Goal: Task Accomplishment & Management: Use online tool/utility

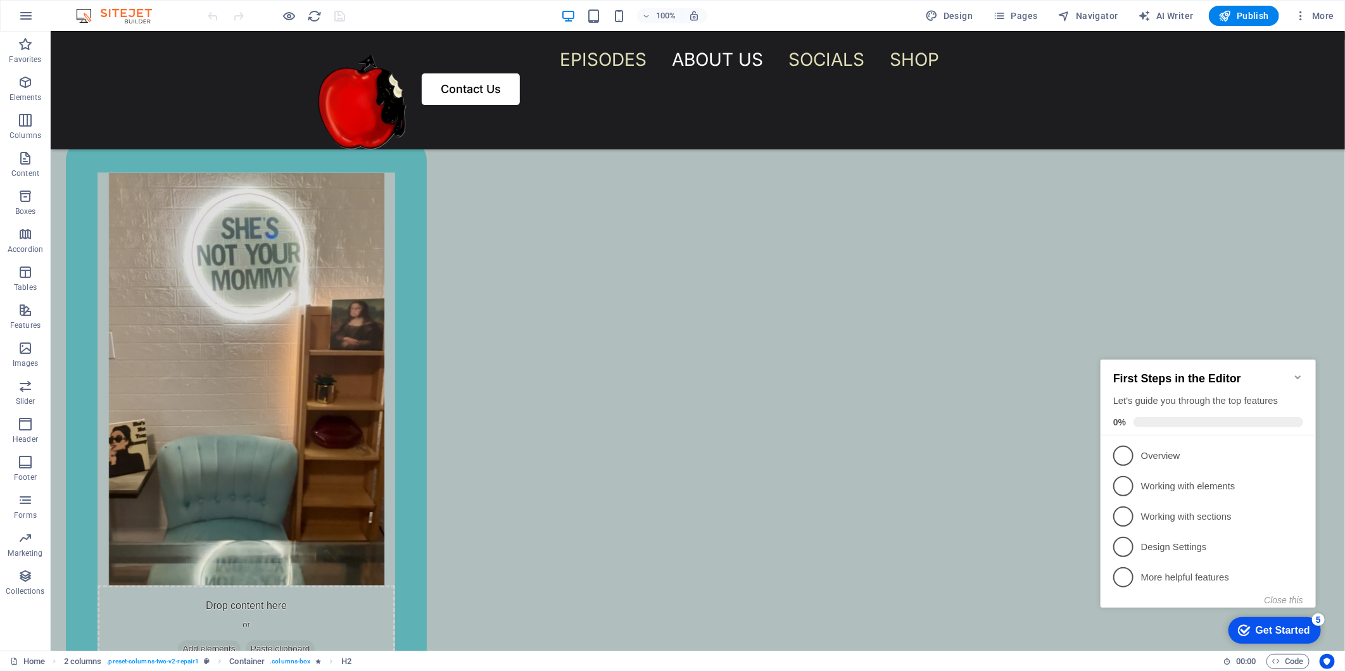
scroll to position [1108, 0]
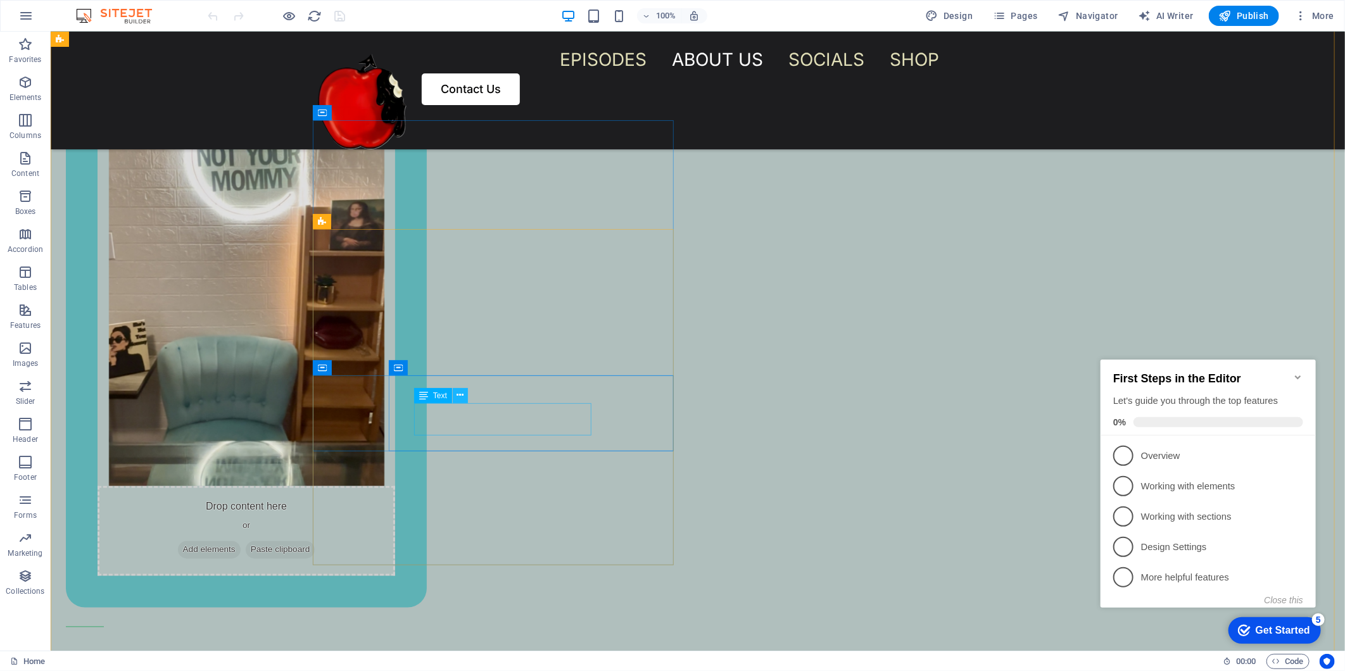
click at [458, 400] on icon at bounding box center [459, 395] width 7 height 13
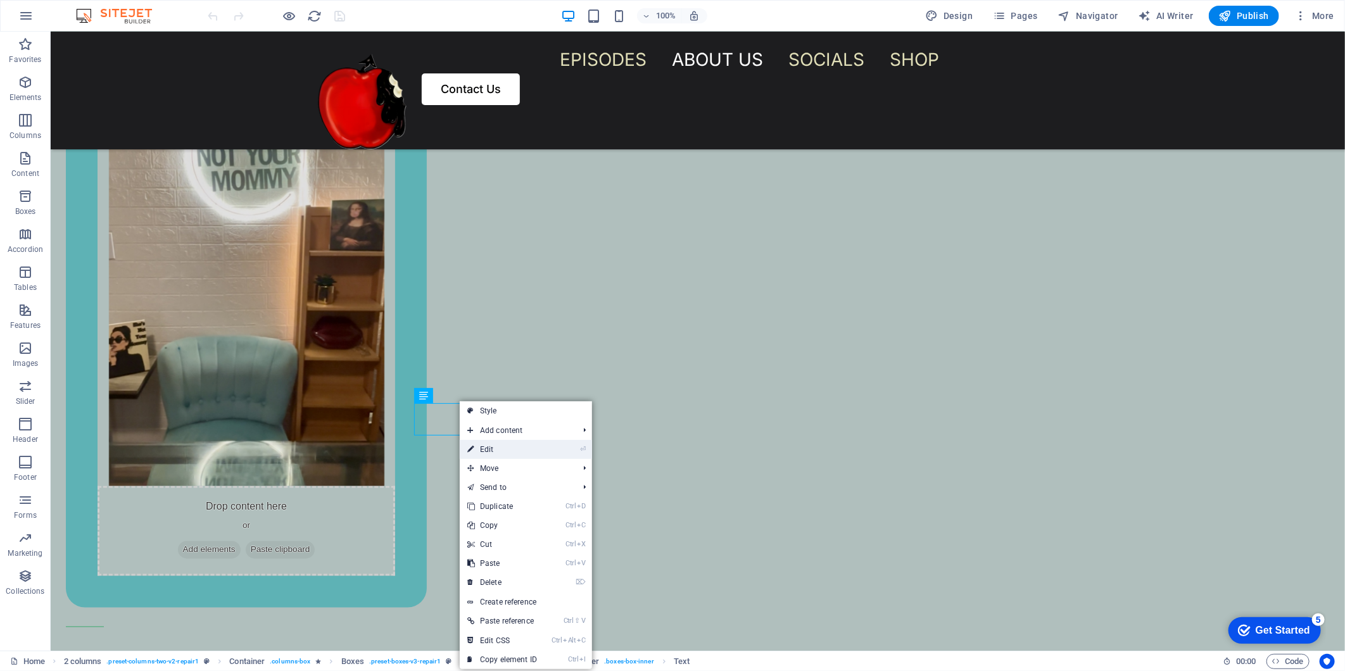
click at [484, 452] on link "⏎ Edit" at bounding box center [502, 449] width 85 height 19
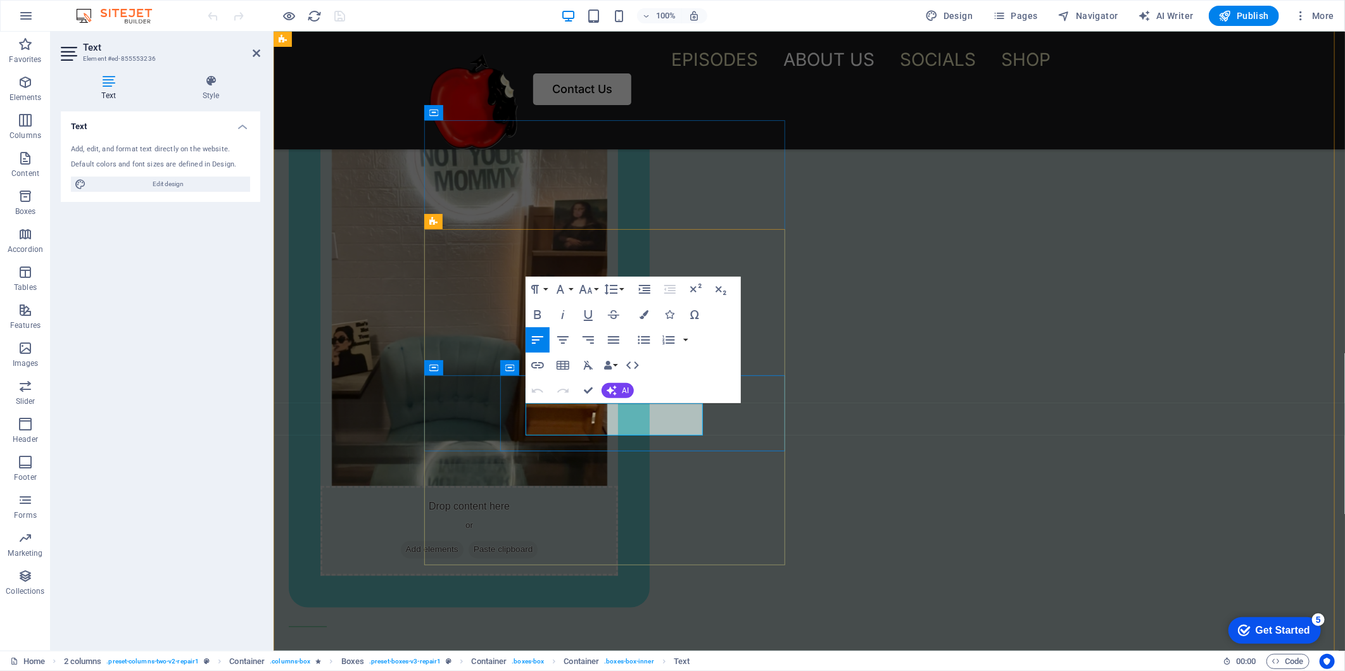
drag, startPoint x: 644, startPoint y: 432, endPoint x: 526, endPoint y: 413, distance: 119.4
drag, startPoint x: 664, startPoint y: 408, endPoint x: 520, endPoint y: 422, distance: 144.3
copy p "​Stay tuned...coming soon."
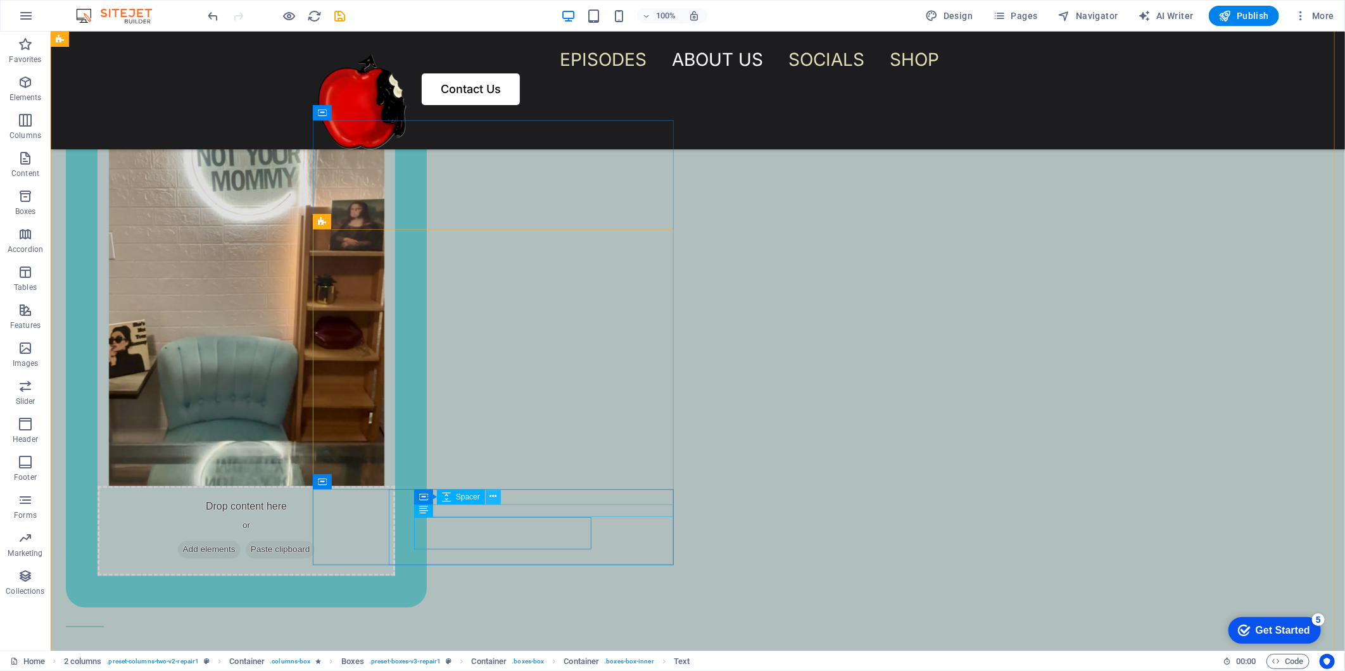
click at [491, 492] on icon at bounding box center [492, 496] width 7 height 13
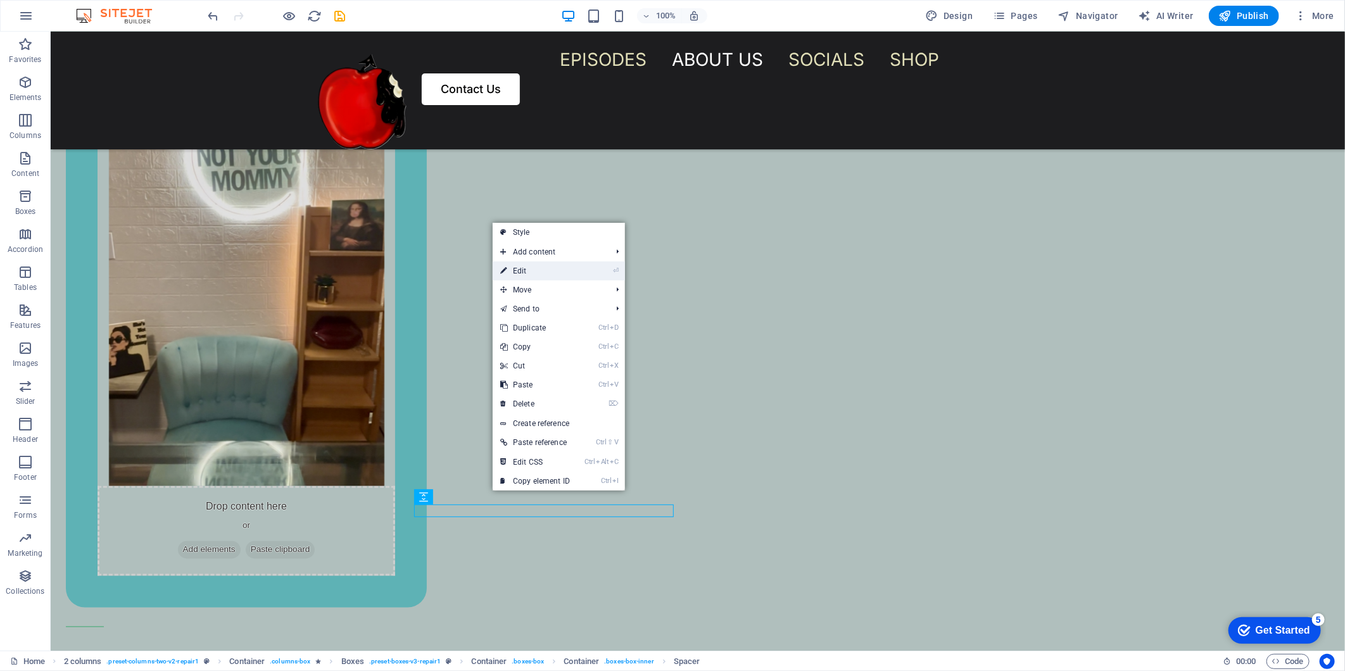
click at [508, 270] on link "⏎ Edit" at bounding box center [535, 270] width 85 height 19
select select "px"
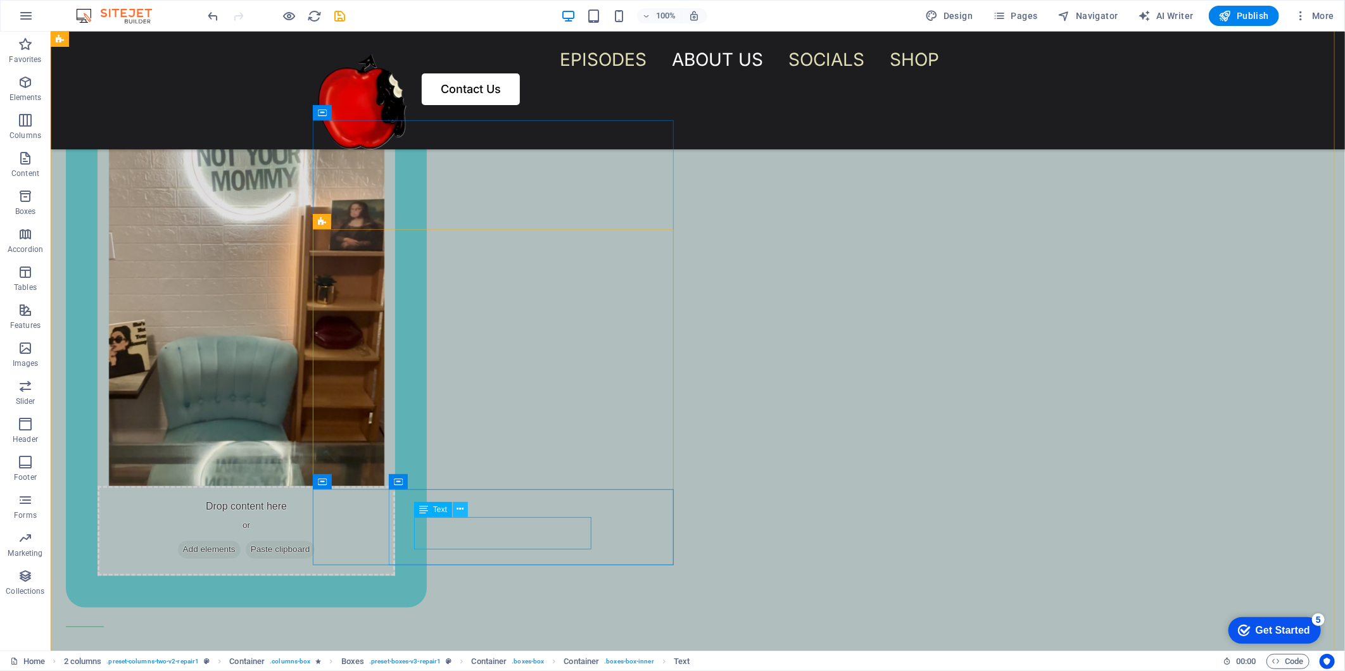
click at [464, 503] on button at bounding box center [460, 509] width 15 height 15
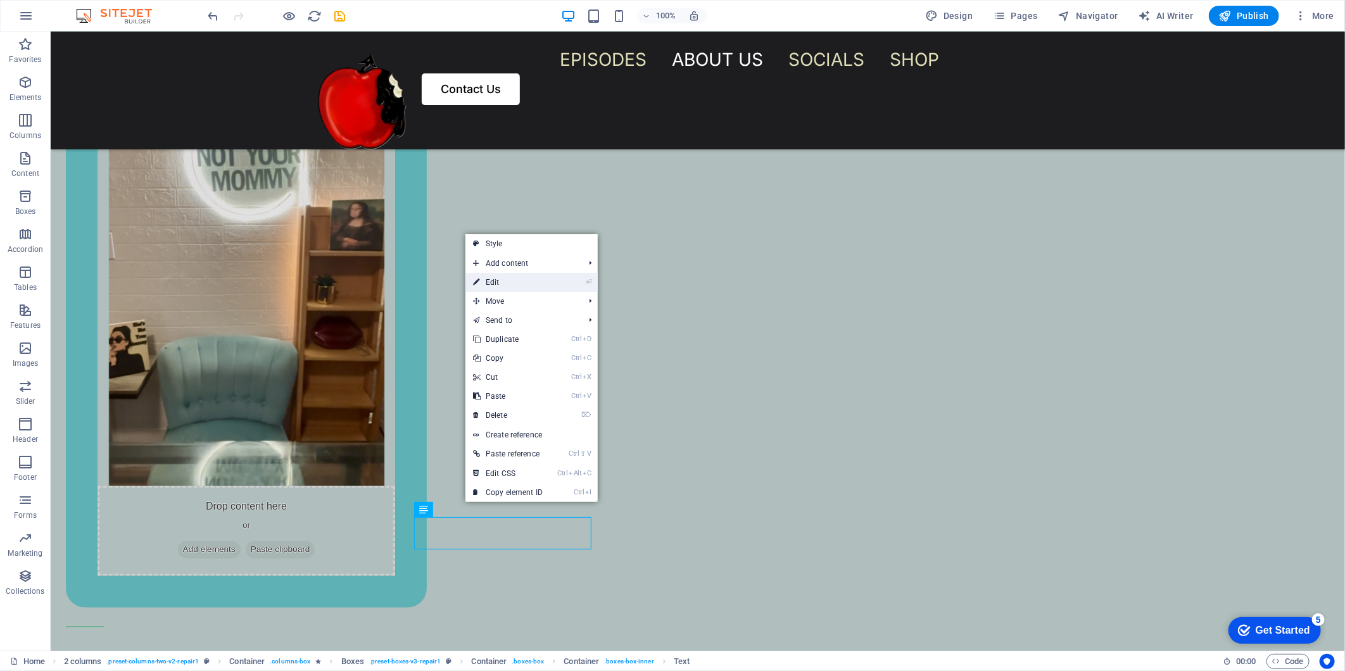
click at [499, 284] on link "⏎ Edit" at bounding box center [507, 282] width 85 height 19
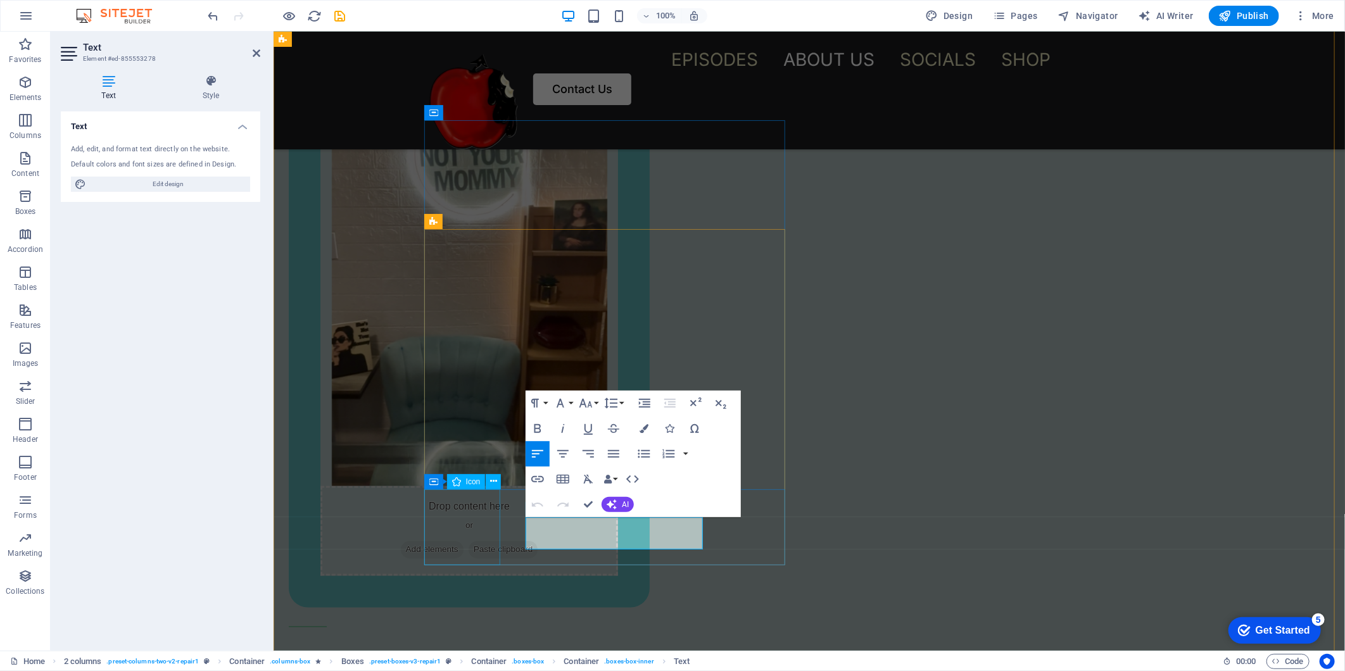
drag, startPoint x: 630, startPoint y: 541, endPoint x: 496, endPoint y: 515, distance: 136.7
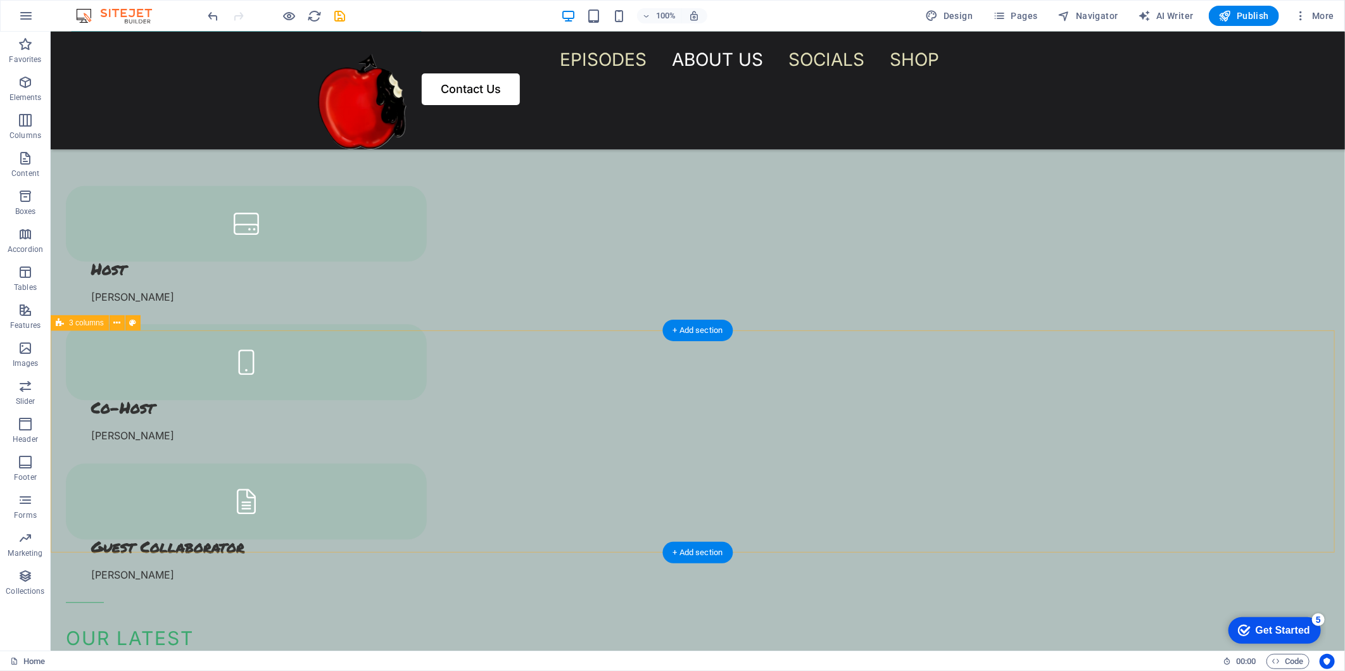
scroll to position [1811, 0]
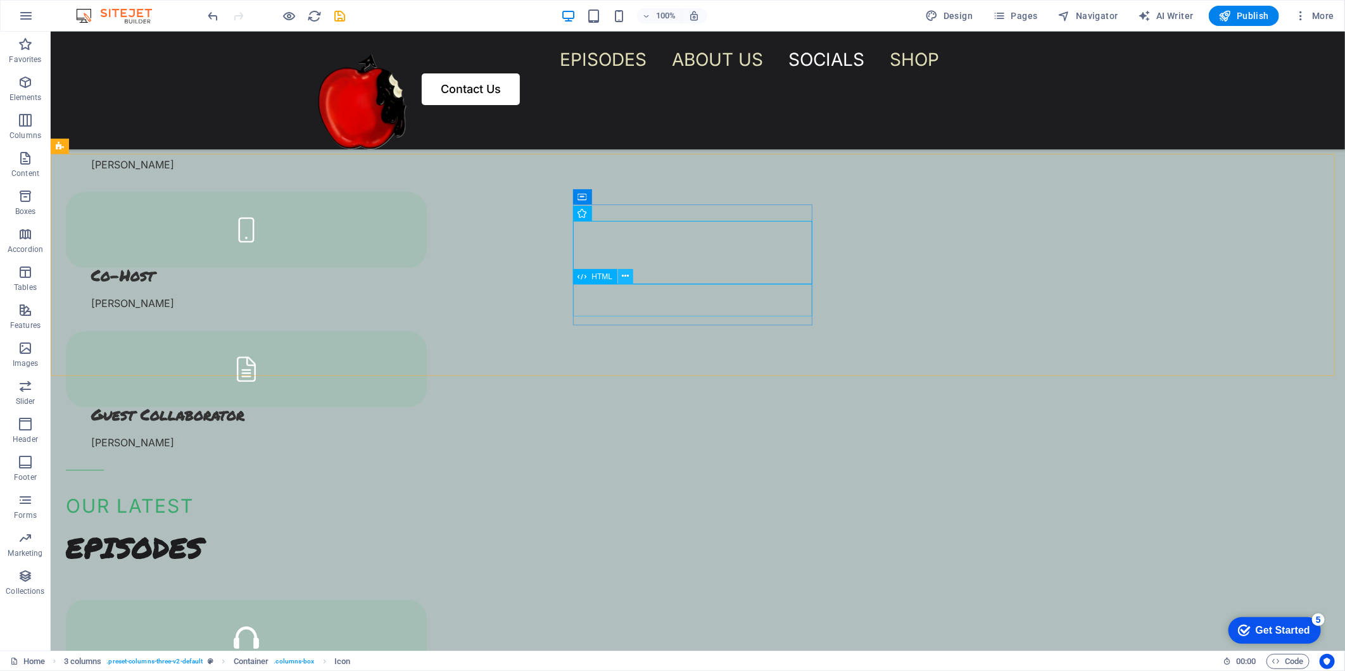
click at [624, 281] on icon at bounding box center [625, 276] width 7 height 13
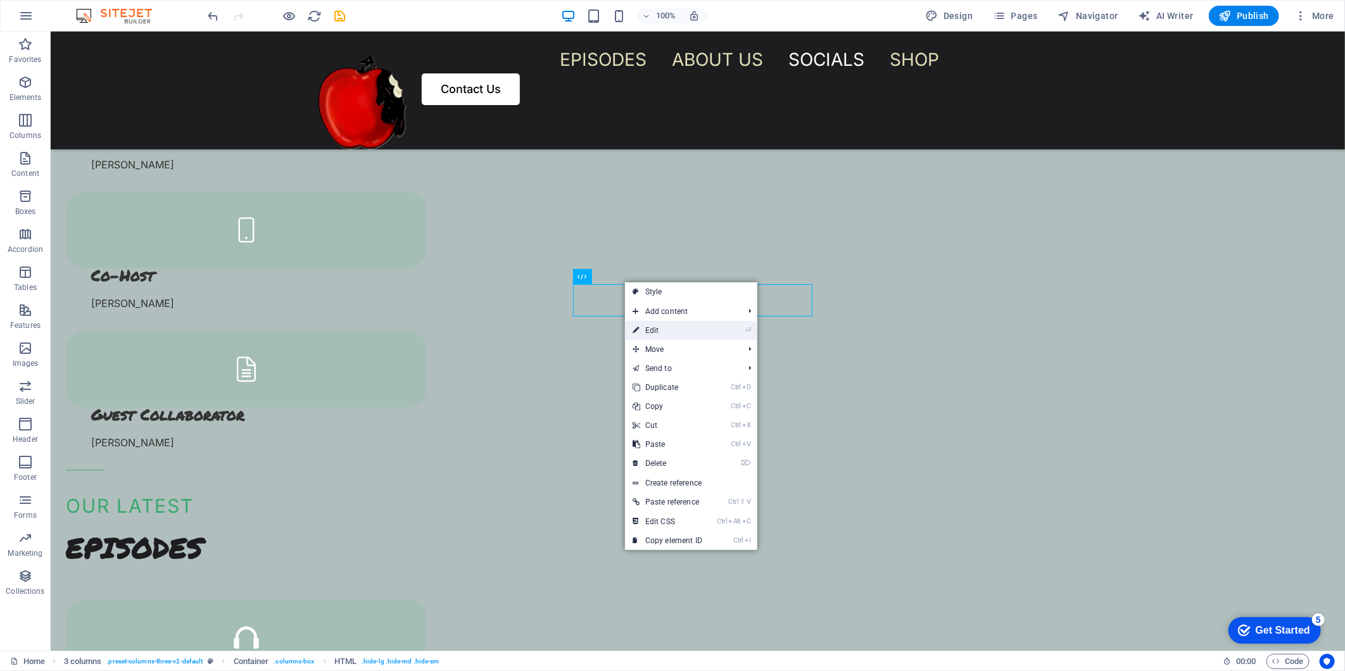
click at [653, 328] on link "⏎ Edit" at bounding box center [667, 330] width 85 height 19
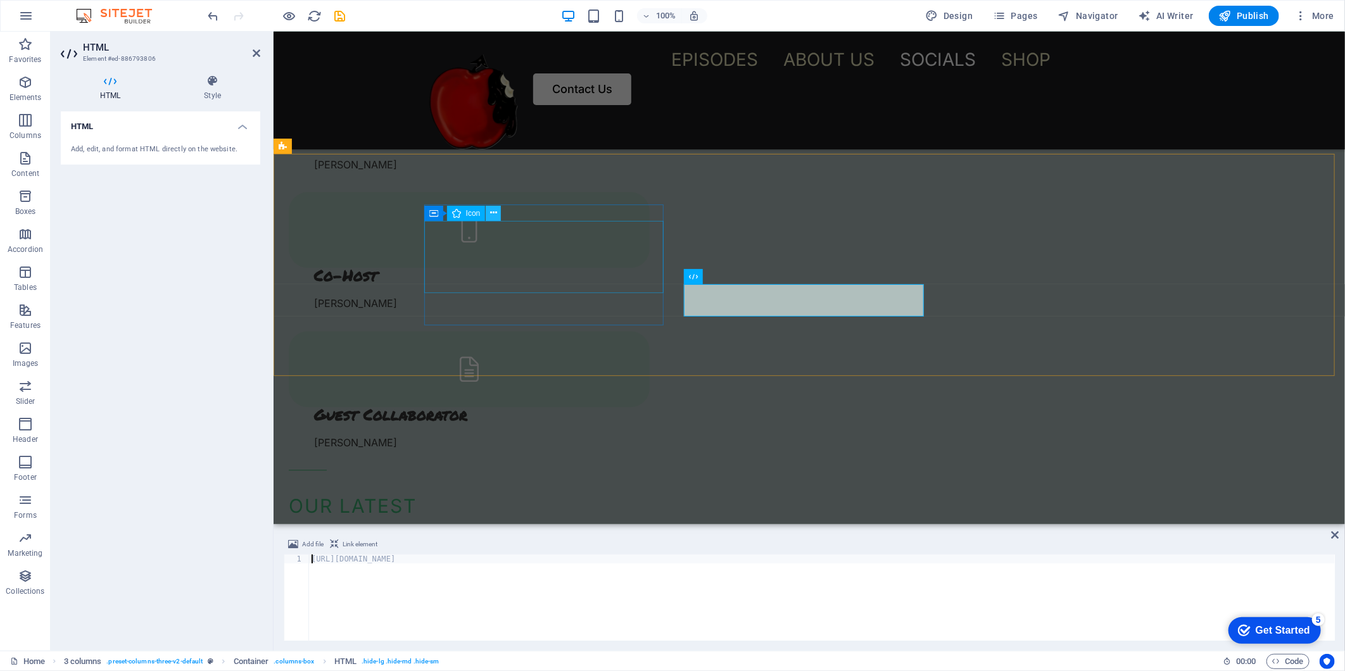
click at [488, 218] on button at bounding box center [493, 213] width 15 height 15
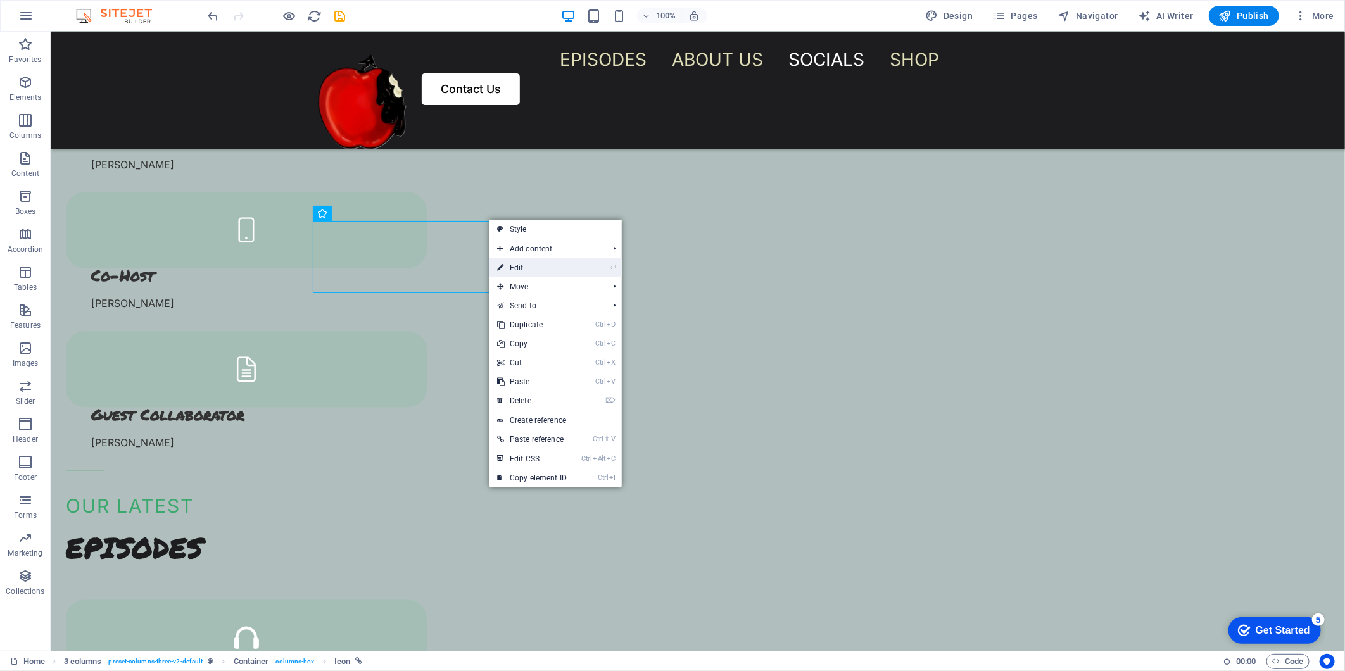
click at [534, 266] on link "⏎ Edit" at bounding box center [531, 267] width 85 height 19
select select "xMidYMid"
select select "px"
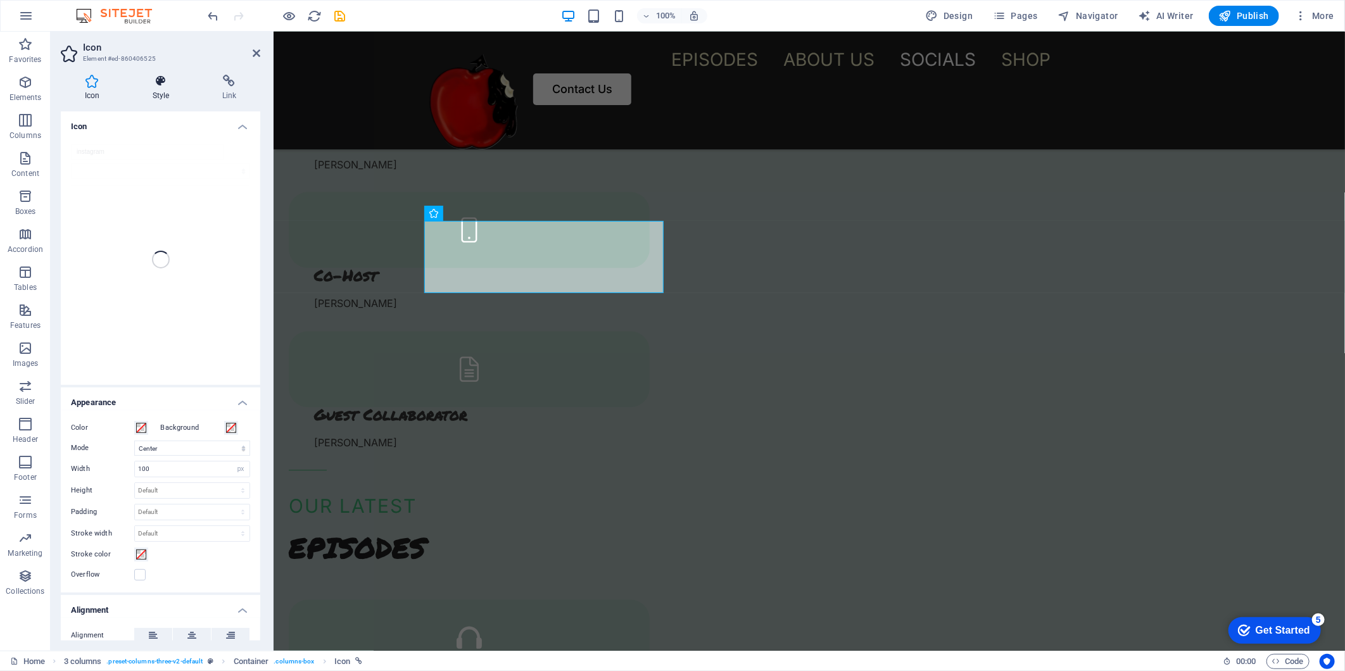
click at [154, 98] on h4 "Style" at bounding box center [164, 88] width 70 height 27
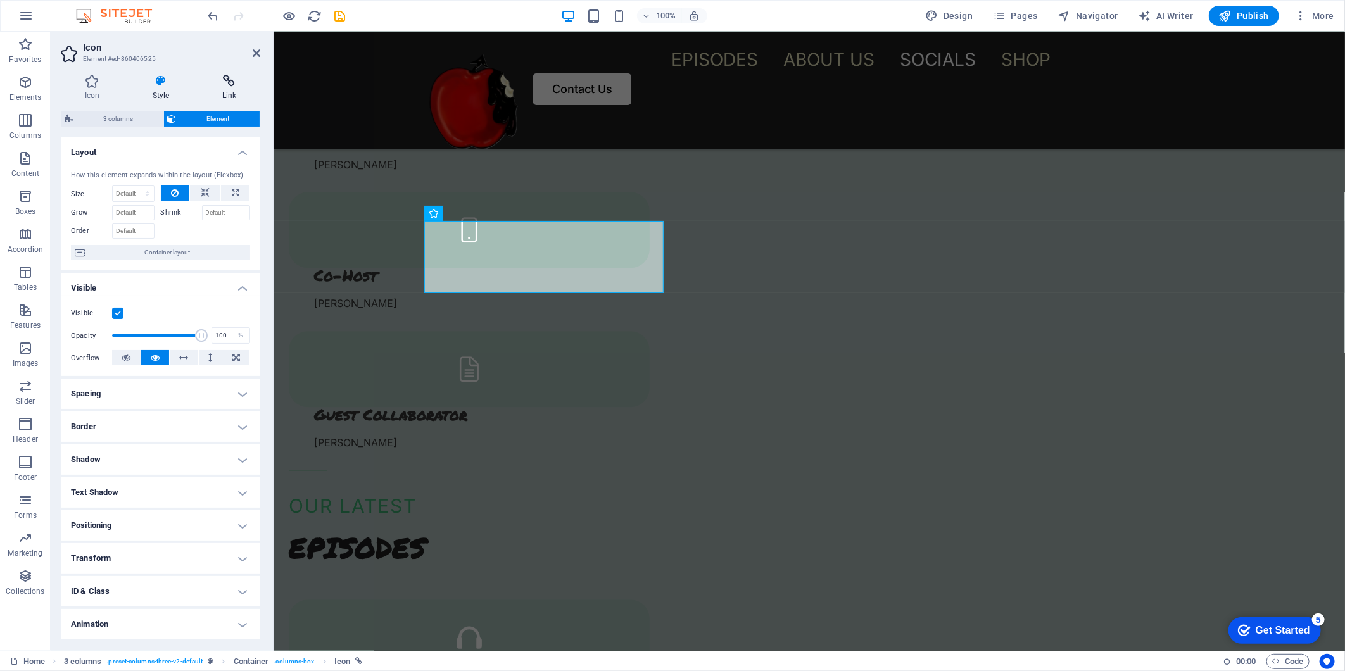
click at [231, 86] on icon at bounding box center [229, 81] width 62 height 13
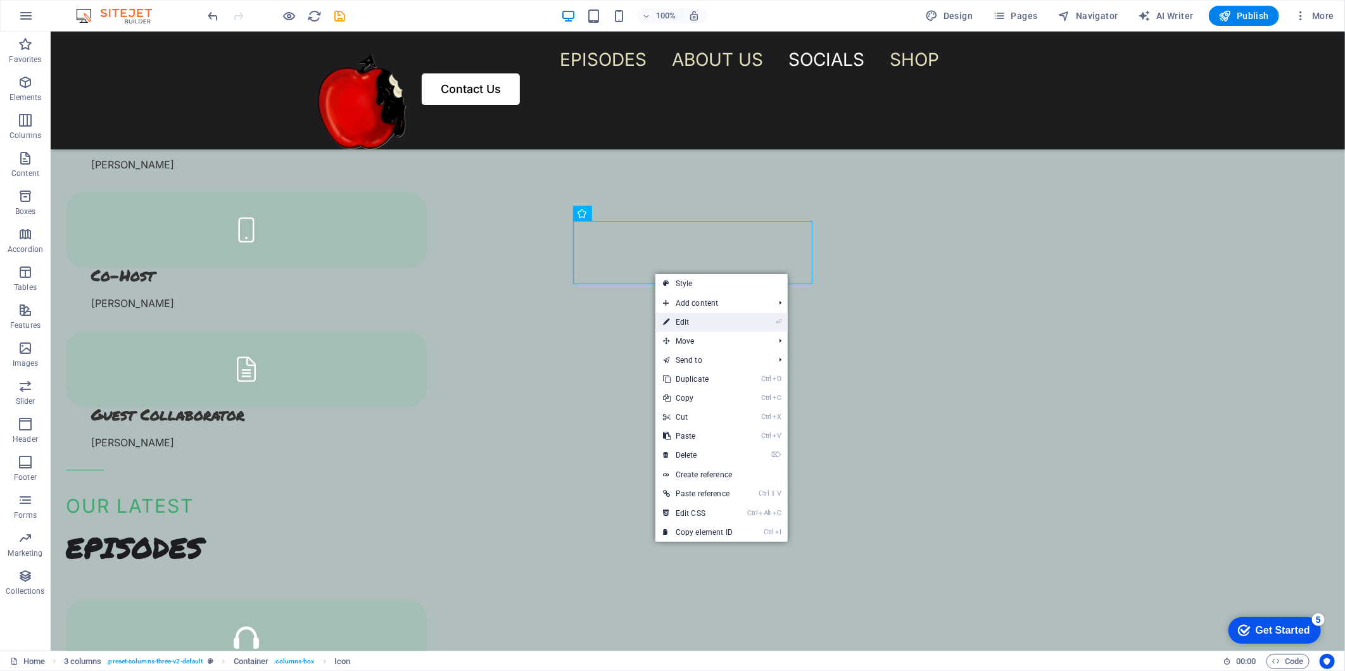
click at [696, 326] on link "⏎ Edit" at bounding box center [697, 322] width 85 height 19
select select "xMidYMid"
select select "px"
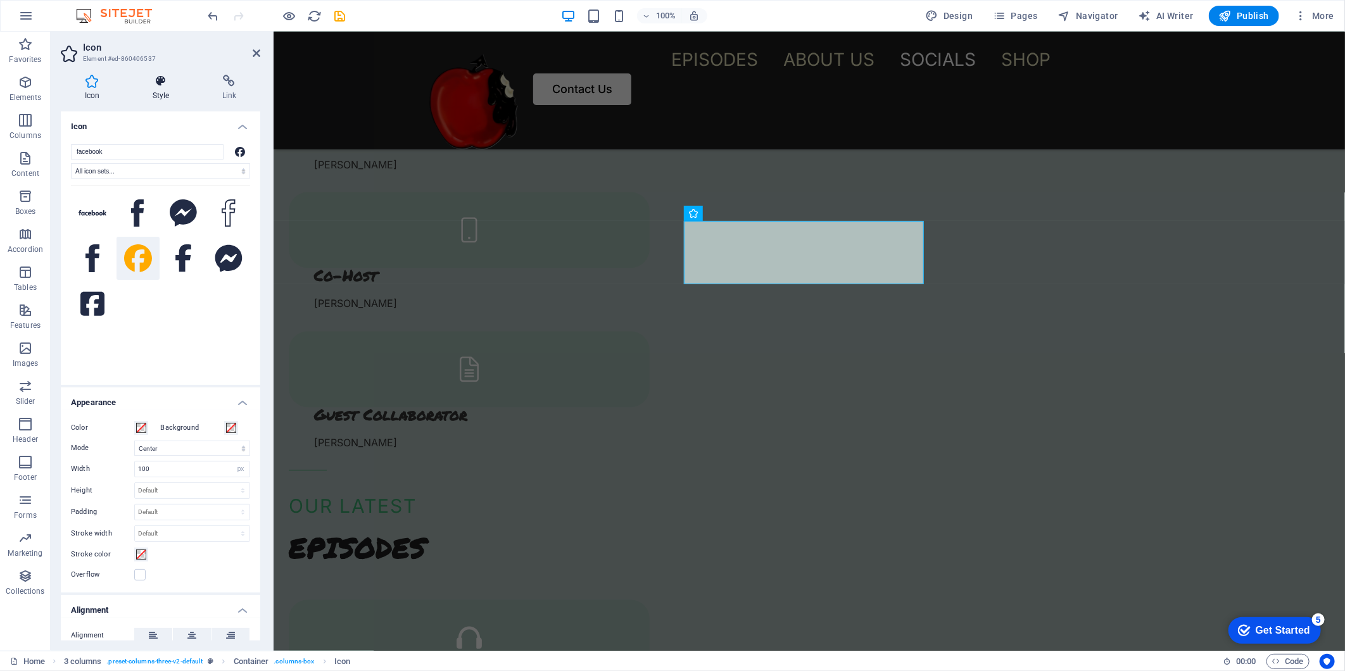
click at [161, 93] on h4 "Style" at bounding box center [164, 88] width 70 height 27
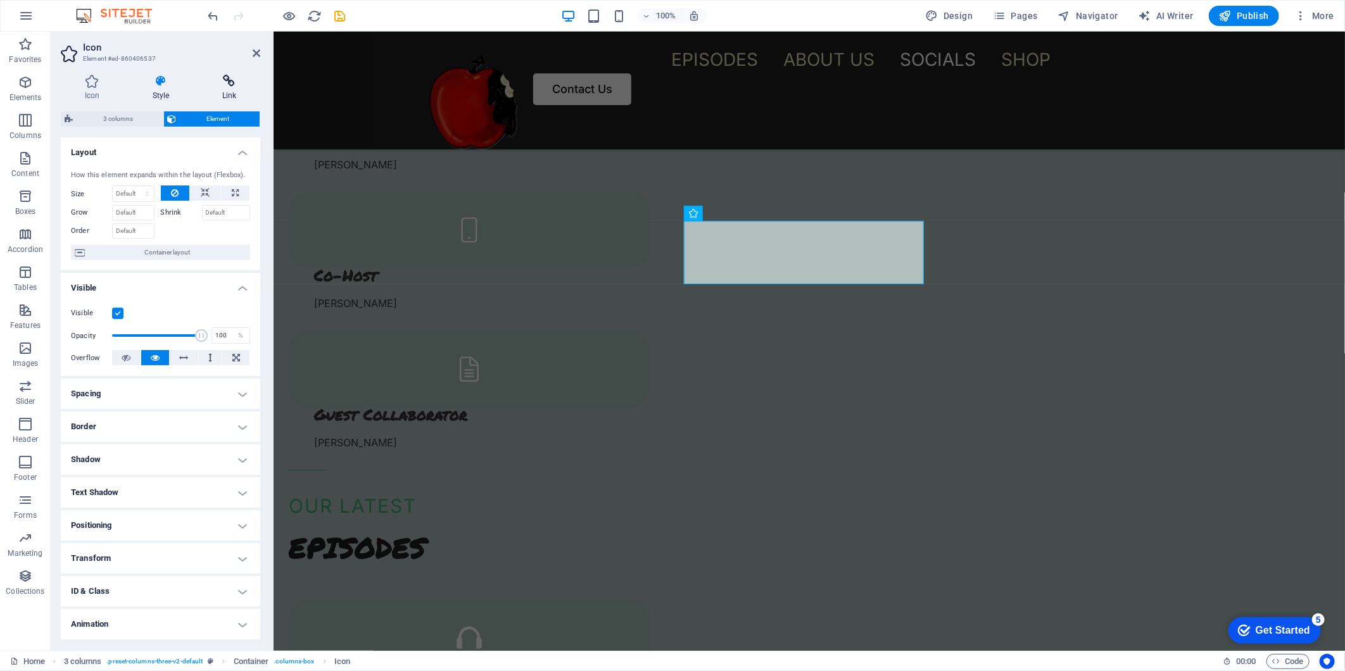
click at [227, 80] on icon at bounding box center [229, 81] width 62 height 13
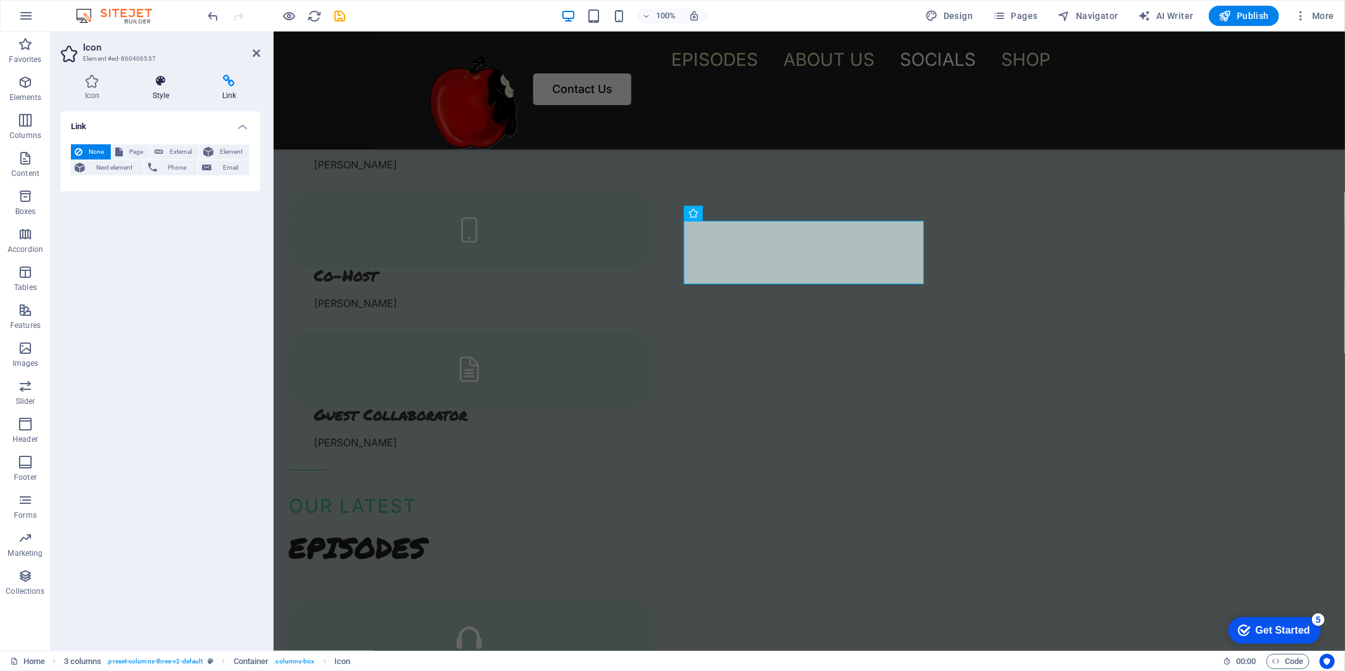
click at [155, 91] on h4 "Style" at bounding box center [164, 88] width 70 height 27
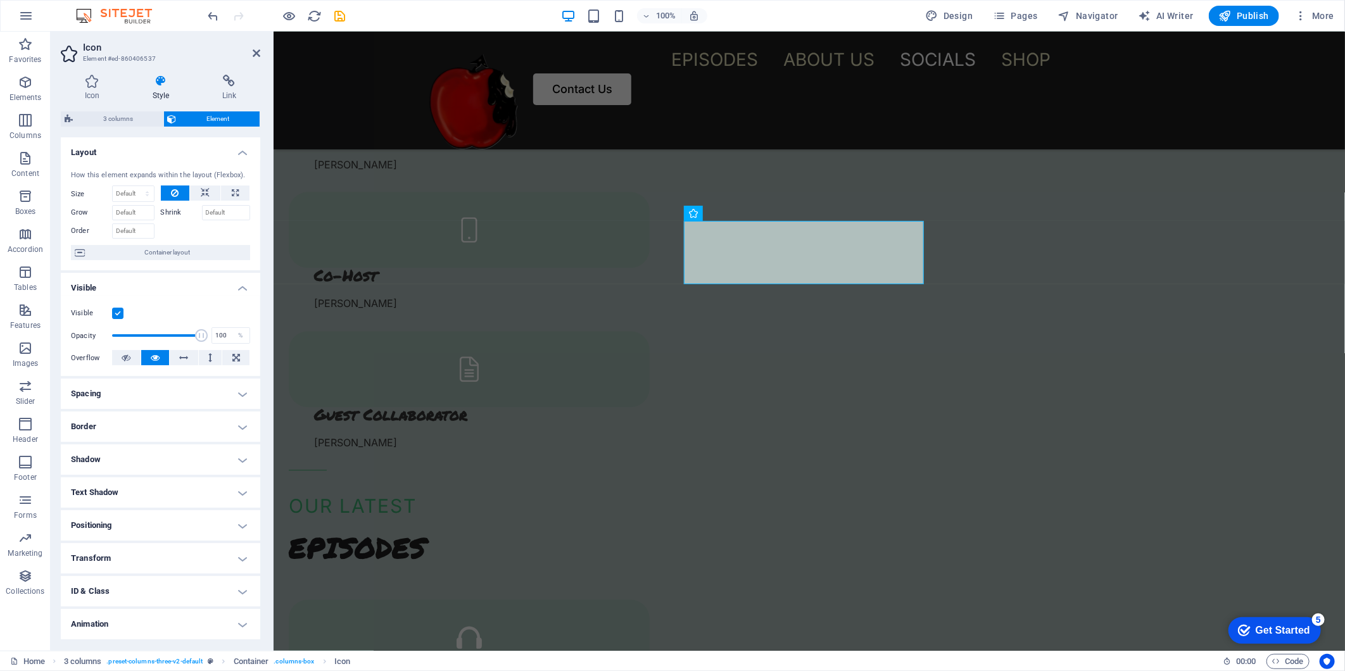
click at [213, 118] on span "Element" at bounding box center [218, 118] width 76 height 15
click at [225, 84] on icon at bounding box center [229, 81] width 62 height 13
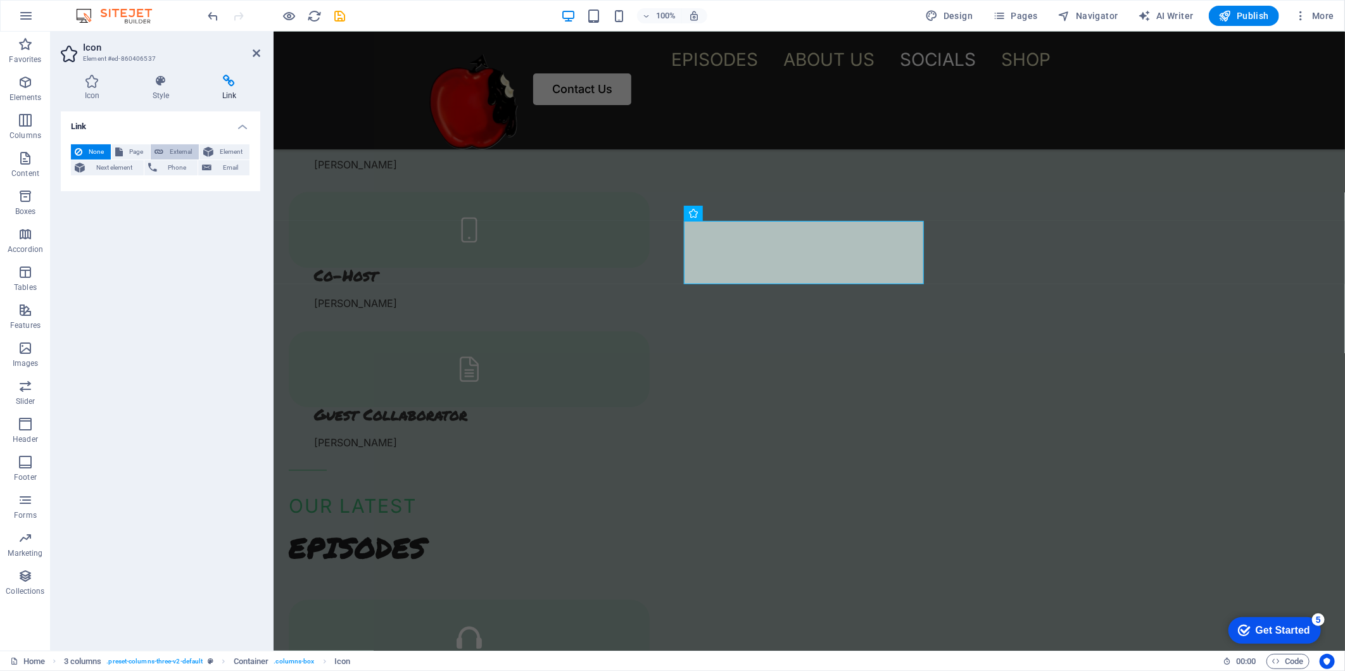
click at [170, 152] on span "External" at bounding box center [181, 151] width 28 height 15
select select "blank"
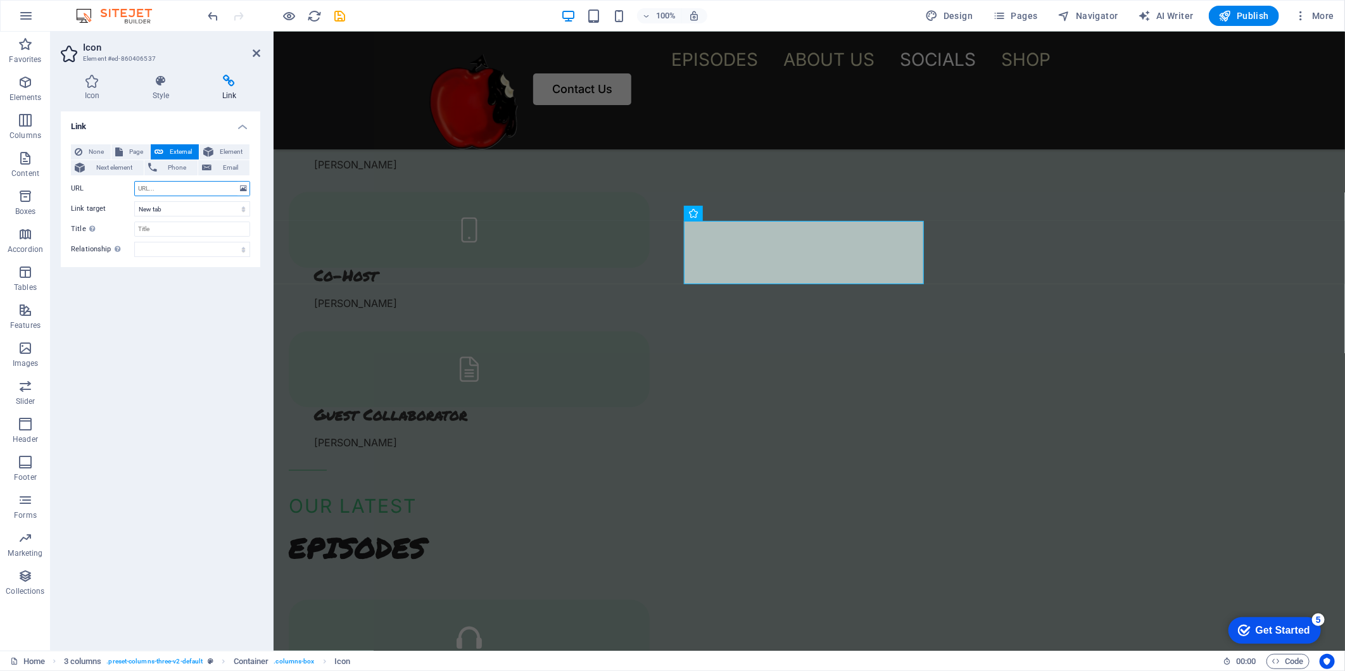
paste input "[URL][DOMAIN_NAME]"
type input "[URL][DOMAIN_NAME]"
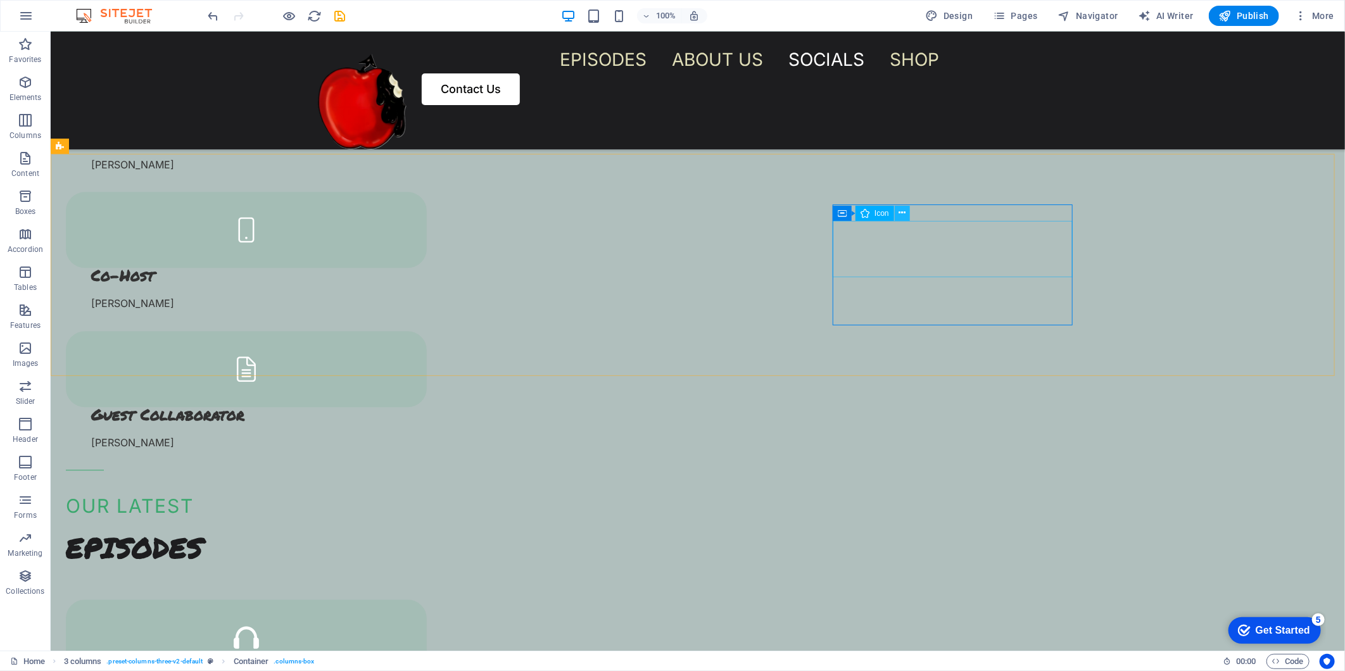
click at [900, 211] on icon at bounding box center [901, 212] width 7 height 13
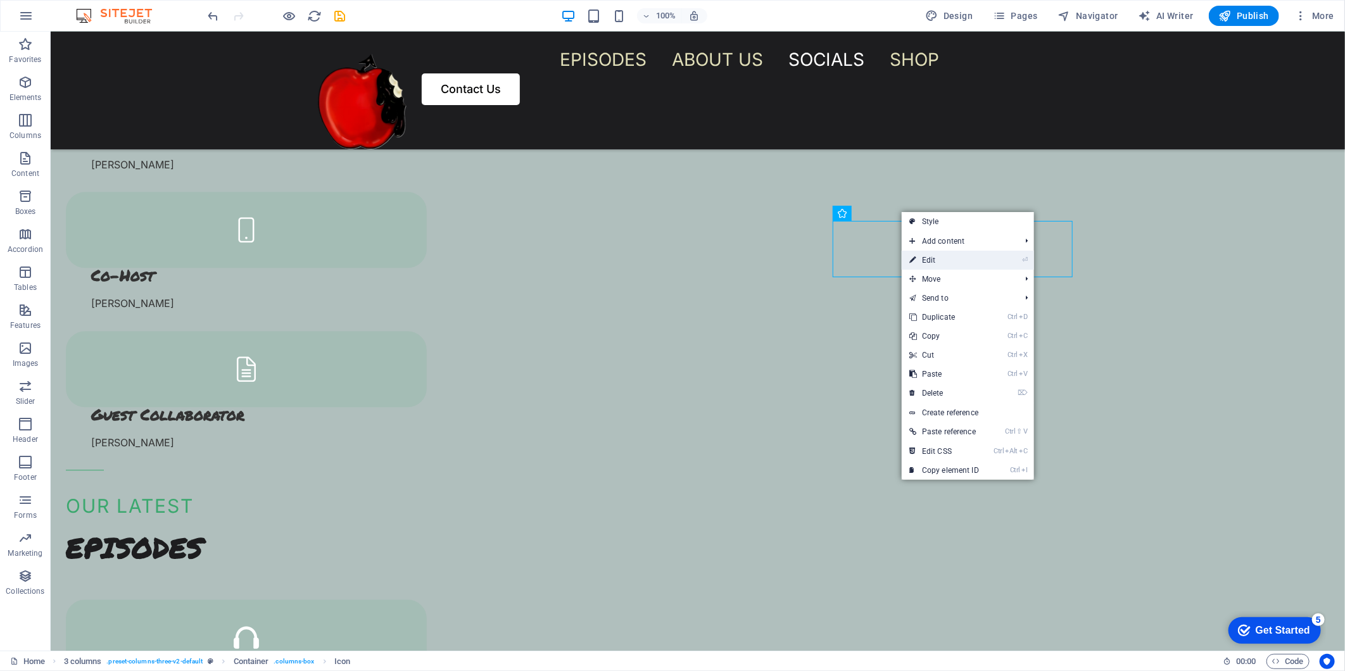
click at [920, 262] on link "⏎ Edit" at bounding box center [944, 260] width 85 height 19
select select "xMidYMid"
select select "px"
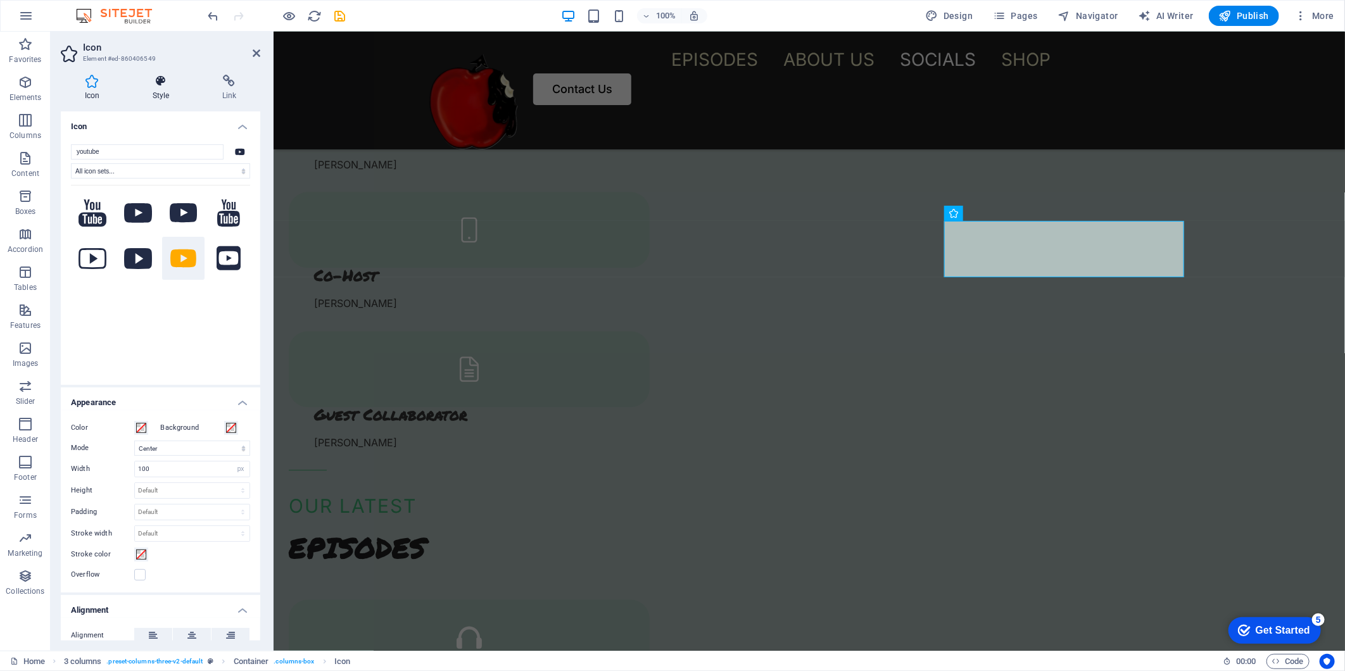
click at [153, 87] on icon at bounding box center [161, 81] width 65 height 13
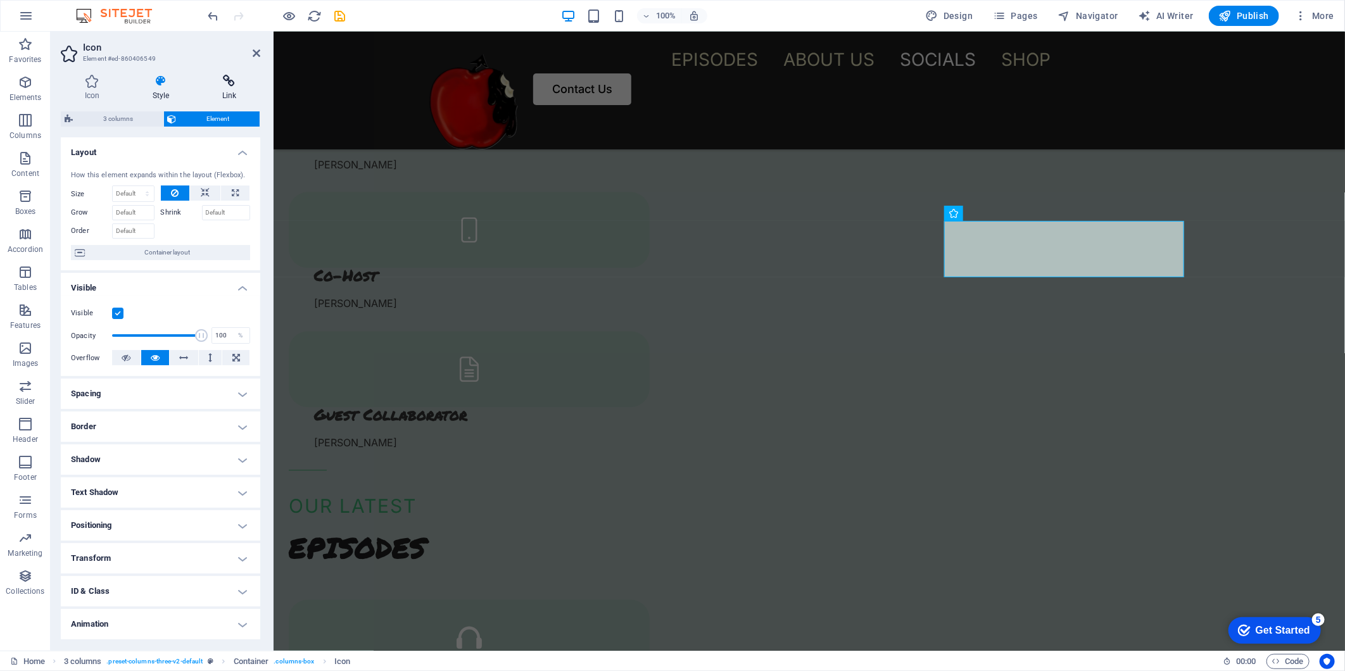
click at [223, 89] on h4 "Link" at bounding box center [229, 88] width 62 height 27
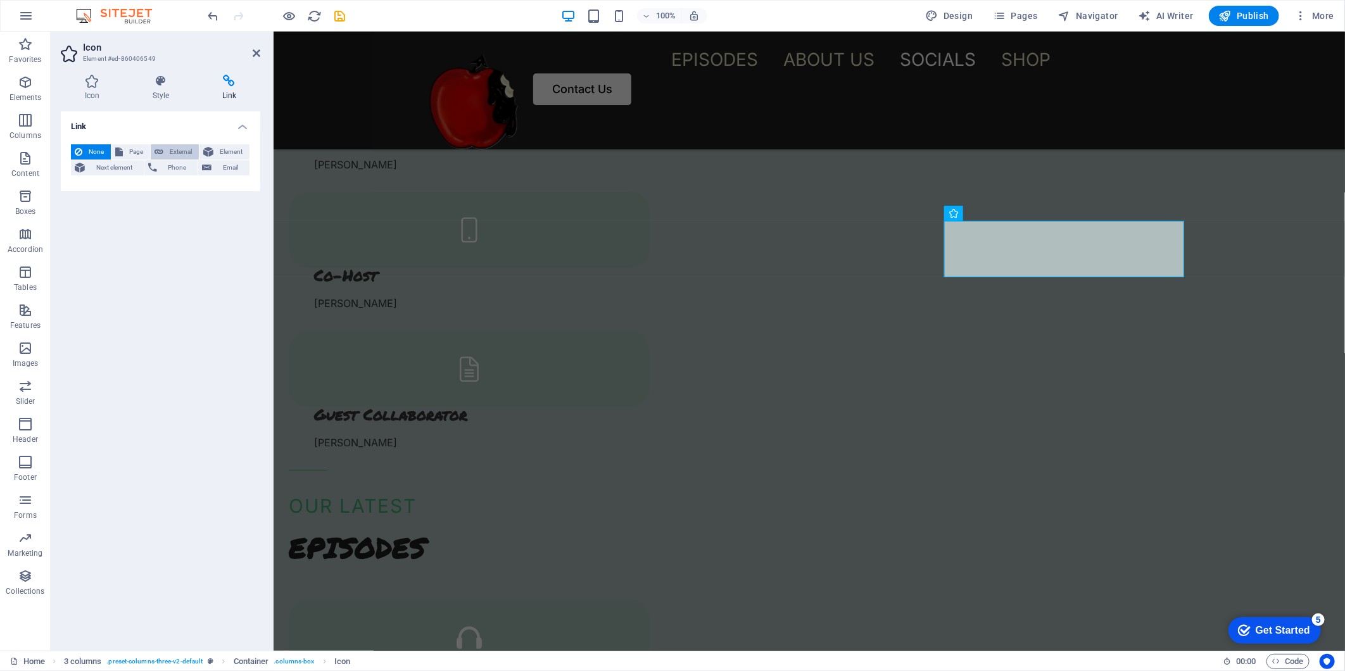
click at [168, 151] on span "External" at bounding box center [181, 151] width 28 height 15
select select "blank"
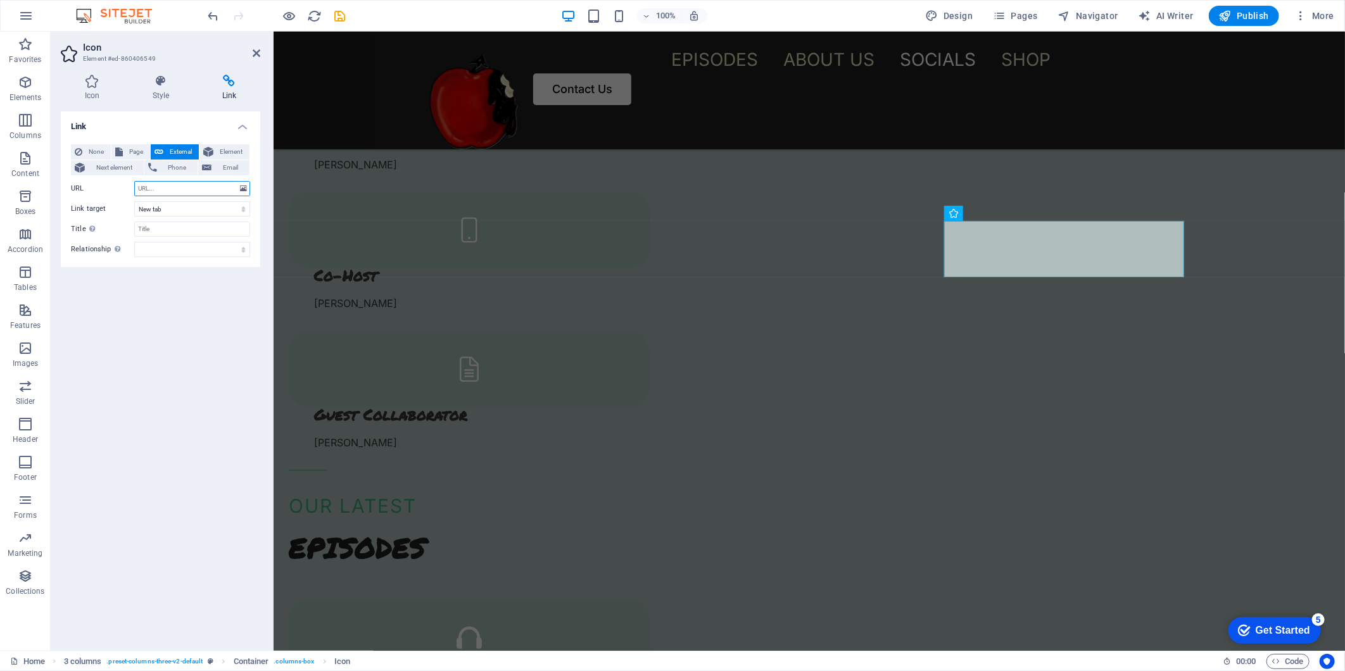
click at [173, 192] on input "URL" at bounding box center [192, 188] width 116 height 15
paste input "[URL][DOMAIN_NAME]"
type input "[URL][DOMAIN_NAME]"
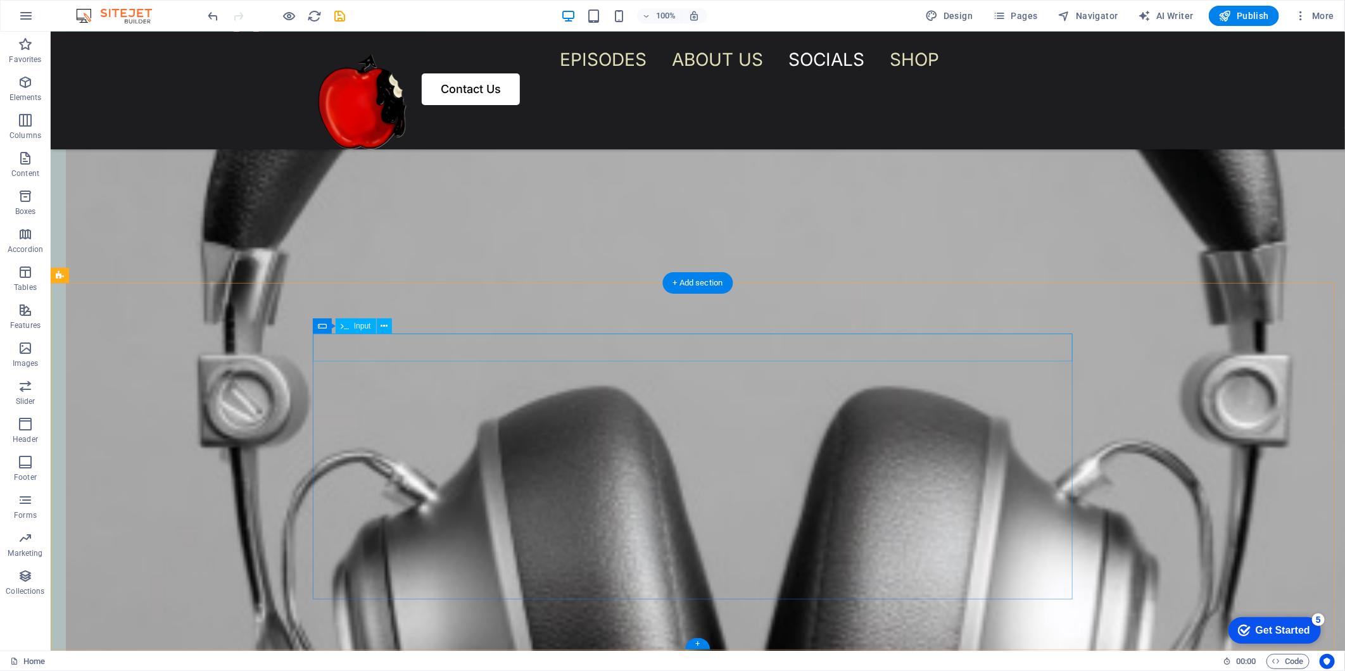
scroll to position [2746, 0]
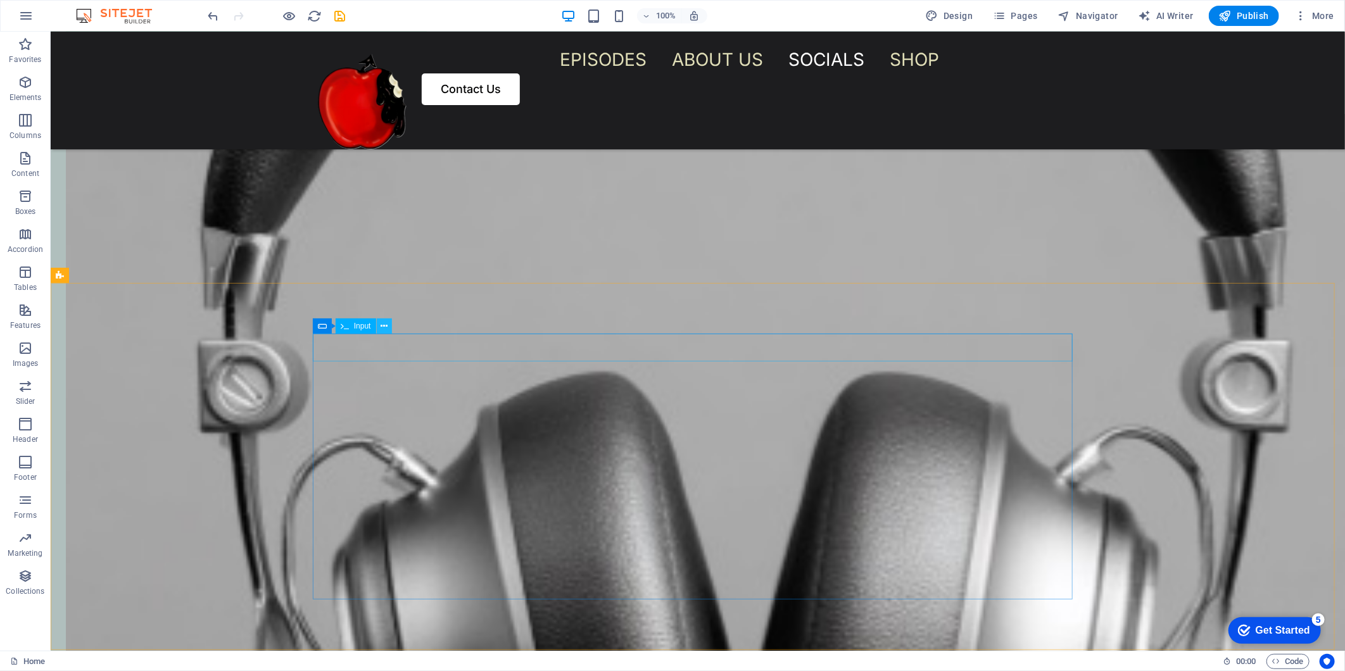
click at [386, 329] on icon at bounding box center [383, 326] width 7 height 13
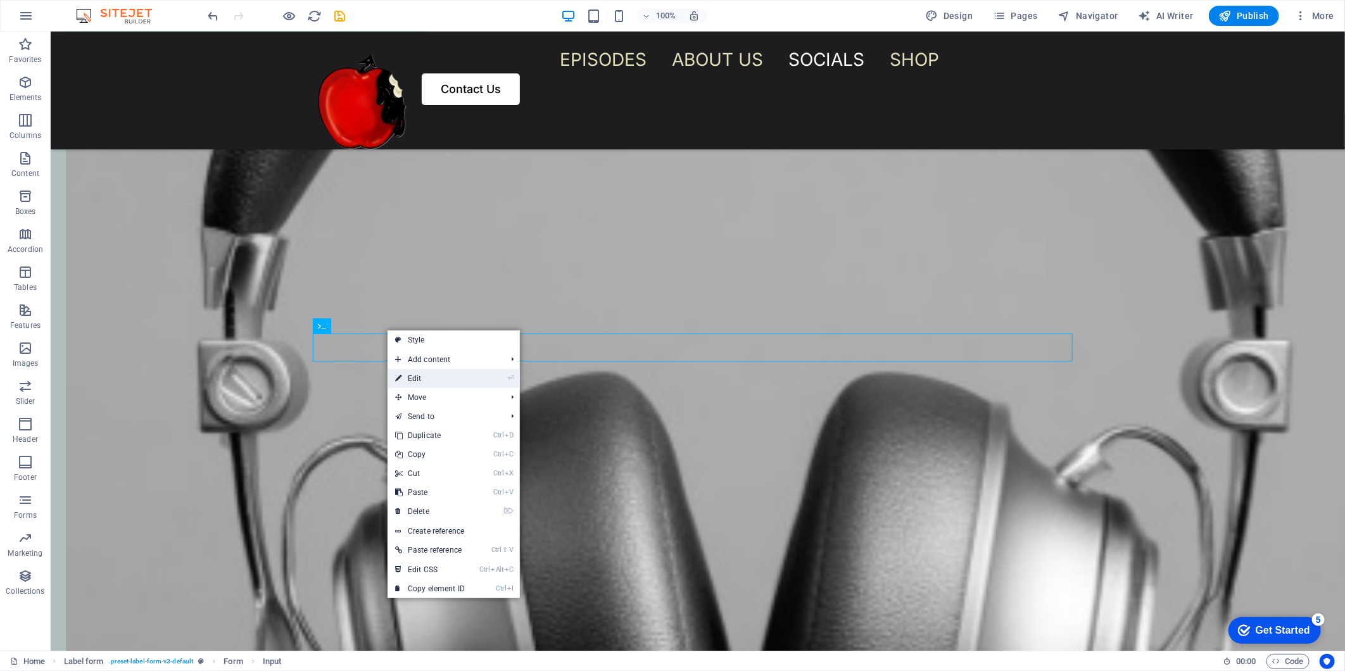
click at [407, 379] on link "⏎ Edit" at bounding box center [429, 378] width 85 height 19
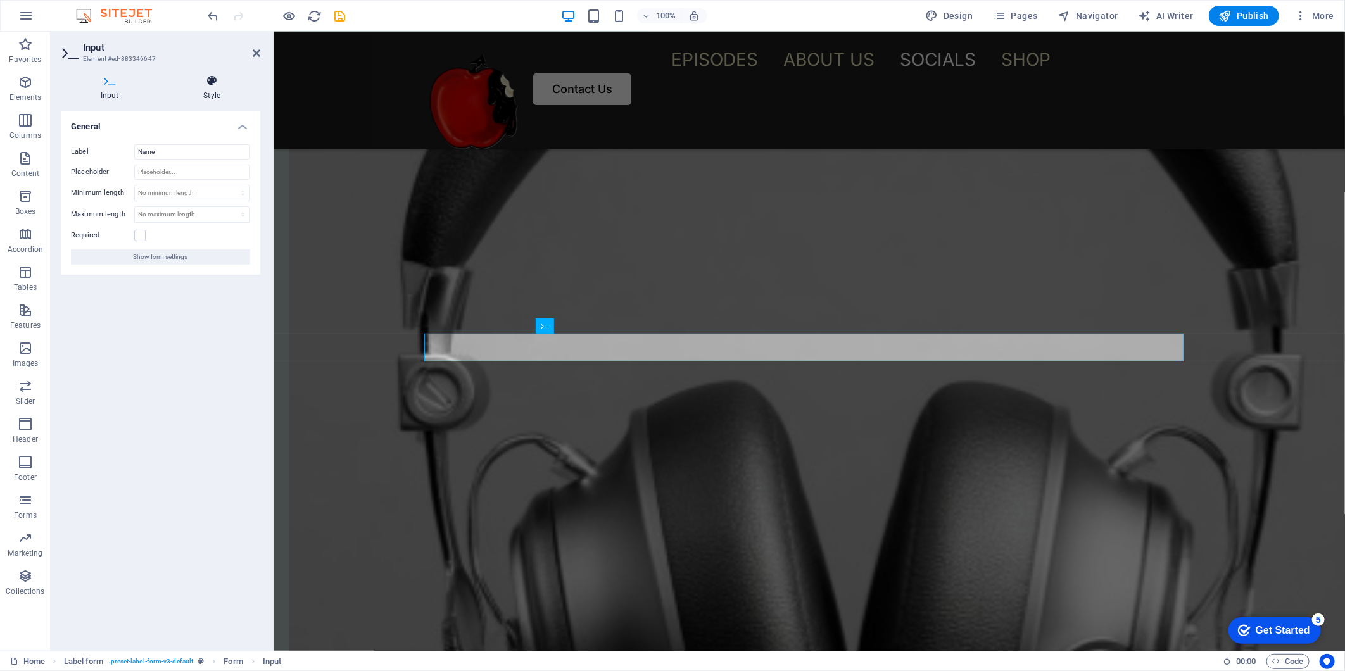
click at [218, 89] on h4 "Style" at bounding box center [212, 88] width 97 height 27
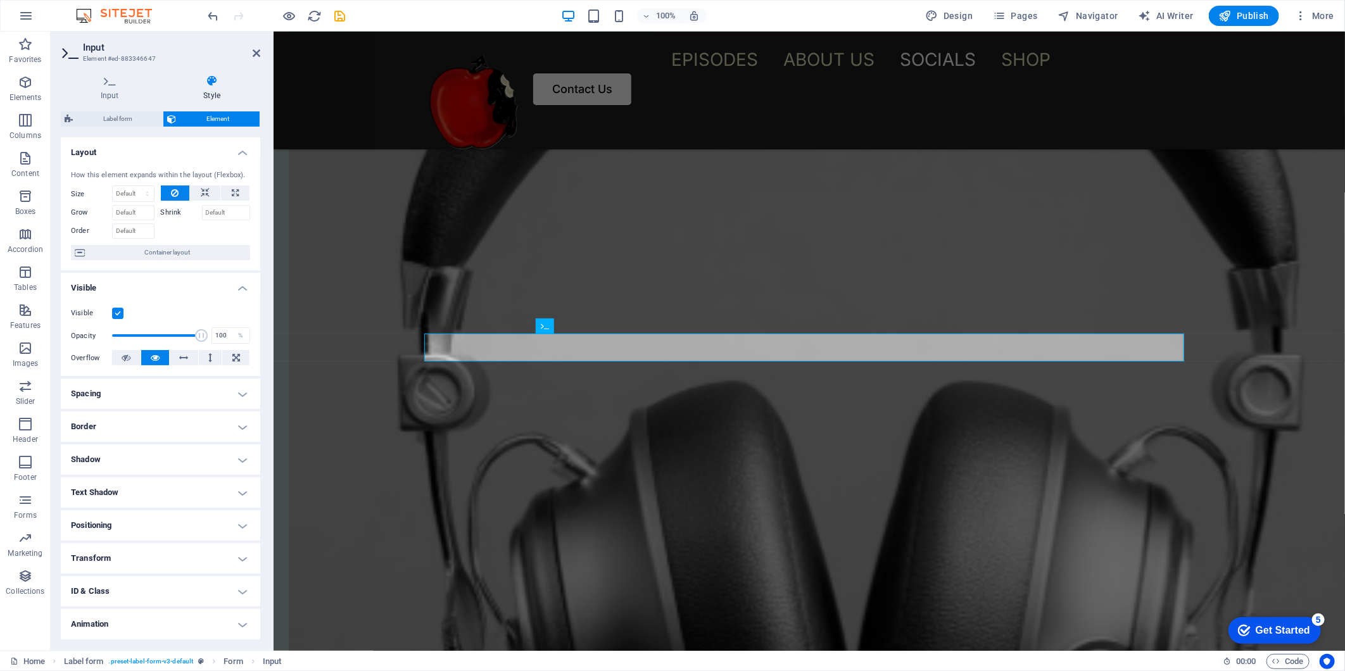
click at [216, 116] on span "Element" at bounding box center [218, 118] width 76 height 15
click at [104, 80] on icon at bounding box center [110, 81] width 98 height 13
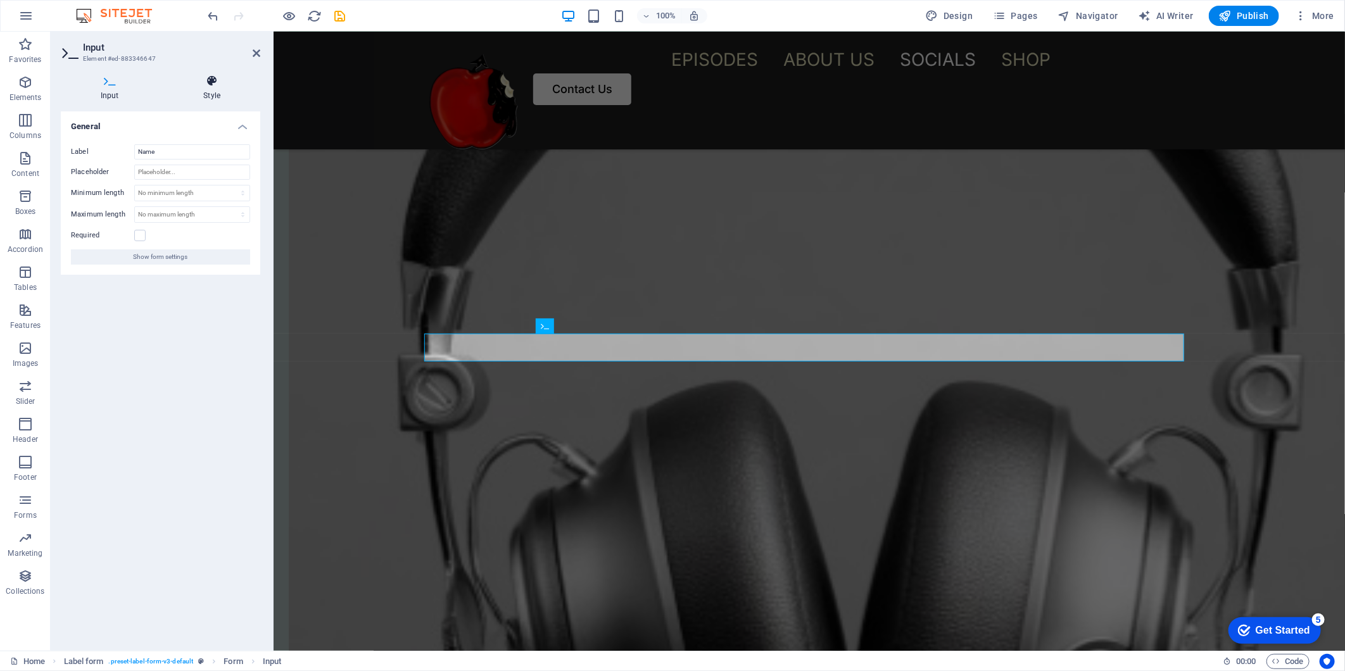
click at [210, 89] on h4 "Style" at bounding box center [212, 88] width 97 height 27
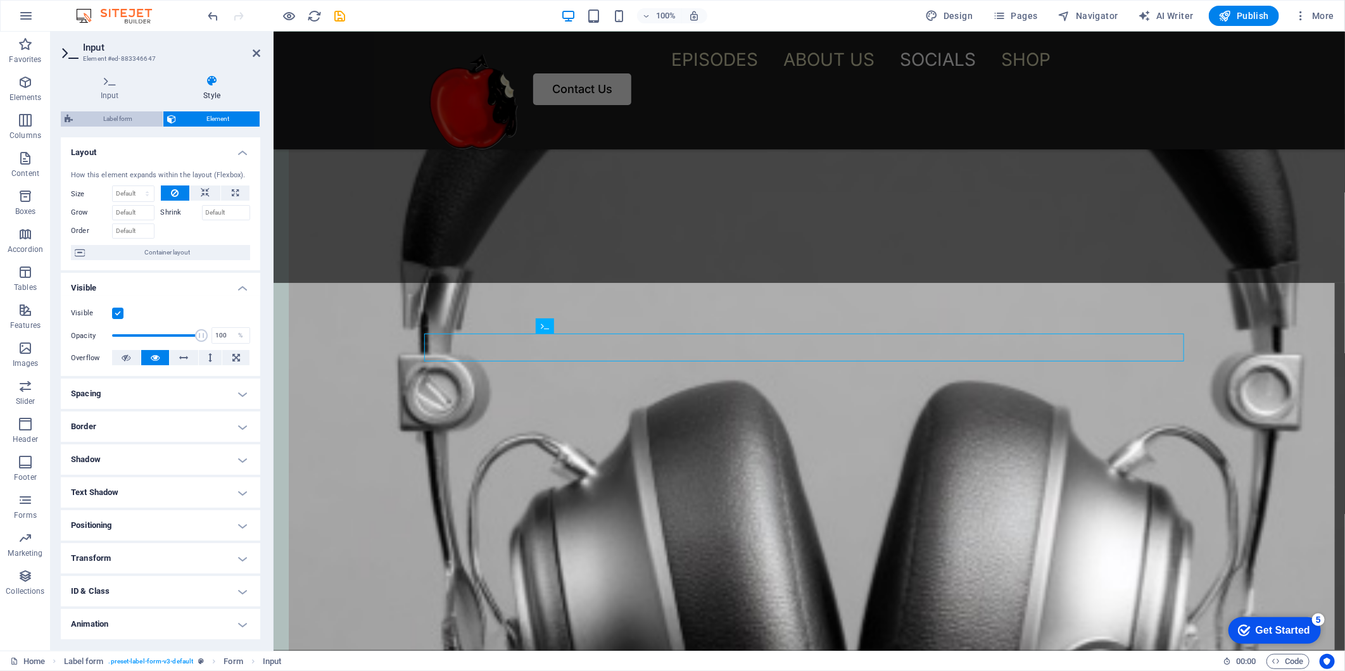
click at [123, 119] on span "Label form" at bounding box center [118, 118] width 82 height 15
select select "rem"
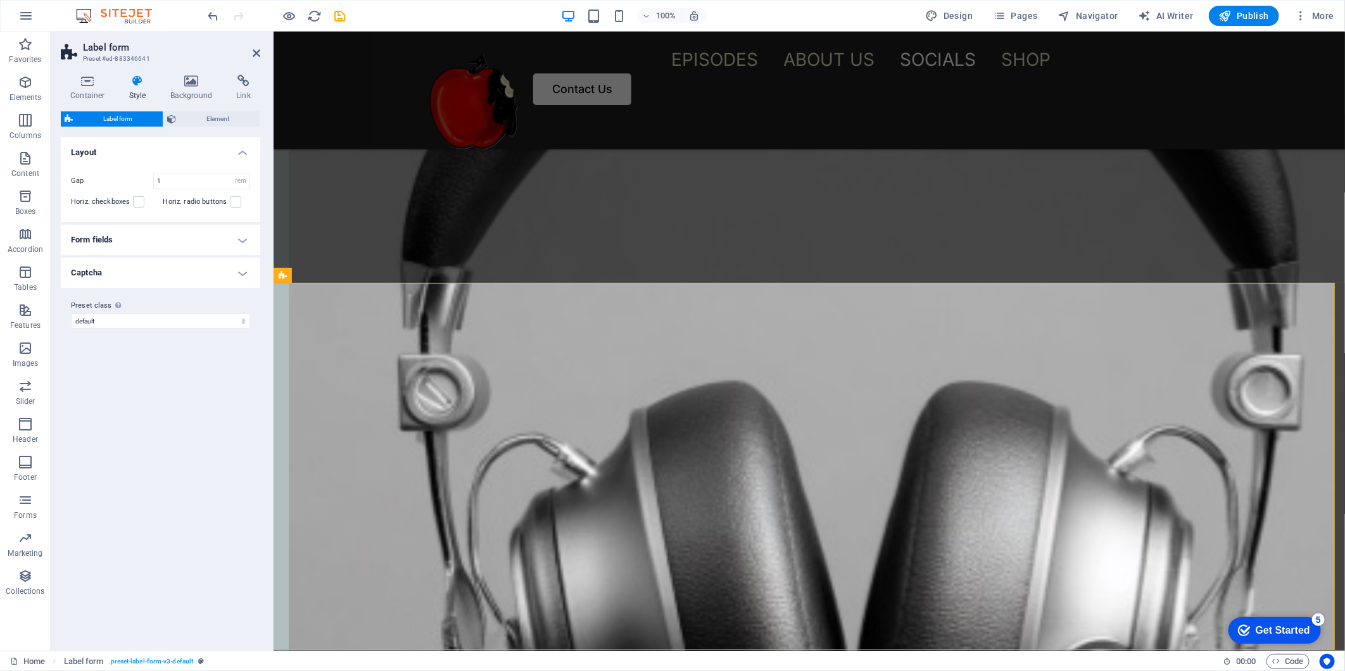
click at [243, 237] on h4 "Form fields" at bounding box center [160, 240] width 199 height 30
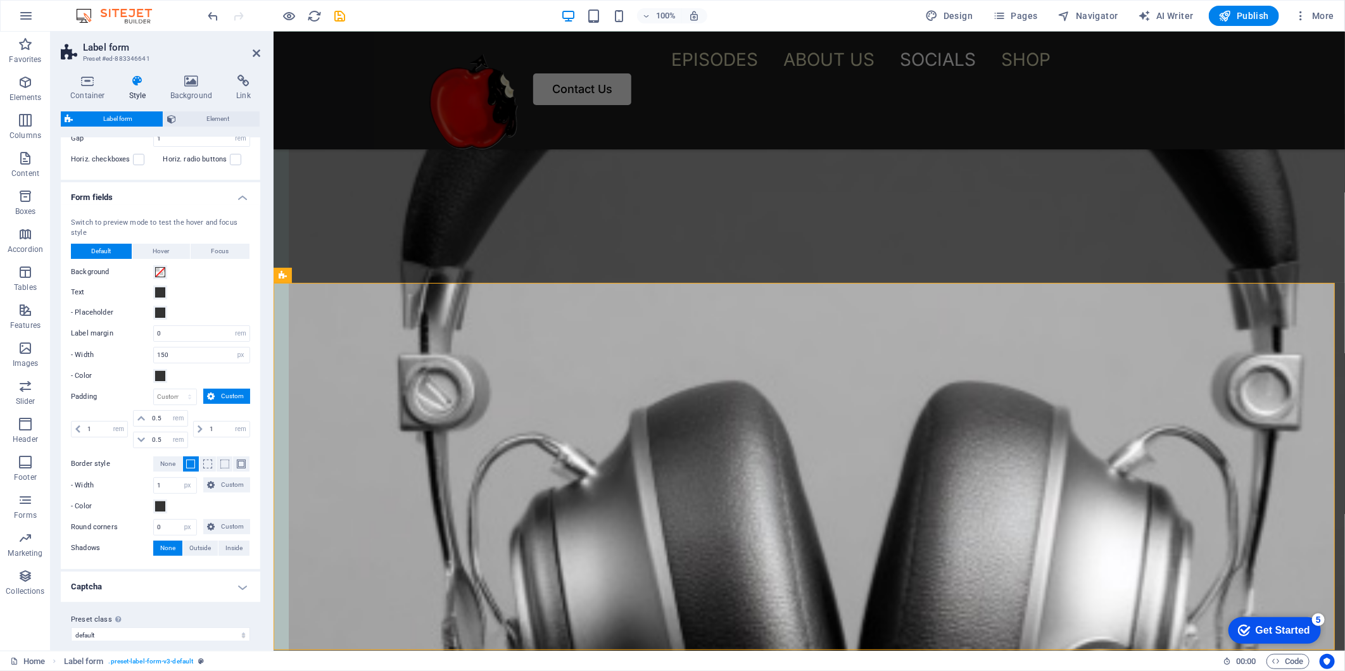
scroll to position [54, 0]
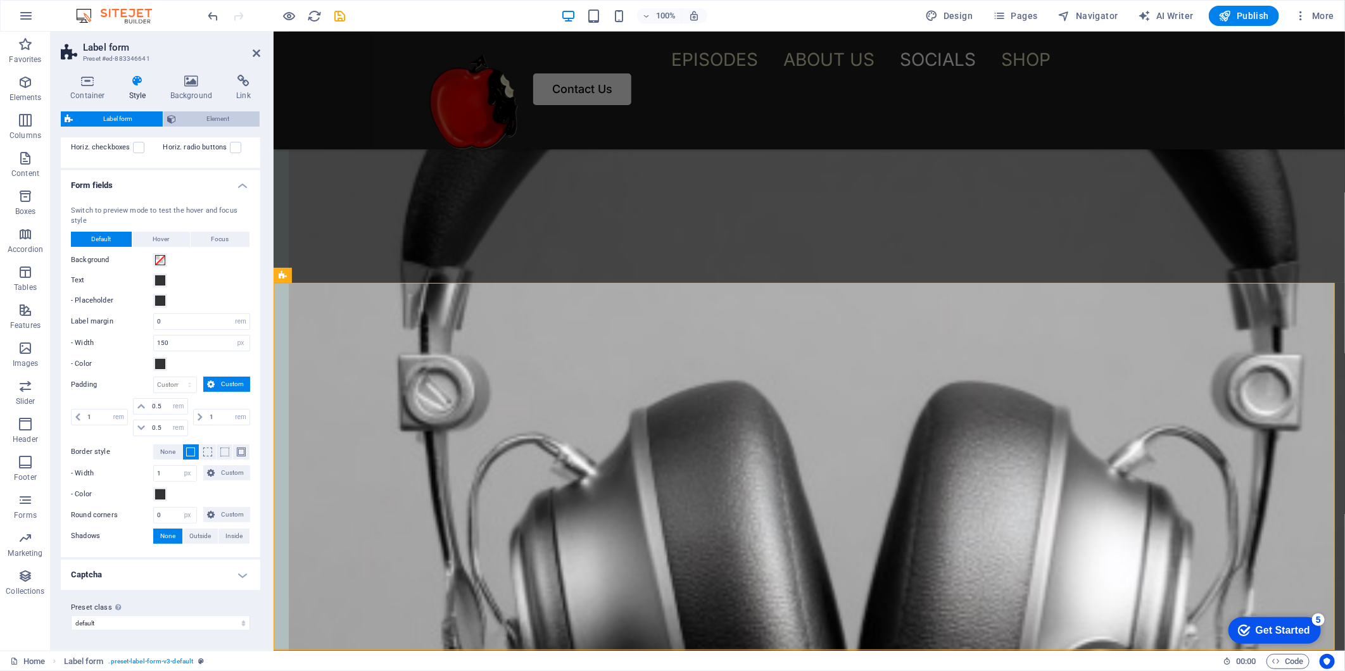
click at [223, 117] on span "Element" at bounding box center [218, 118] width 76 height 15
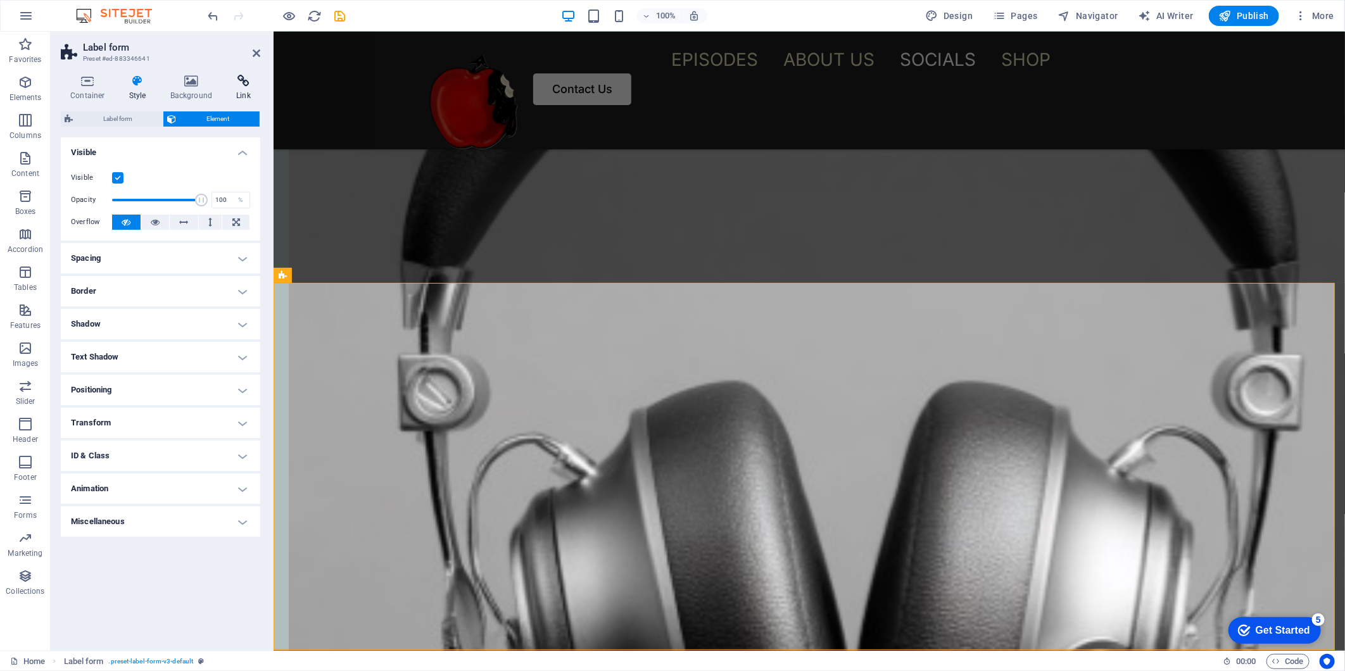
click at [242, 81] on icon at bounding box center [244, 81] width 34 height 13
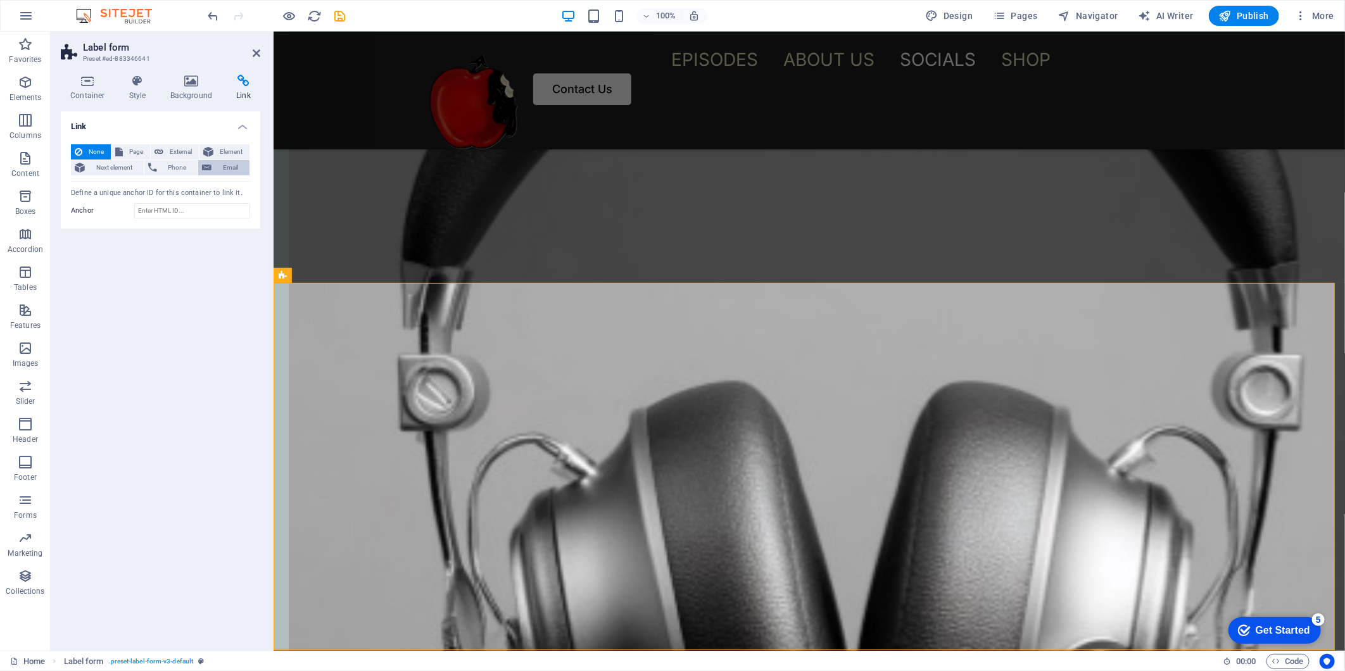
click at [227, 168] on span "Email" at bounding box center [230, 167] width 30 height 15
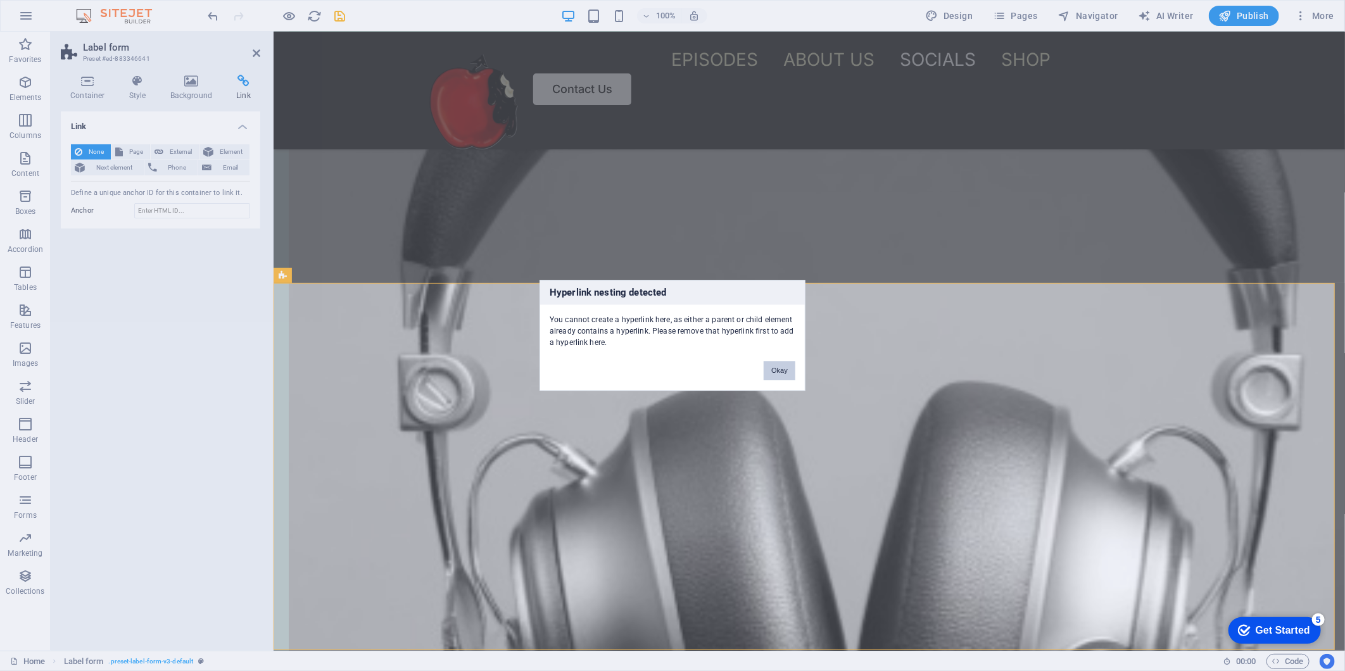
click at [779, 369] on button "Okay" at bounding box center [780, 371] width 32 height 19
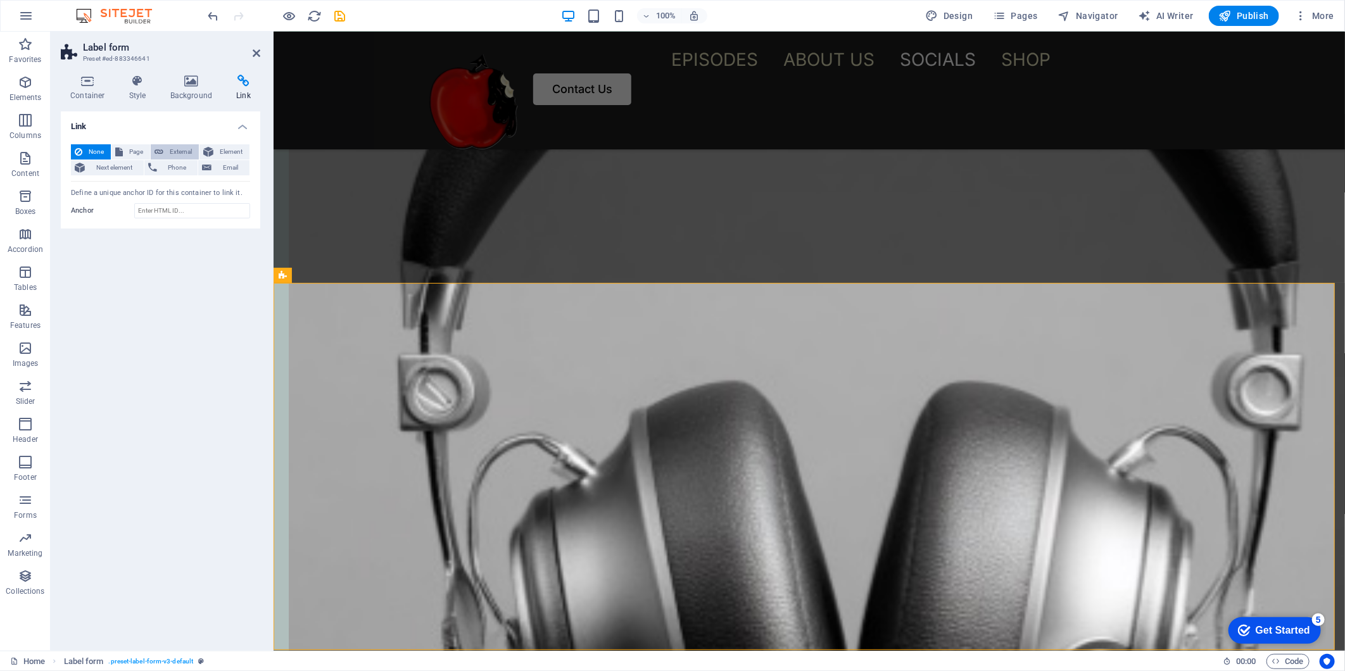
click at [153, 148] on button "External" at bounding box center [175, 151] width 48 height 15
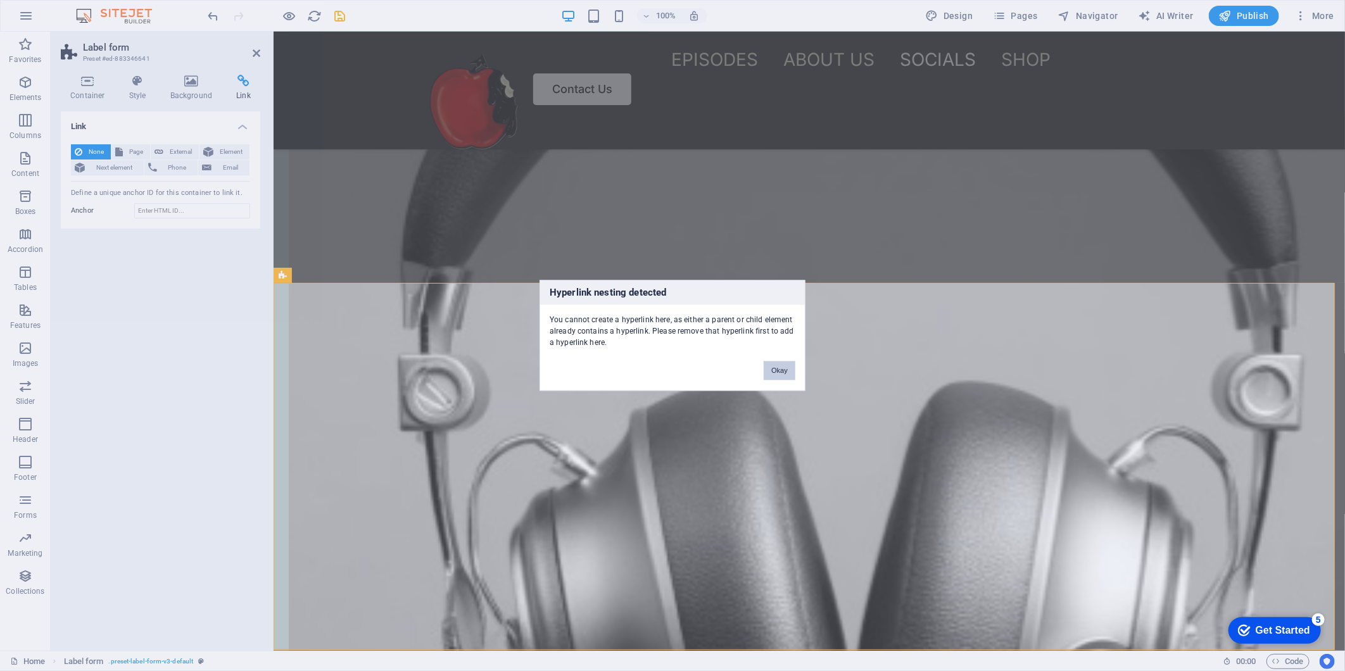
click at [776, 372] on button "Okay" at bounding box center [780, 371] width 32 height 19
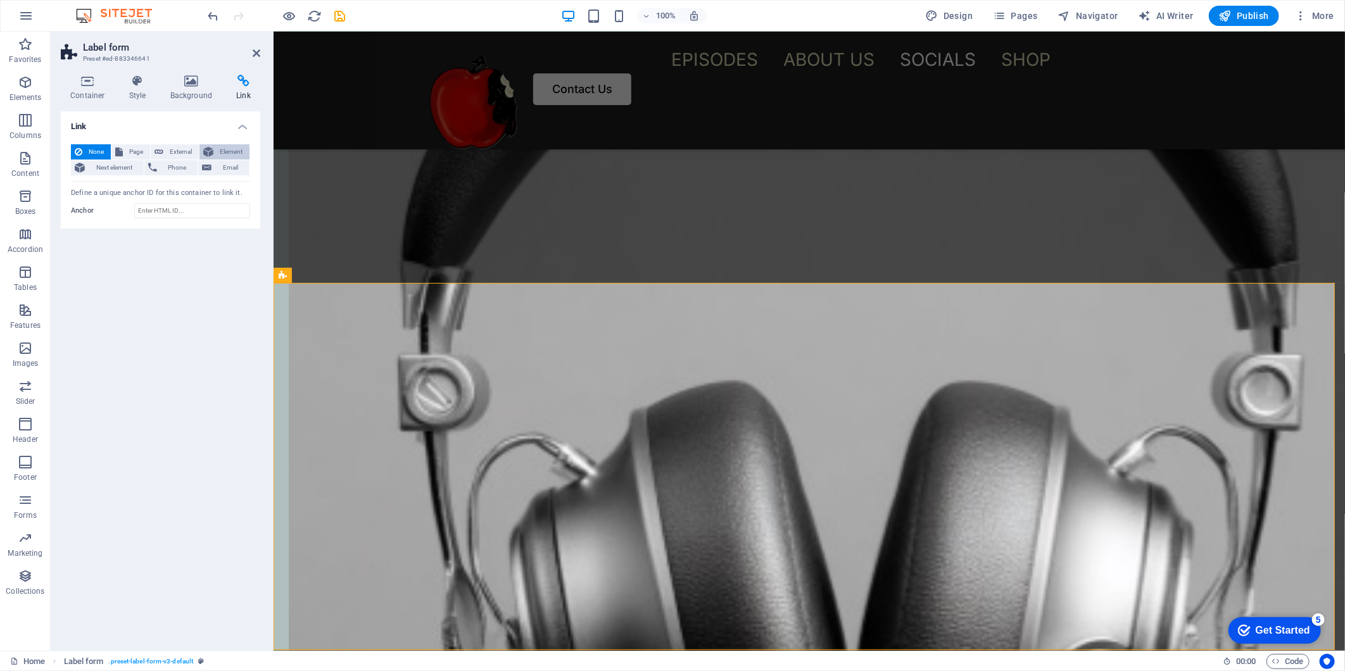
click at [237, 153] on span "Element" at bounding box center [231, 151] width 28 height 15
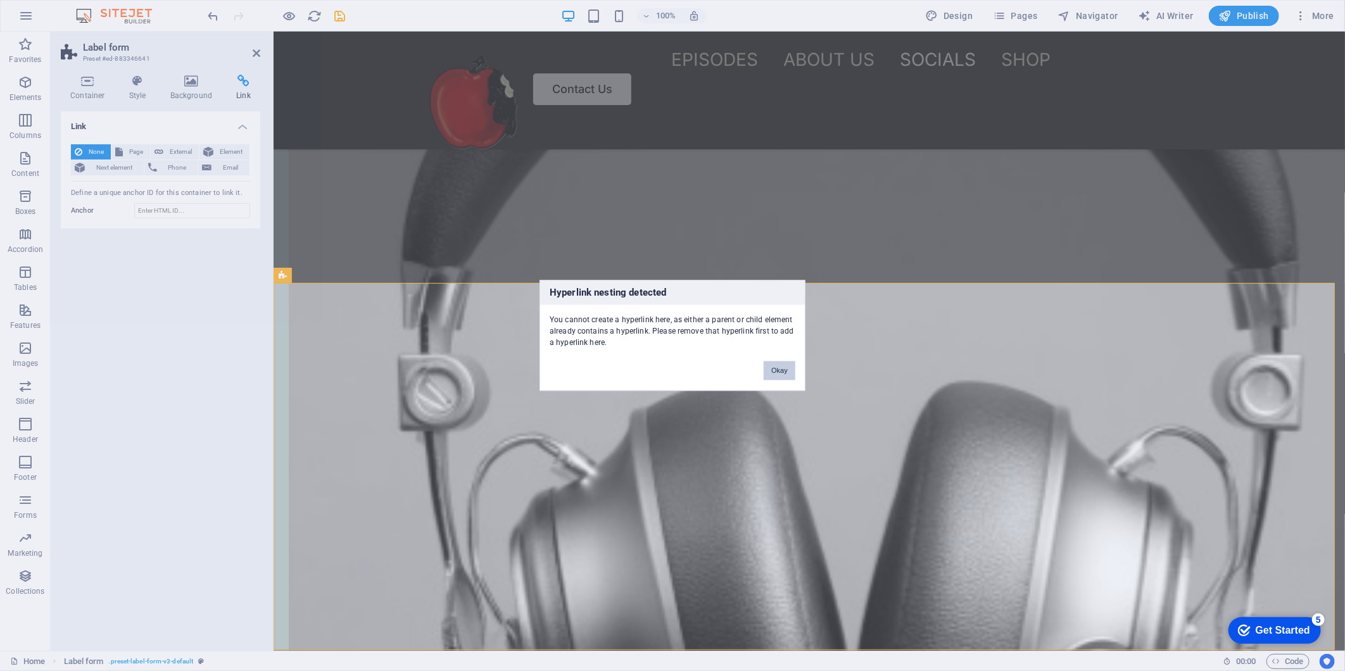
click at [777, 377] on button "Okay" at bounding box center [780, 371] width 32 height 19
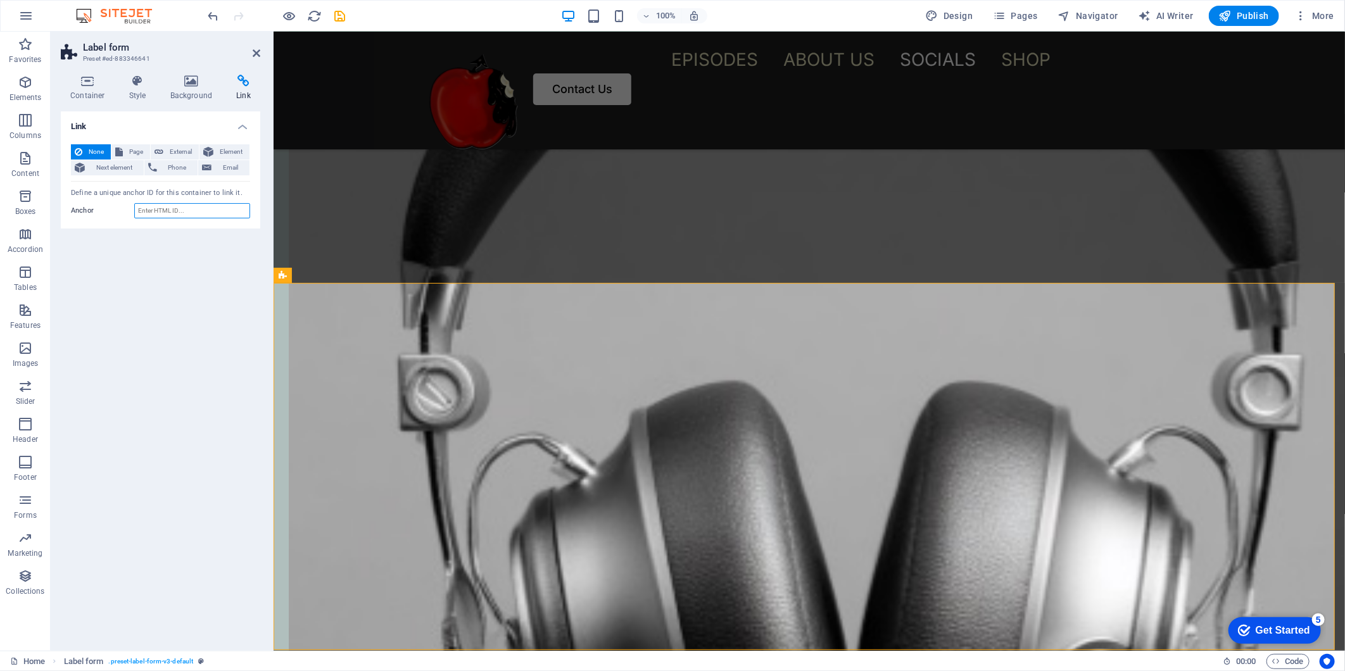
click at [187, 207] on input "Anchor" at bounding box center [192, 210] width 116 height 15
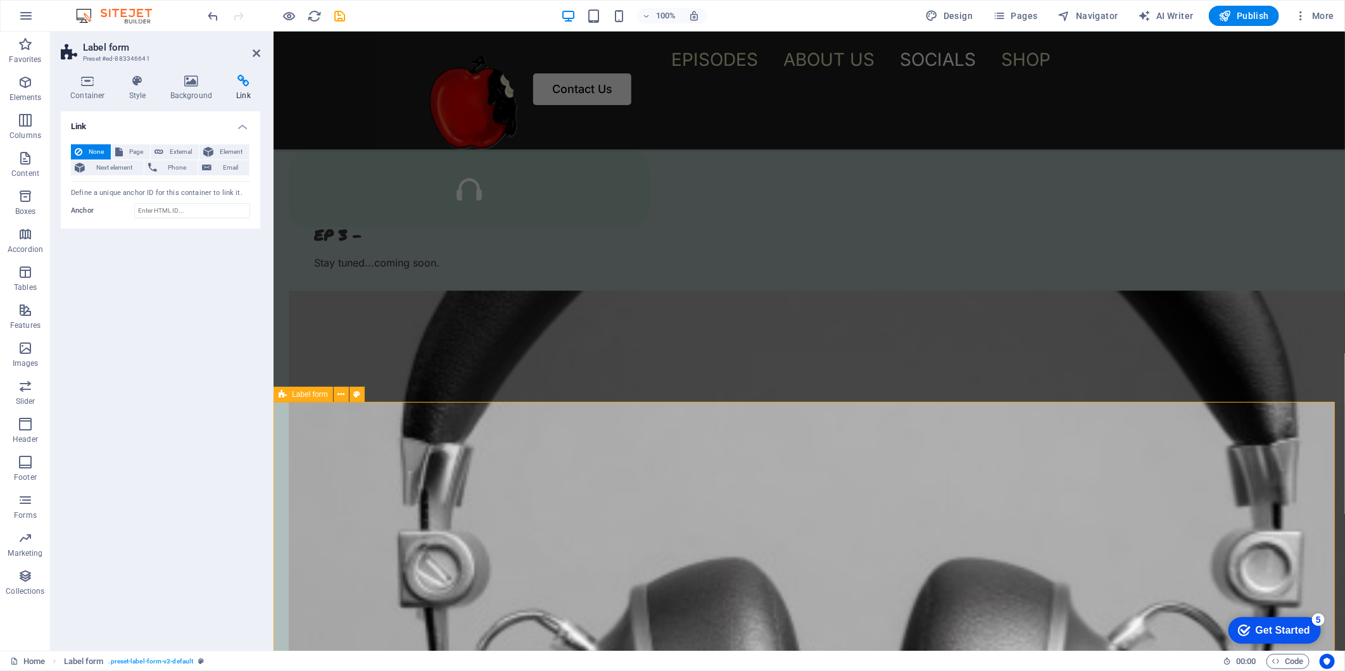
scroll to position [2535, 0]
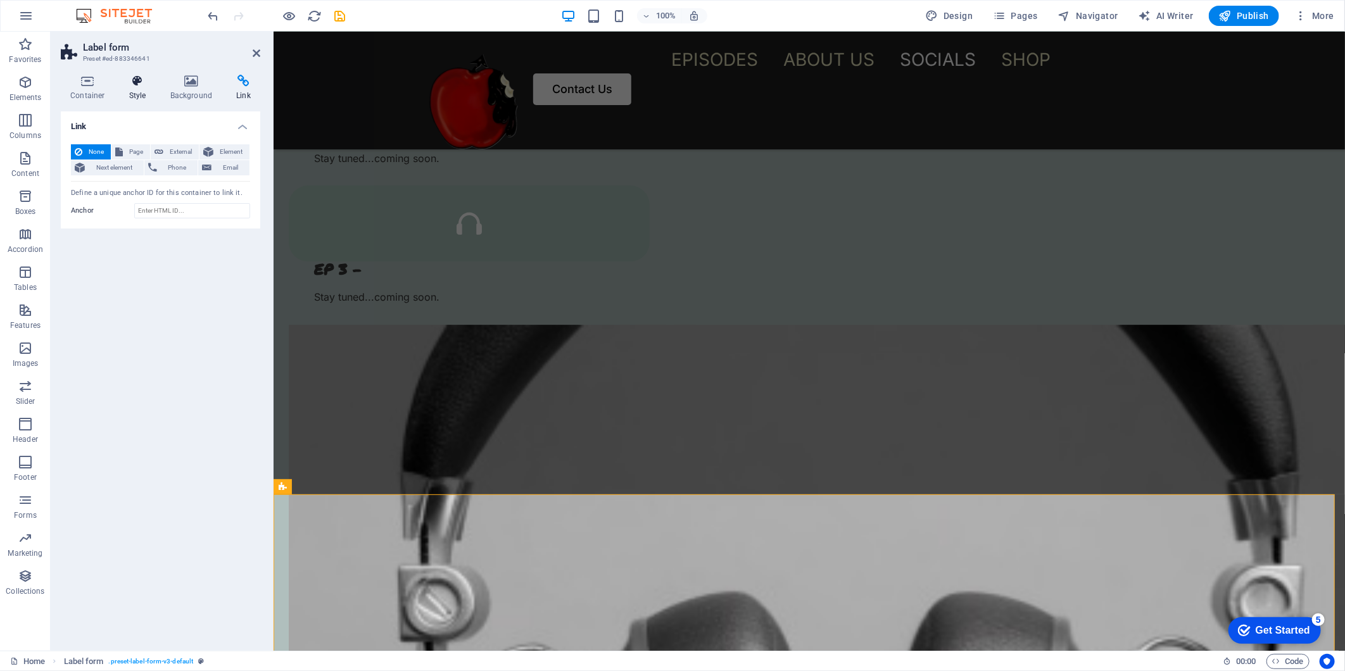
click at [137, 89] on h4 "Style" at bounding box center [140, 88] width 41 height 27
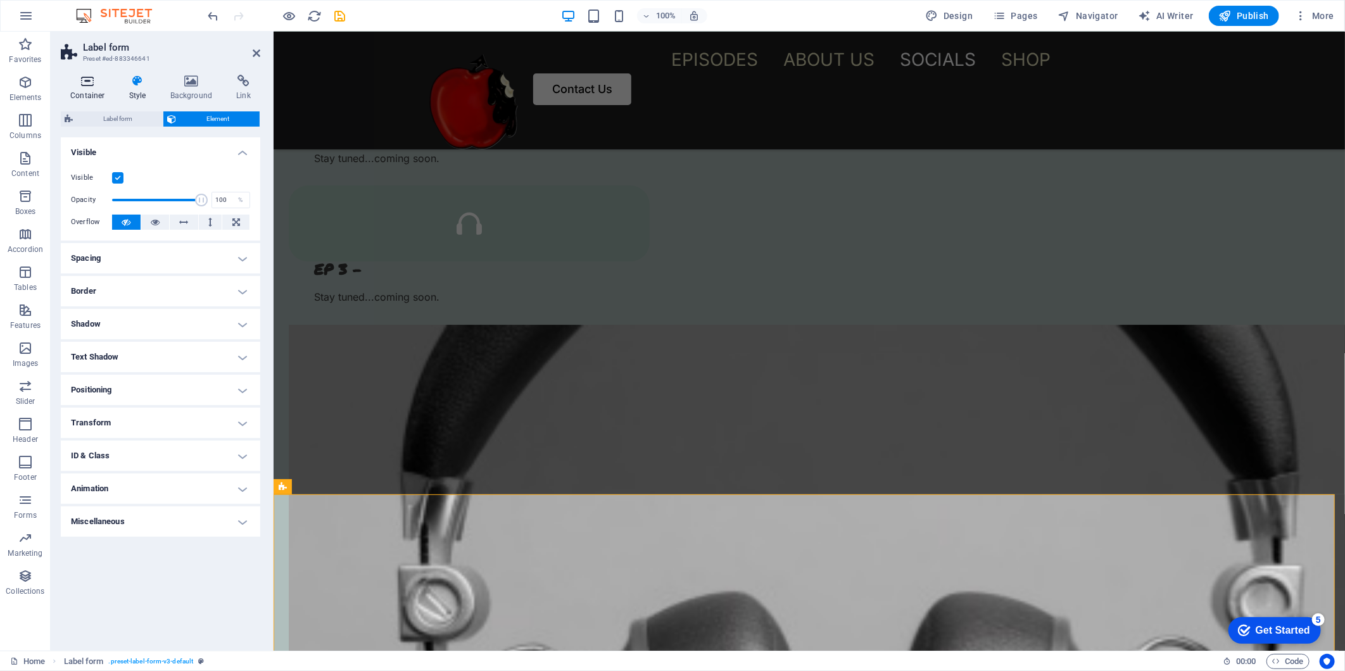
click at [85, 92] on h4 "Container" at bounding box center [90, 88] width 59 height 27
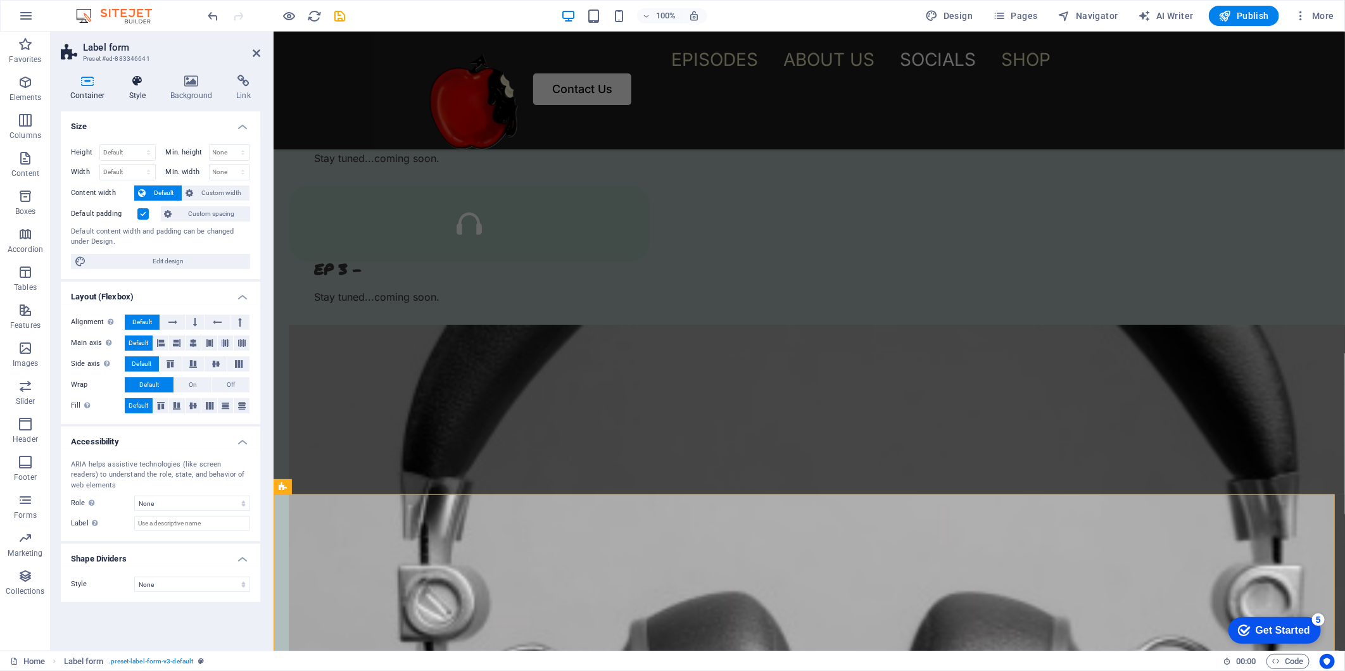
click at [137, 86] on icon at bounding box center [138, 81] width 36 height 13
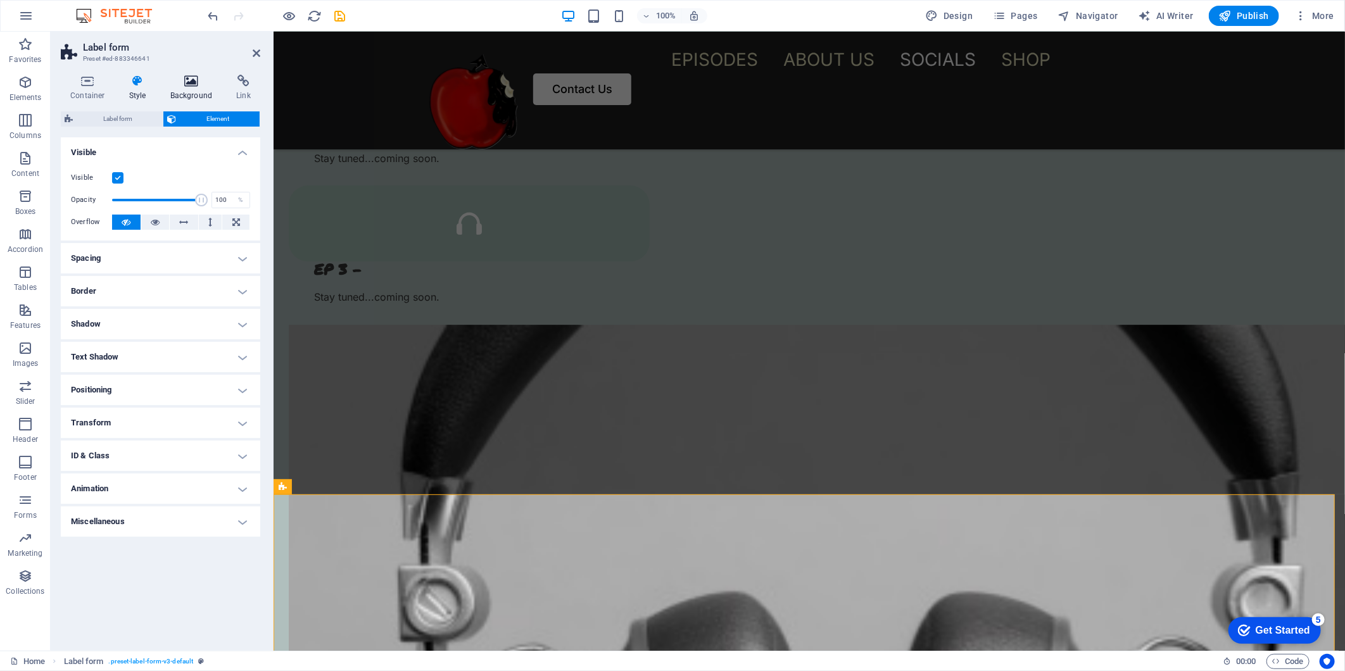
click at [192, 80] on icon at bounding box center [191, 81] width 61 height 13
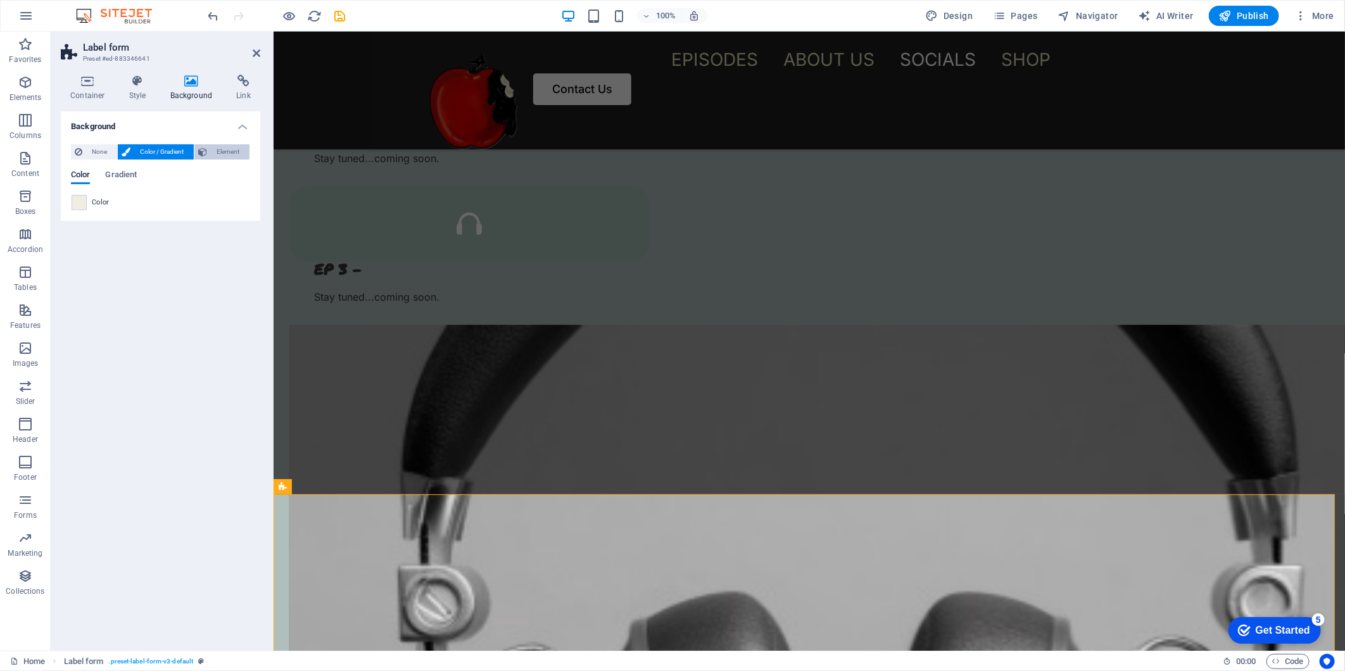
click at [225, 153] on span "Element" at bounding box center [228, 151] width 35 height 15
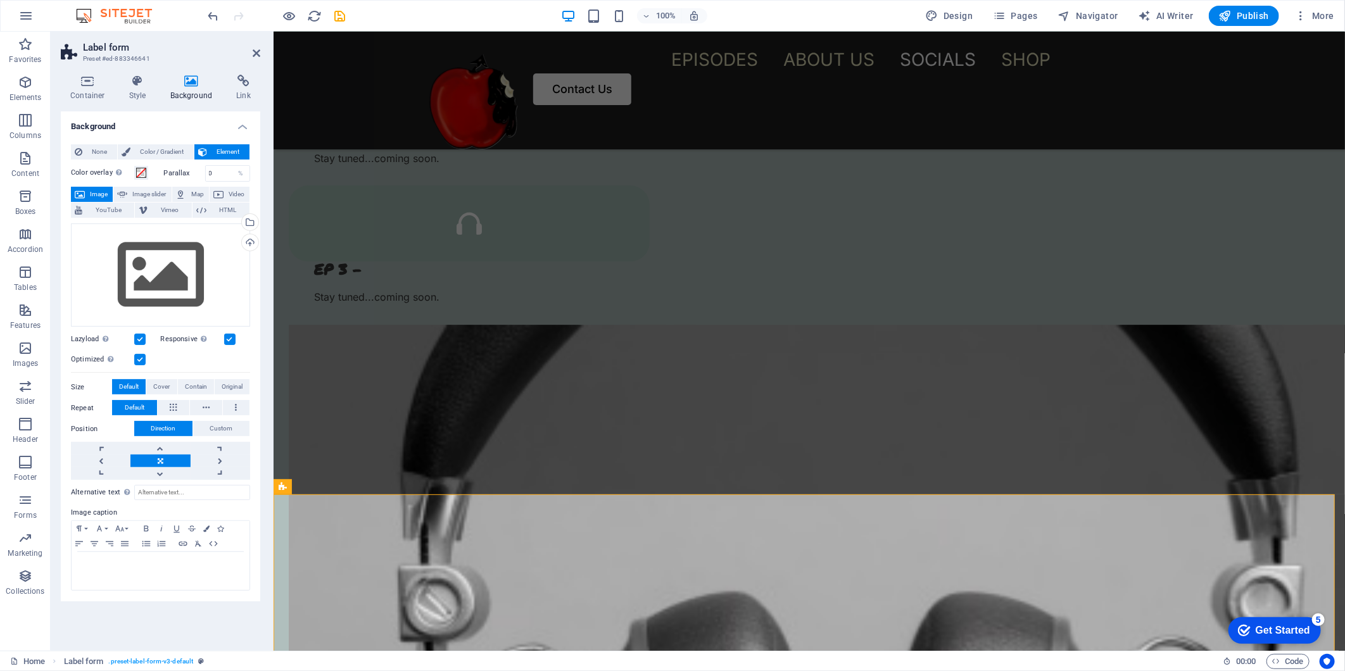
click at [225, 153] on span "Element" at bounding box center [228, 151] width 35 height 15
click at [211, 209] on span "HTML" at bounding box center [227, 210] width 35 height 15
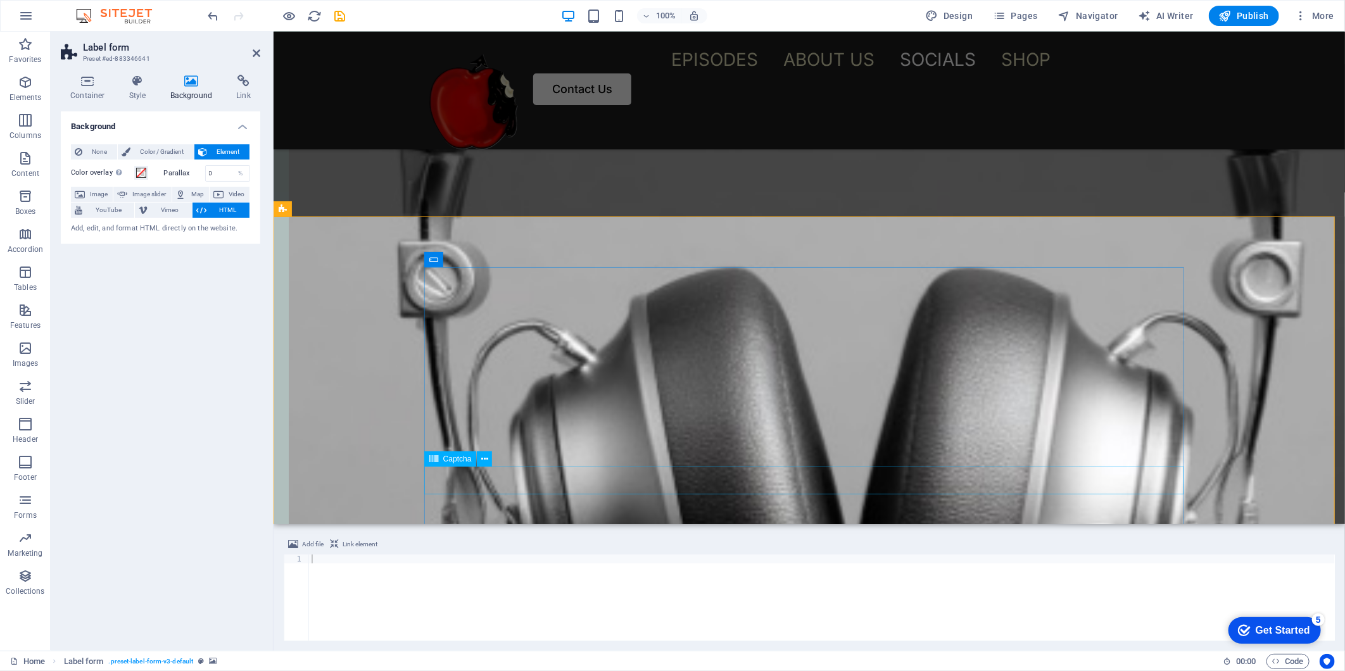
scroll to position [2872, 0]
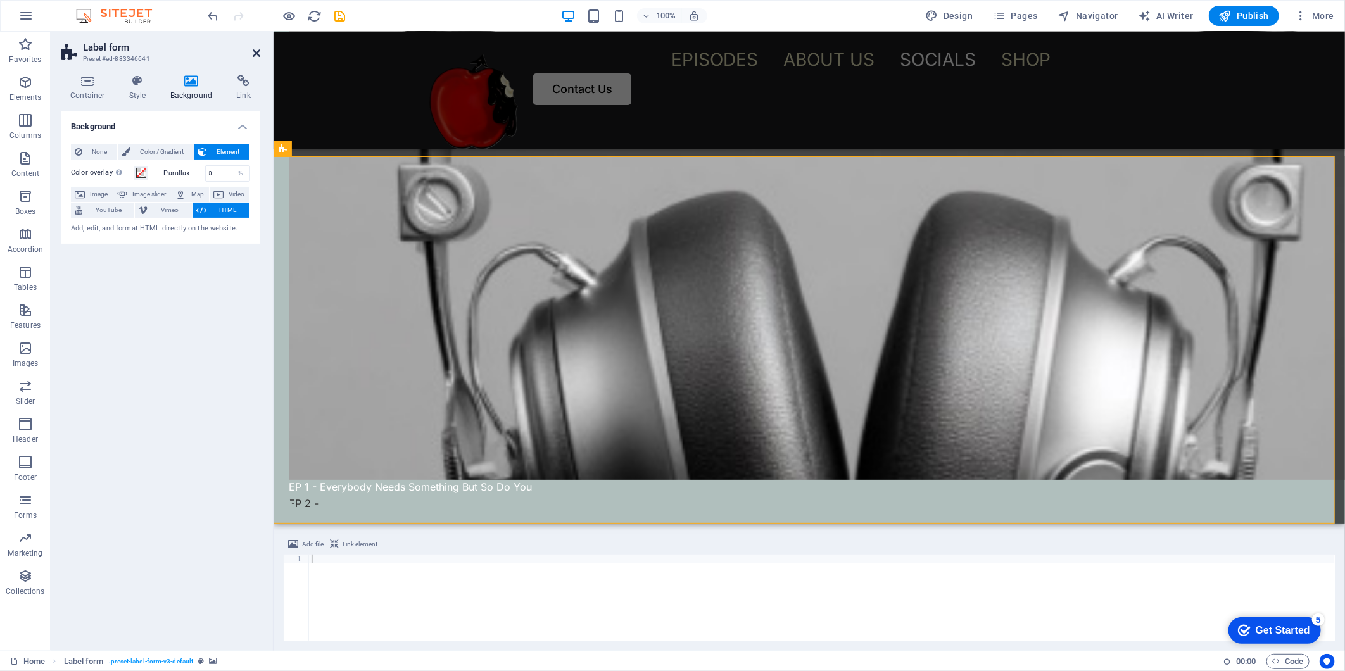
click at [260, 49] on icon at bounding box center [257, 53] width 8 height 10
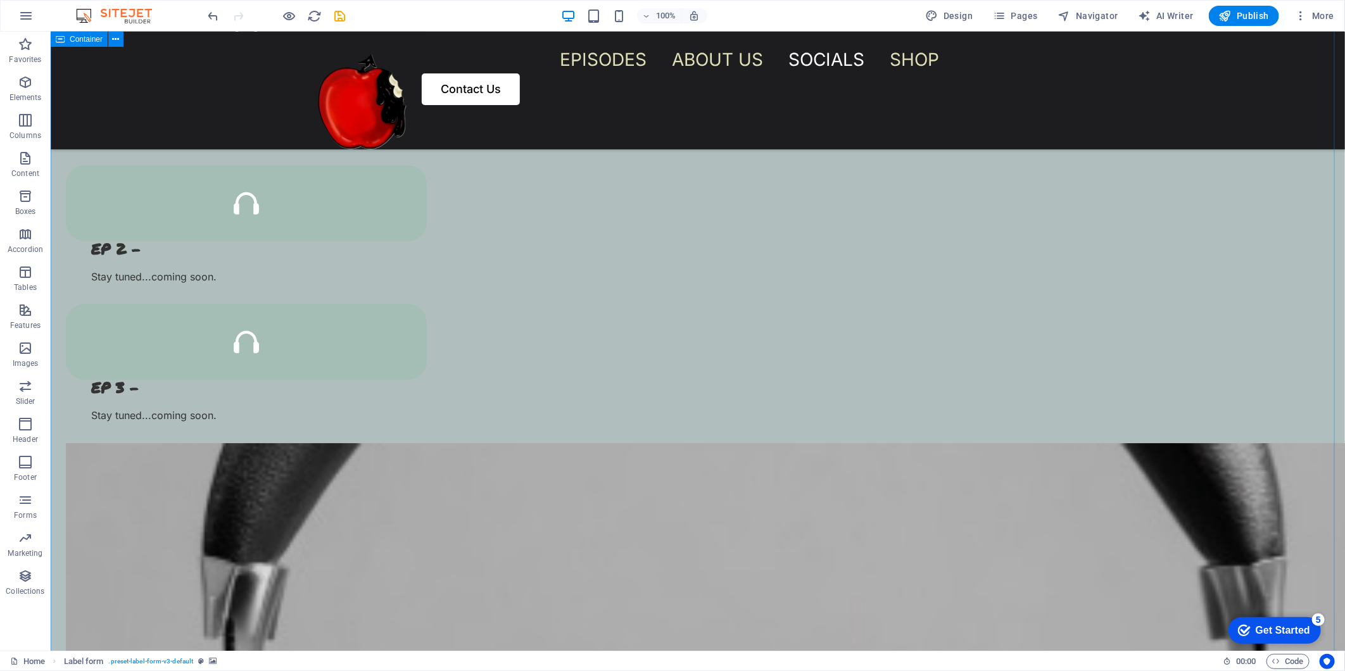
scroll to position [2324, 0]
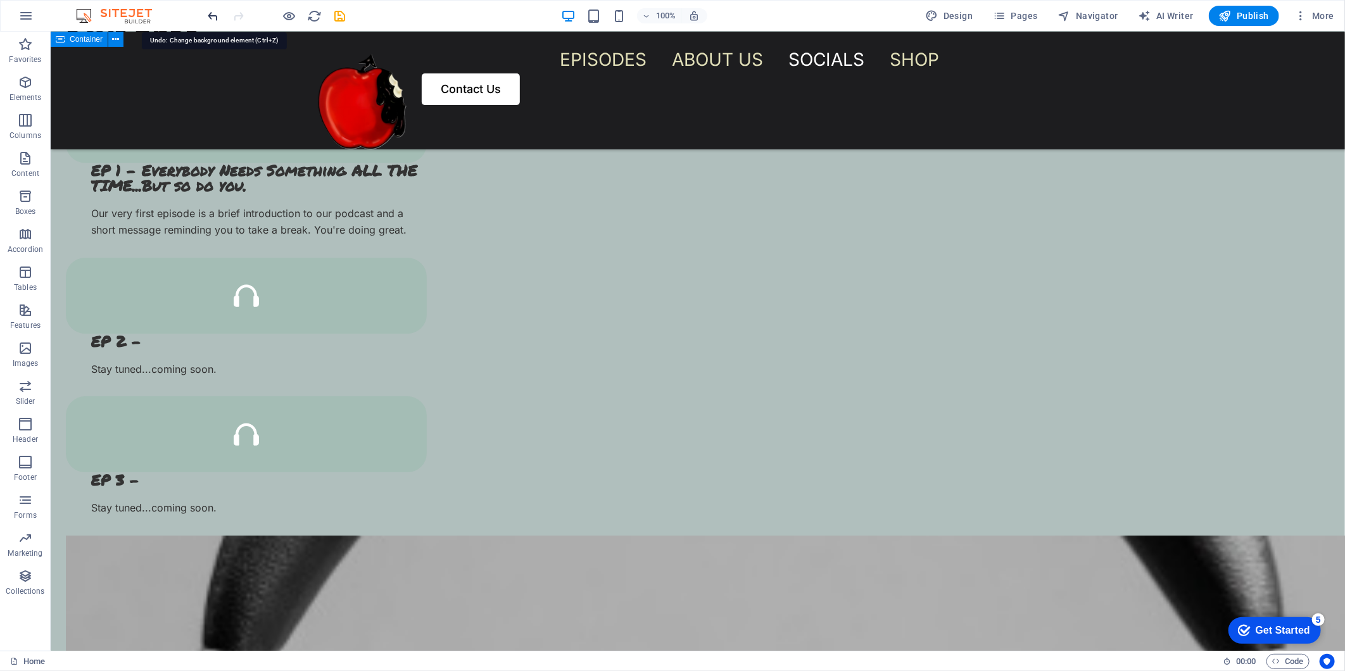
click at [217, 15] on icon "undo" at bounding box center [213, 16] width 15 height 15
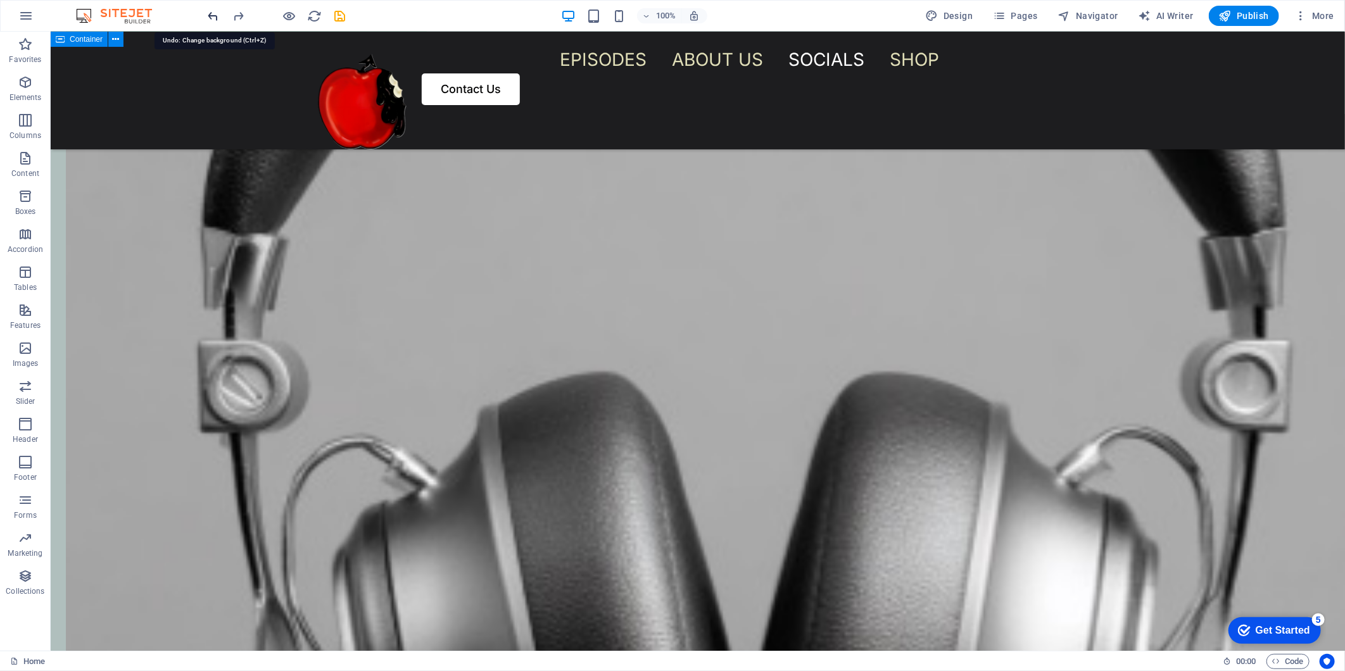
click at [217, 15] on icon "undo" at bounding box center [213, 16] width 15 height 15
click at [361, 327] on icon at bounding box center [362, 326] width 7 height 13
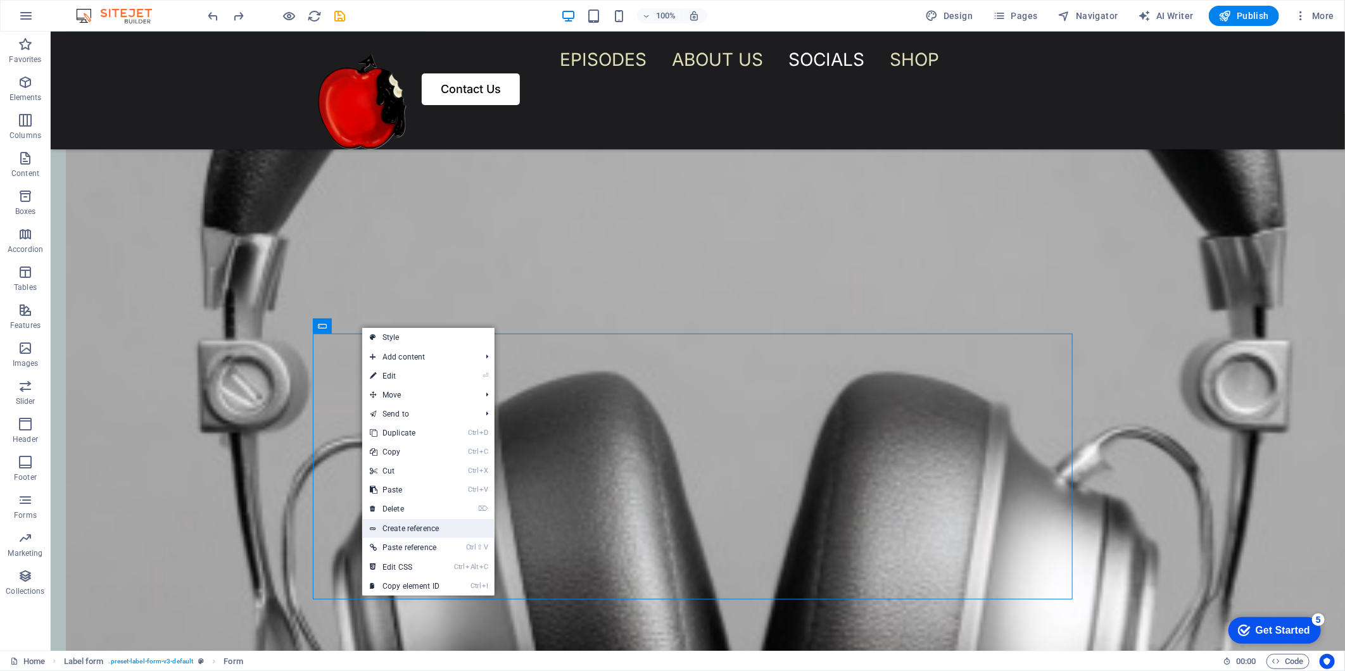
click at [439, 522] on link "Create reference" at bounding box center [428, 528] width 132 height 19
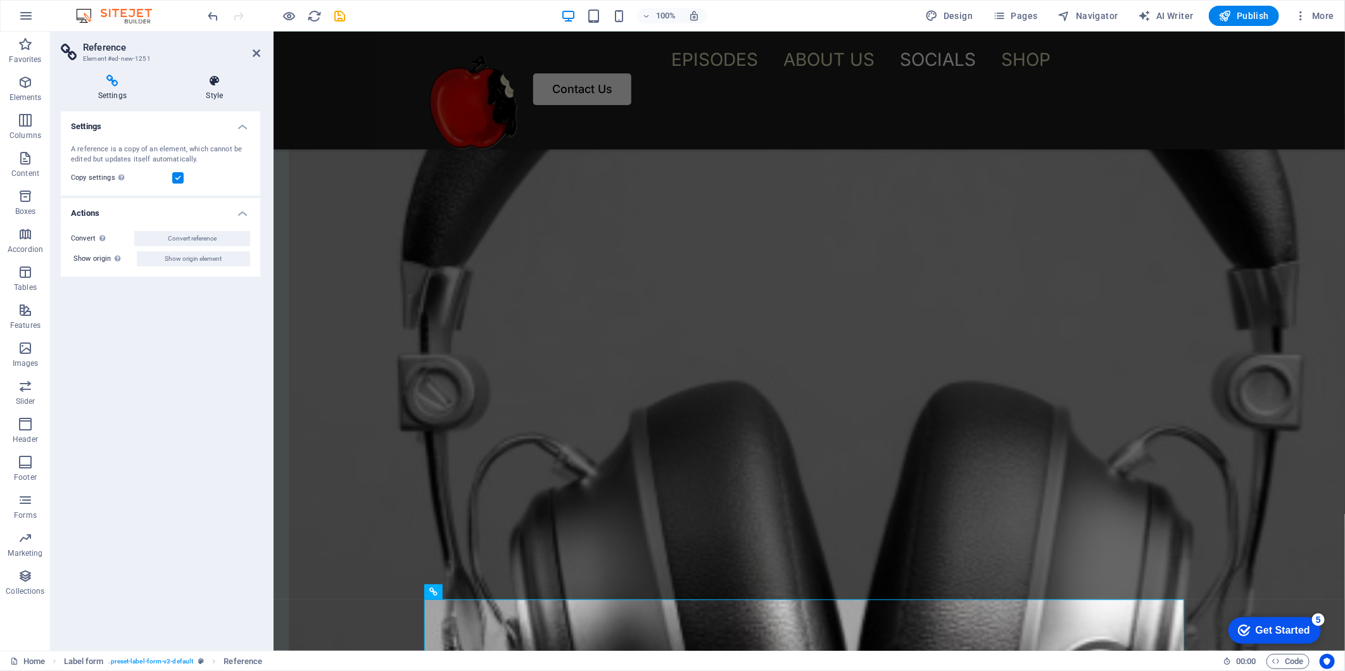
click at [214, 89] on h4 "Style" at bounding box center [214, 88] width 91 height 27
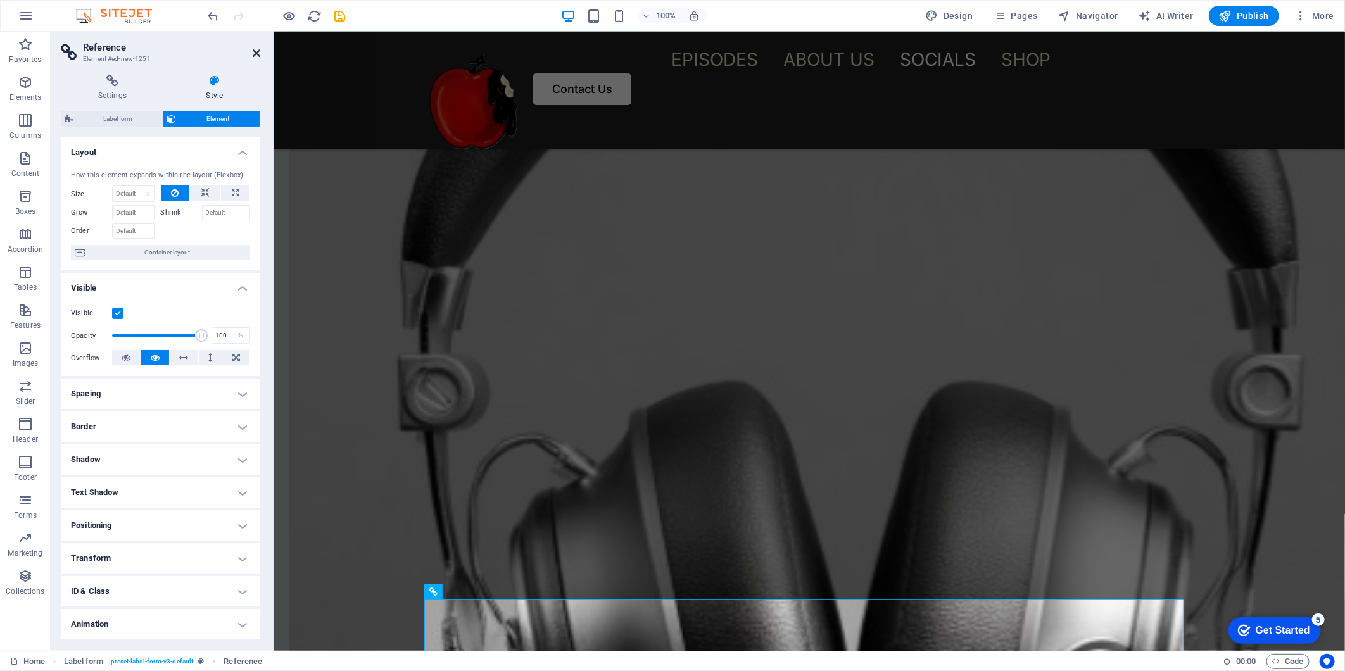
click at [255, 53] on icon at bounding box center [257, 53] width 8 height 10
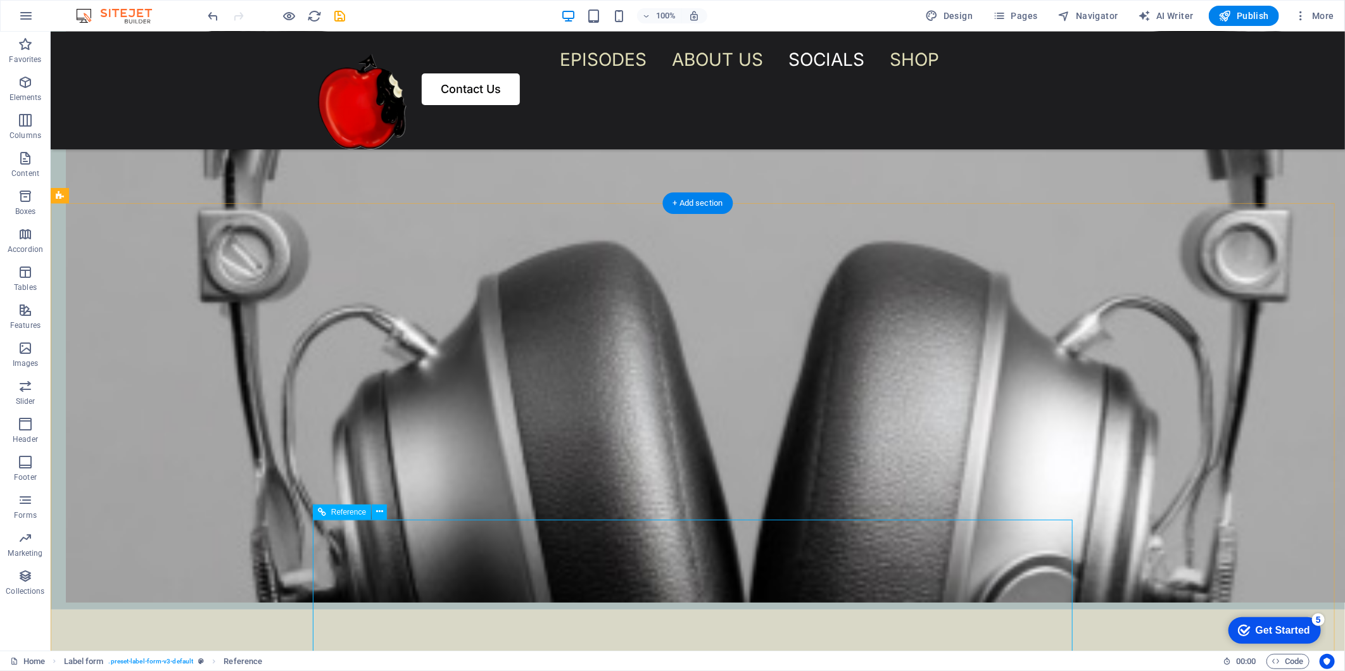
scroll to position [2801, 0]
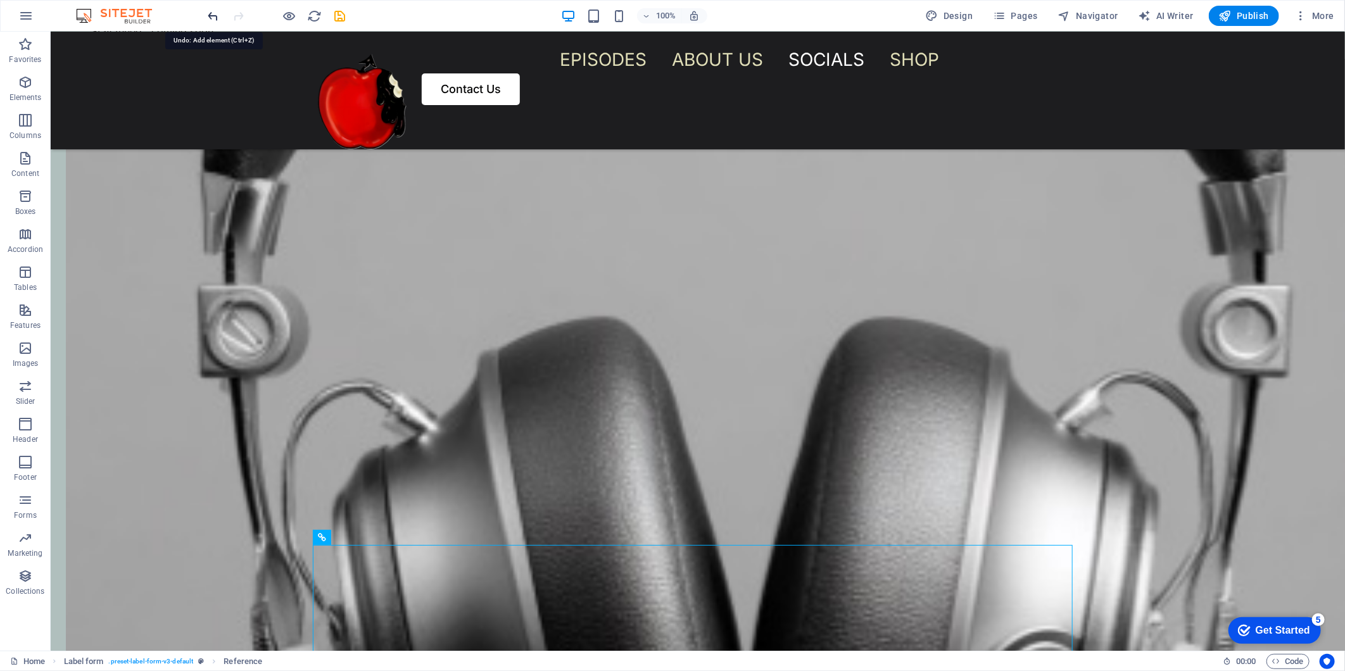
click at [215, 13] on icon "undo" at bounding box center [213, 16] width 15 height 15
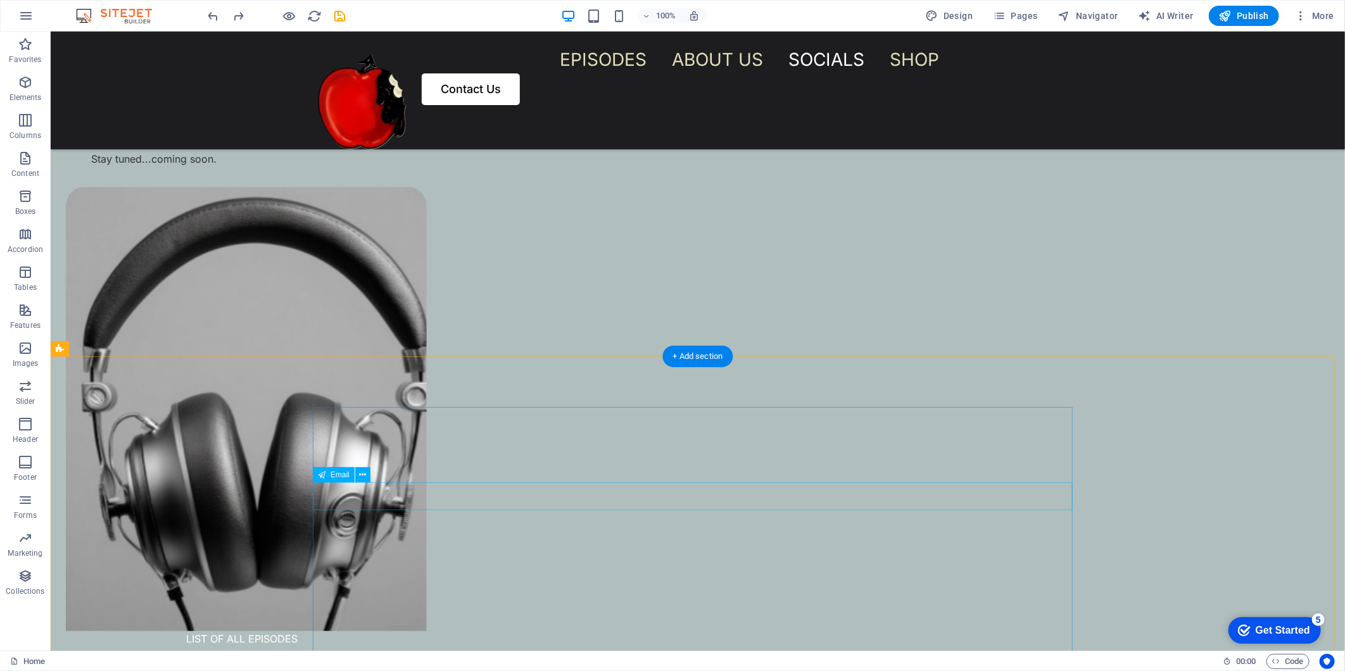
scroll to position [2746, 0]
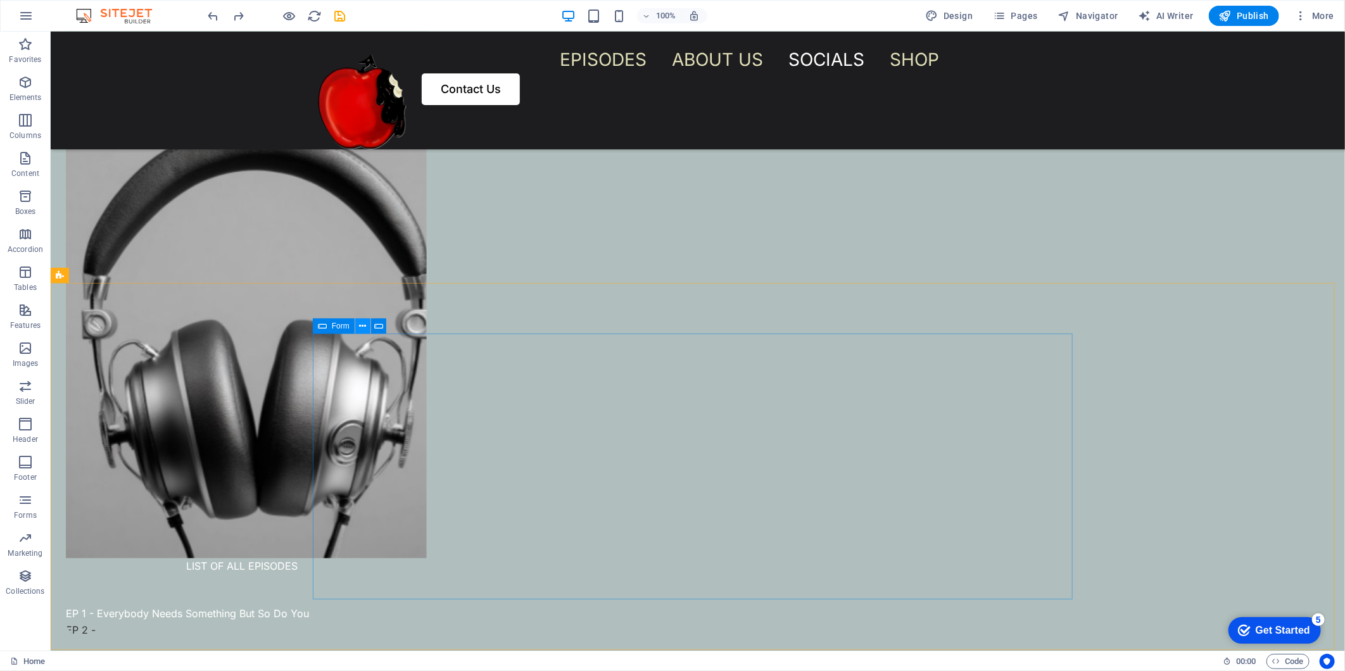
click at [365, 325] on icon at bounding box center [362, 326] width 7 height 13
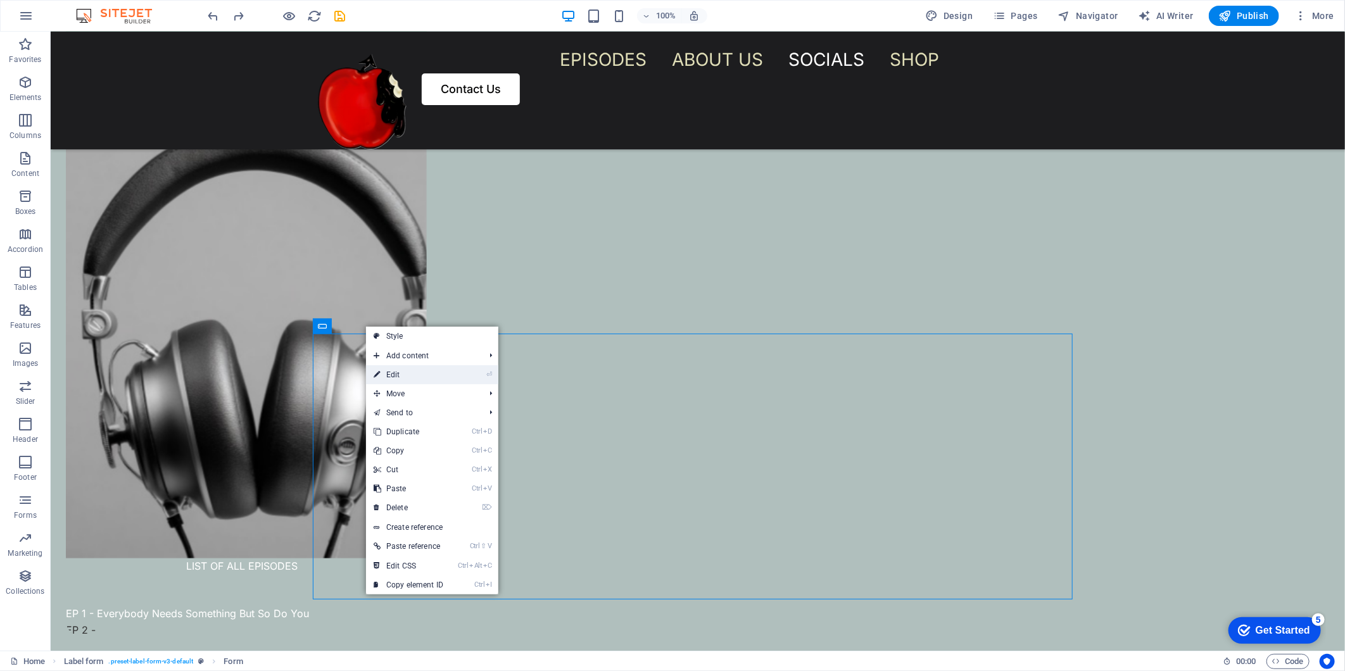
click at [423, 376] on link "⏎ Edit" at bounding box center [408, 374] width 85 height 19
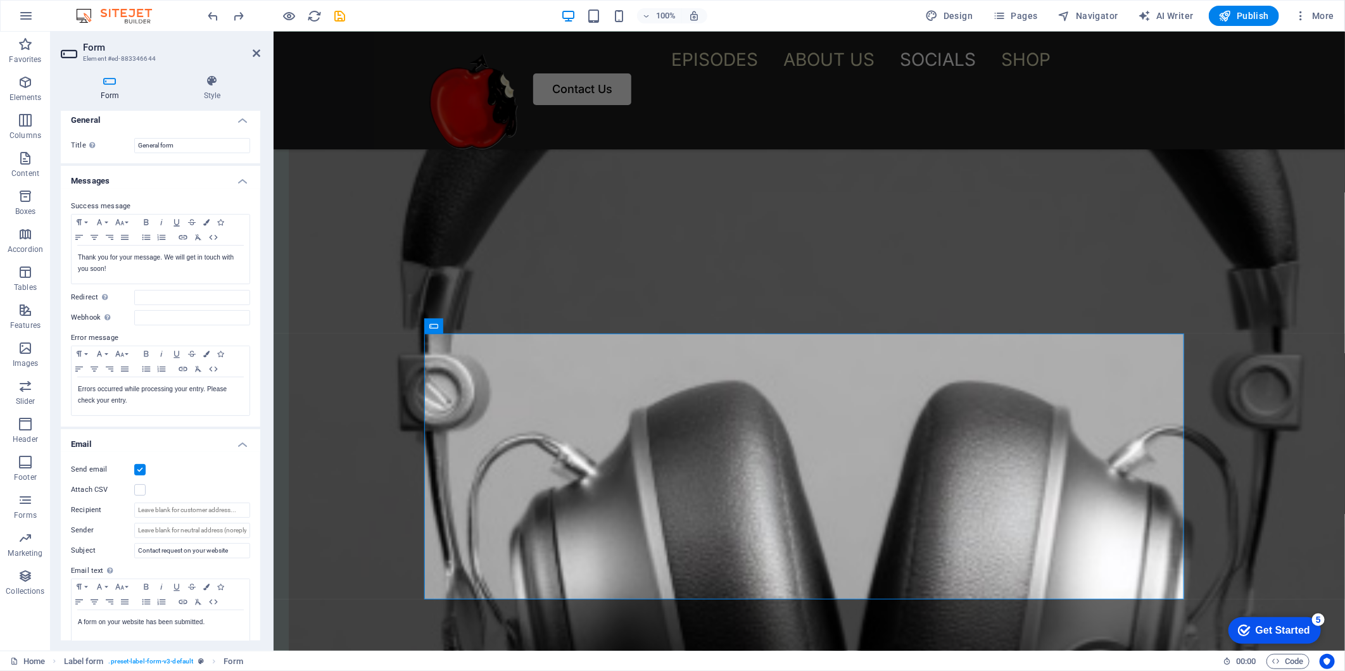
scroll to position [0, 0]
click at [222, 85] on icon at bounding box center [212, 81] width 96 height 13
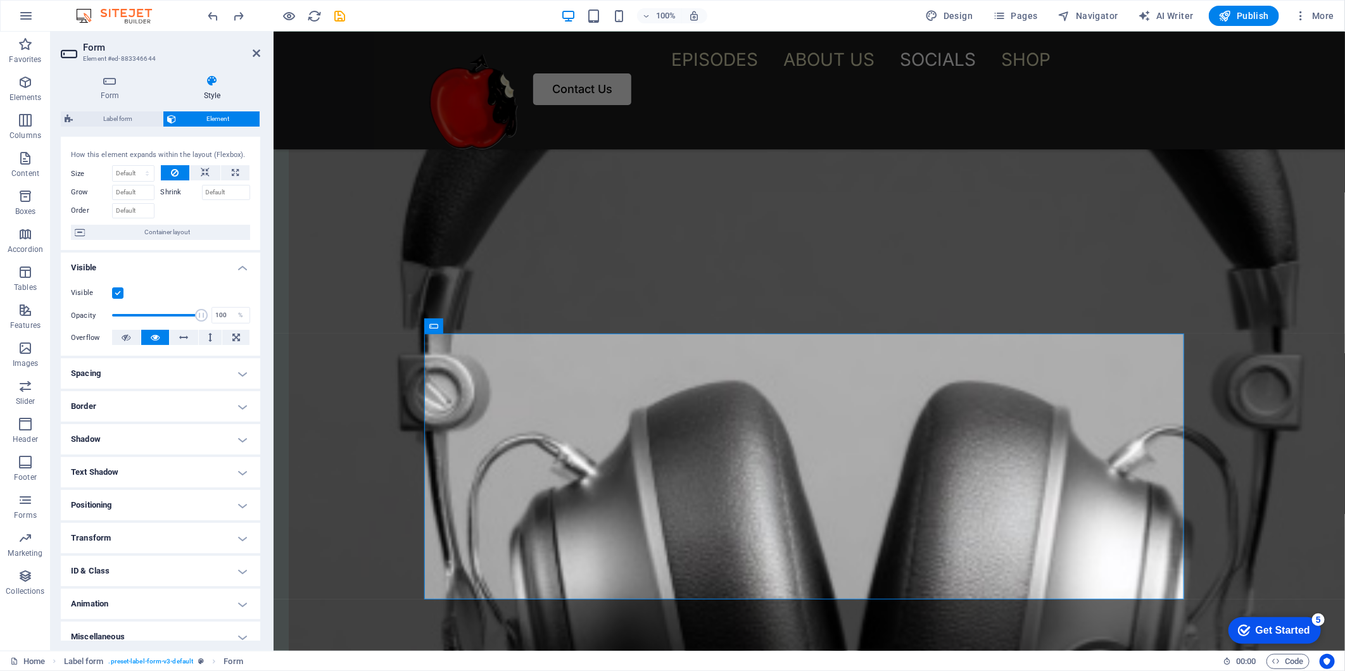
scroll to position [32, 0]
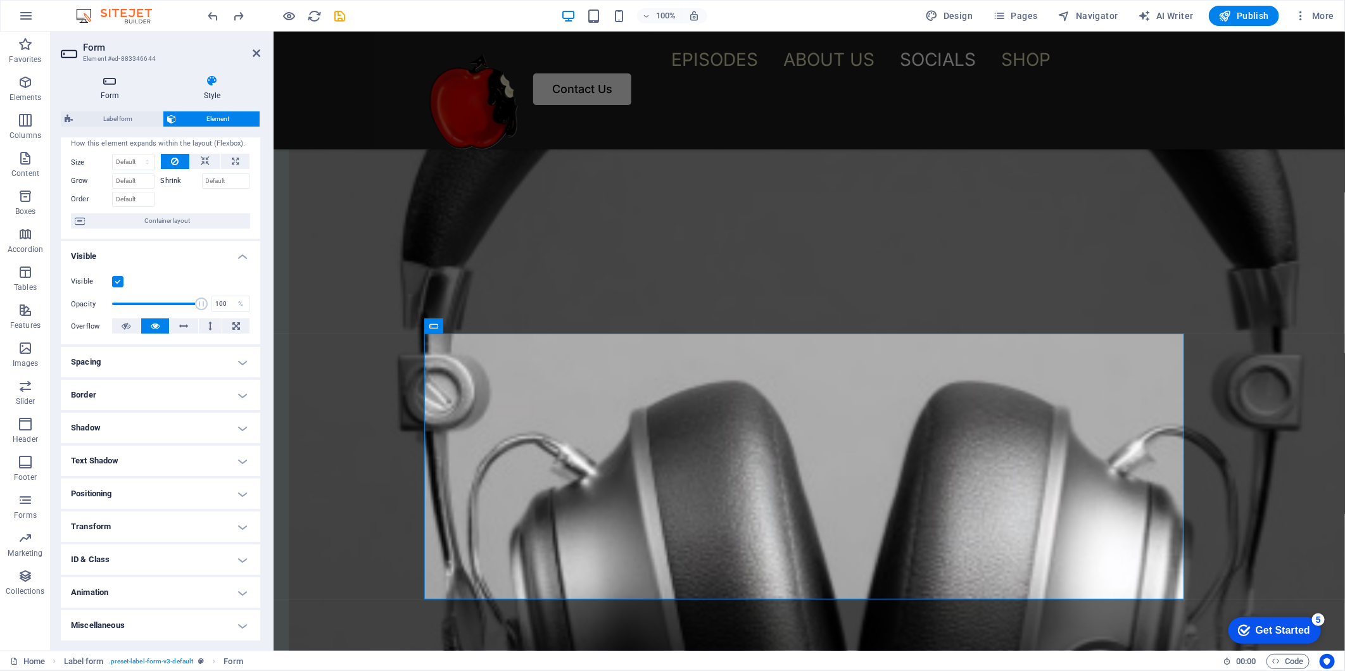
click at [111, 85] on icon at bounding box center [110, 81] width 98 height 13
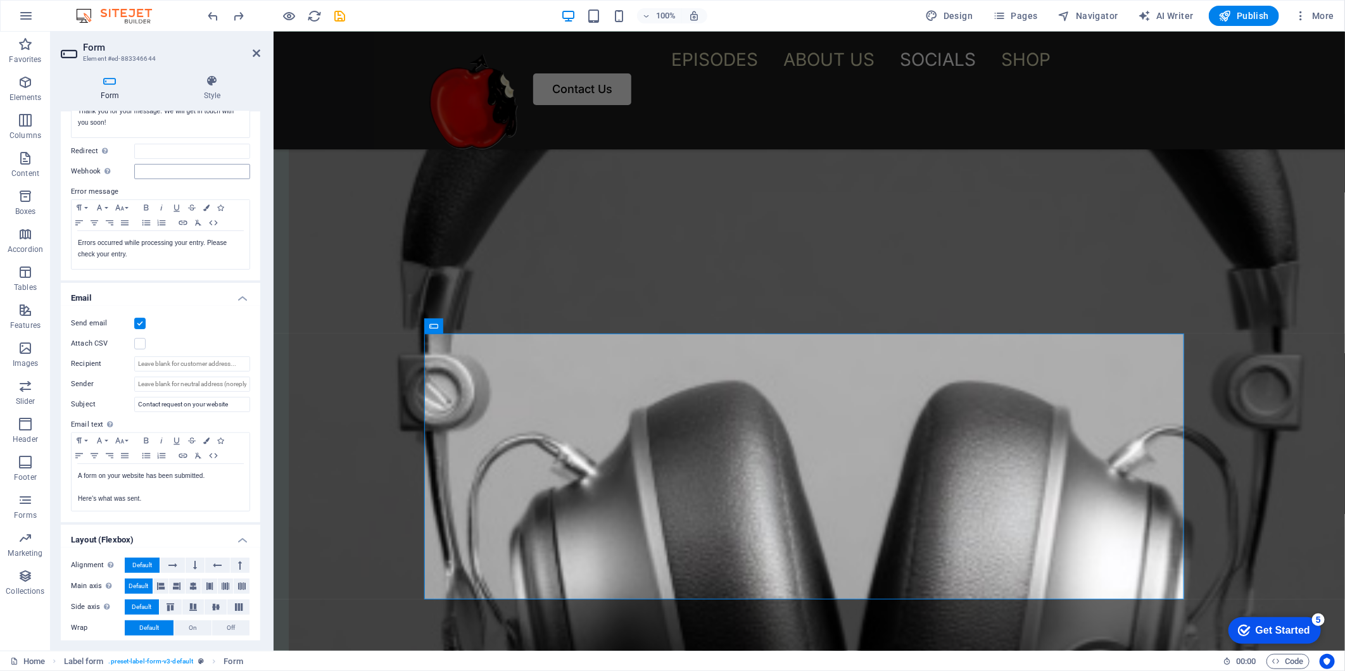
scroll to position [179, 0]
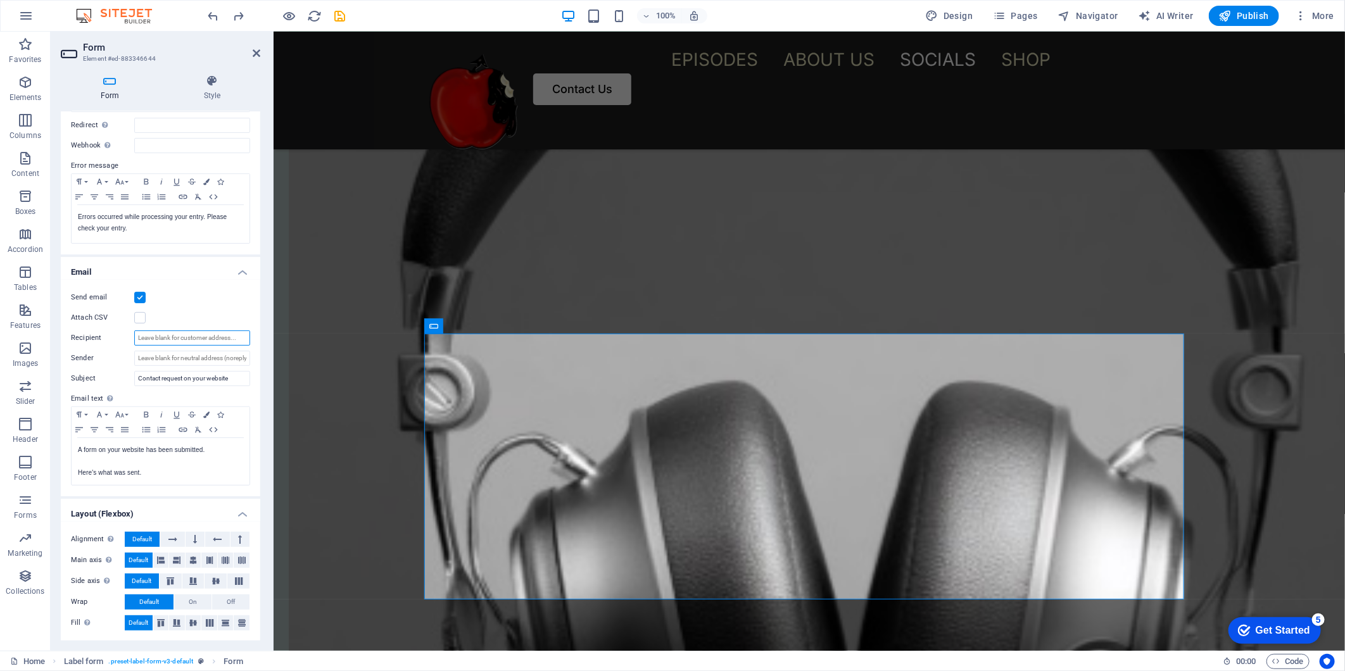
click at [208, 344] on input "Recipient" at bounding box center [192, 337] width 116 height 15
drag, startPoint x: 717, startPoint y: 422, endPoint x: 487, endPoint y: 424, distance: 229.2
click at [156, 338] on input "Recipient" at bounding box center [192, 337] width 116 height 15
type input "contact@shesnotyourmommy.com"
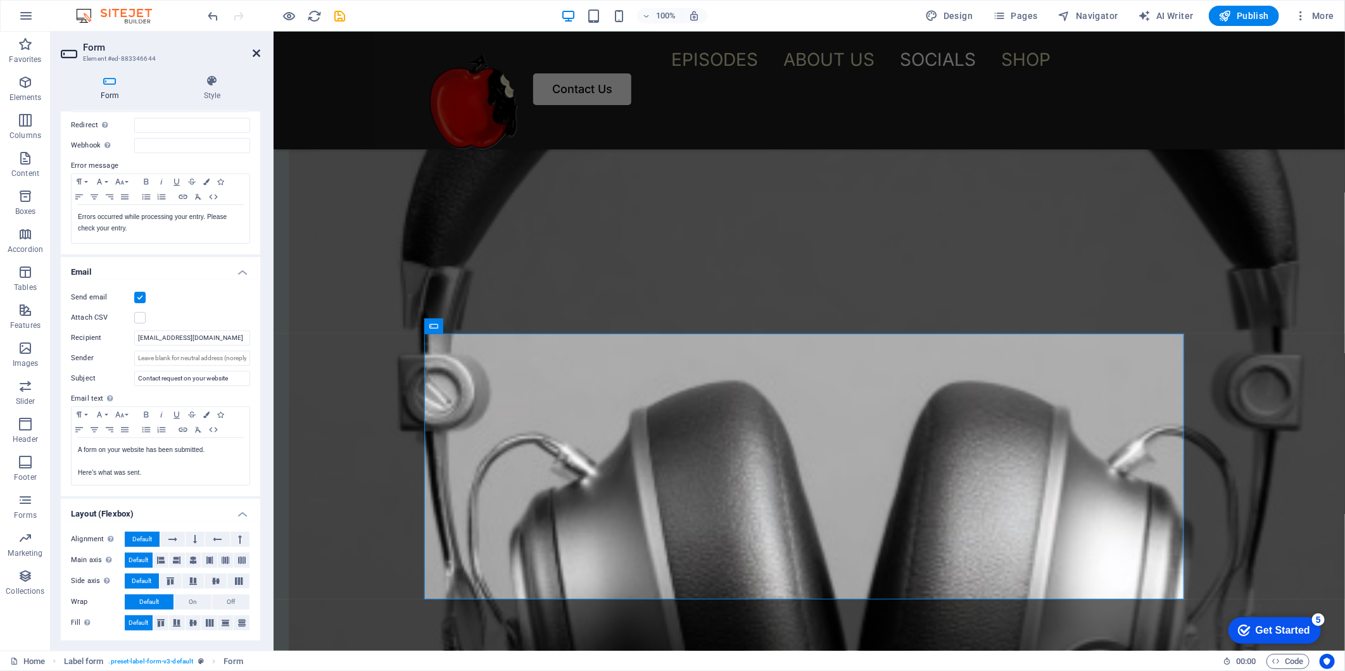
click at [254, 51] on icon at bounding box center [257, 53] width 8 height 10
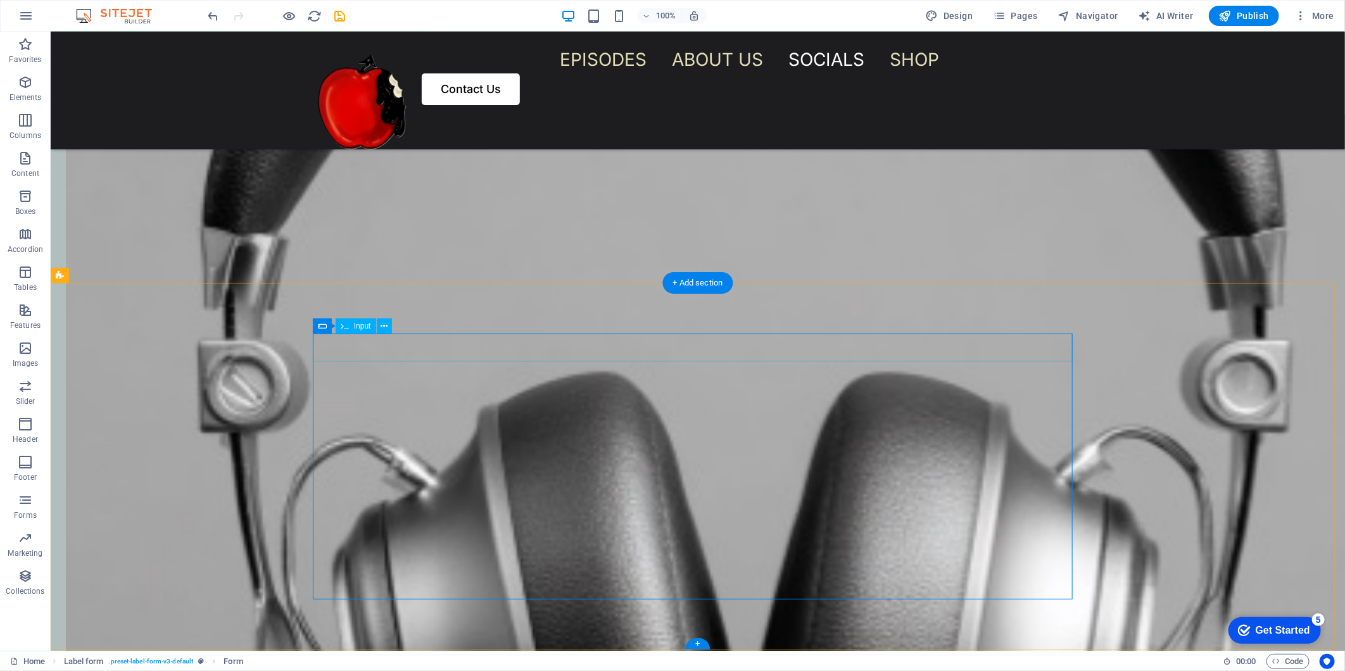
click at [338, 13] on icon "save" at bounding box center [340, 16] width 15 height 15
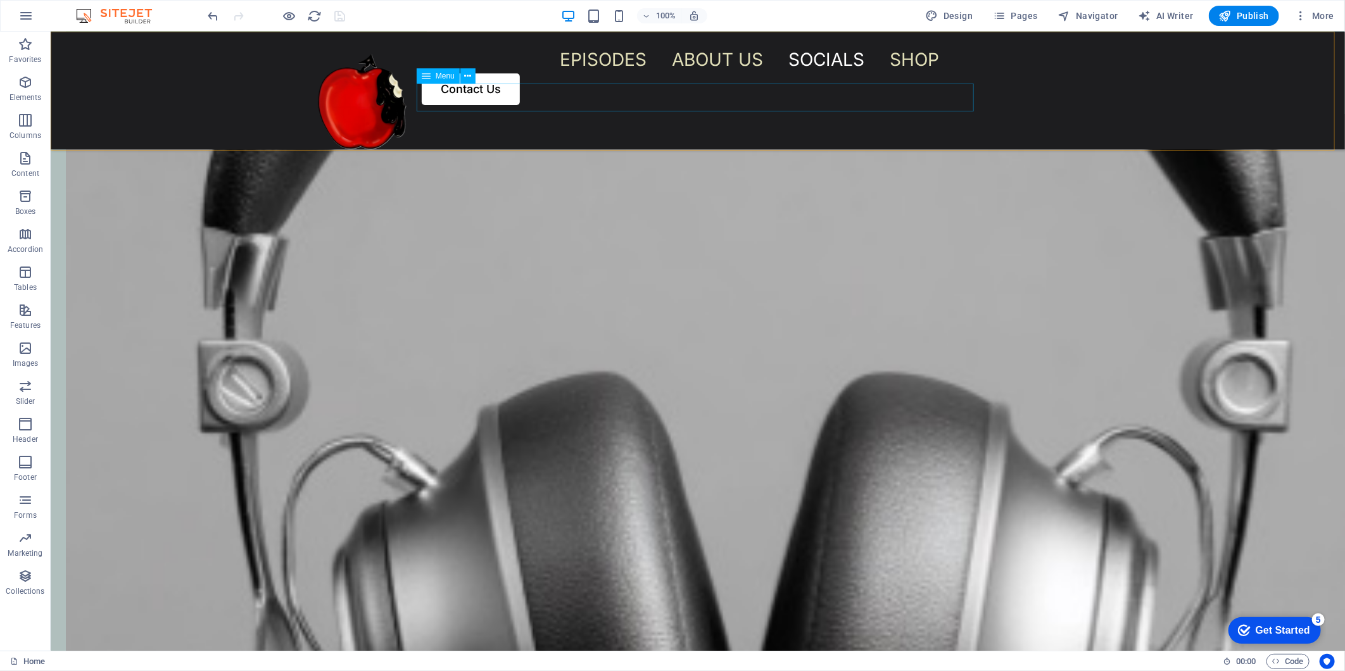
click at [579, 73] on nav "EPISODES ABOUT US SOCIALS SHOP" at bounding box center [749, 59] width 656 height 28
click at [662, 73] on nav "EPISODES ABOUT US SOCIALS SHOP" at bounding box center [749, 59] width 656 height 28
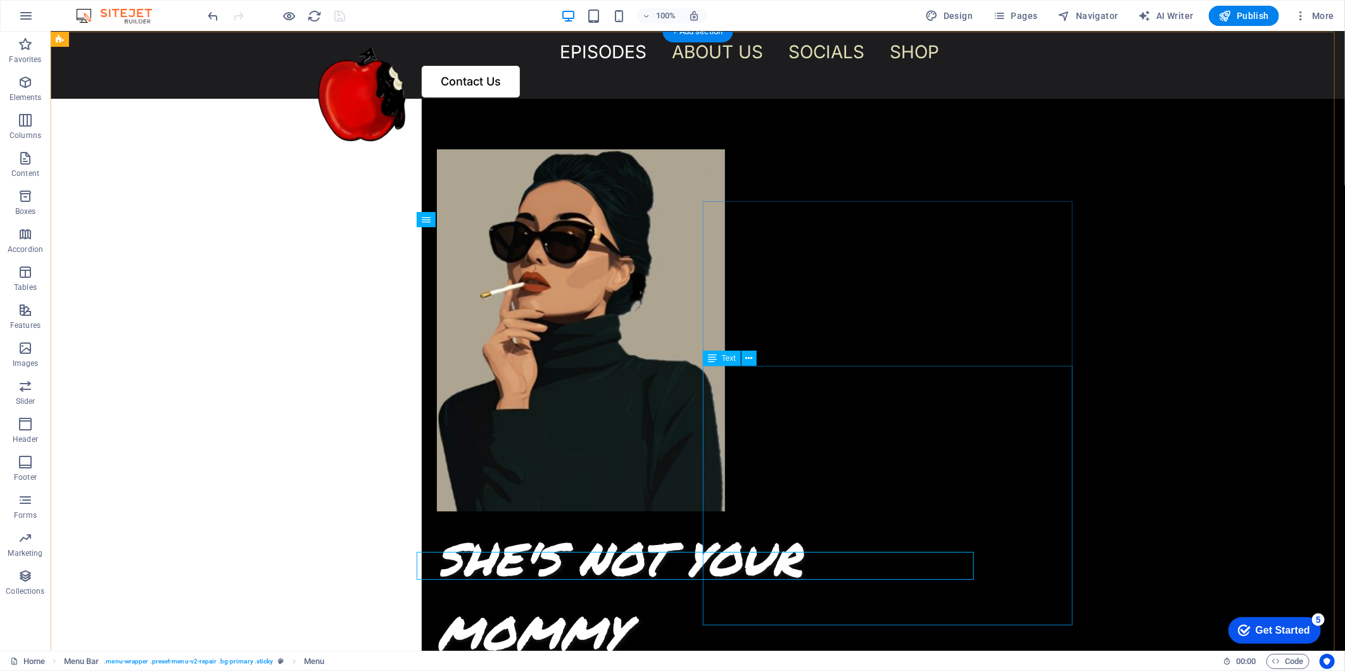
scroll to position [0, 0]
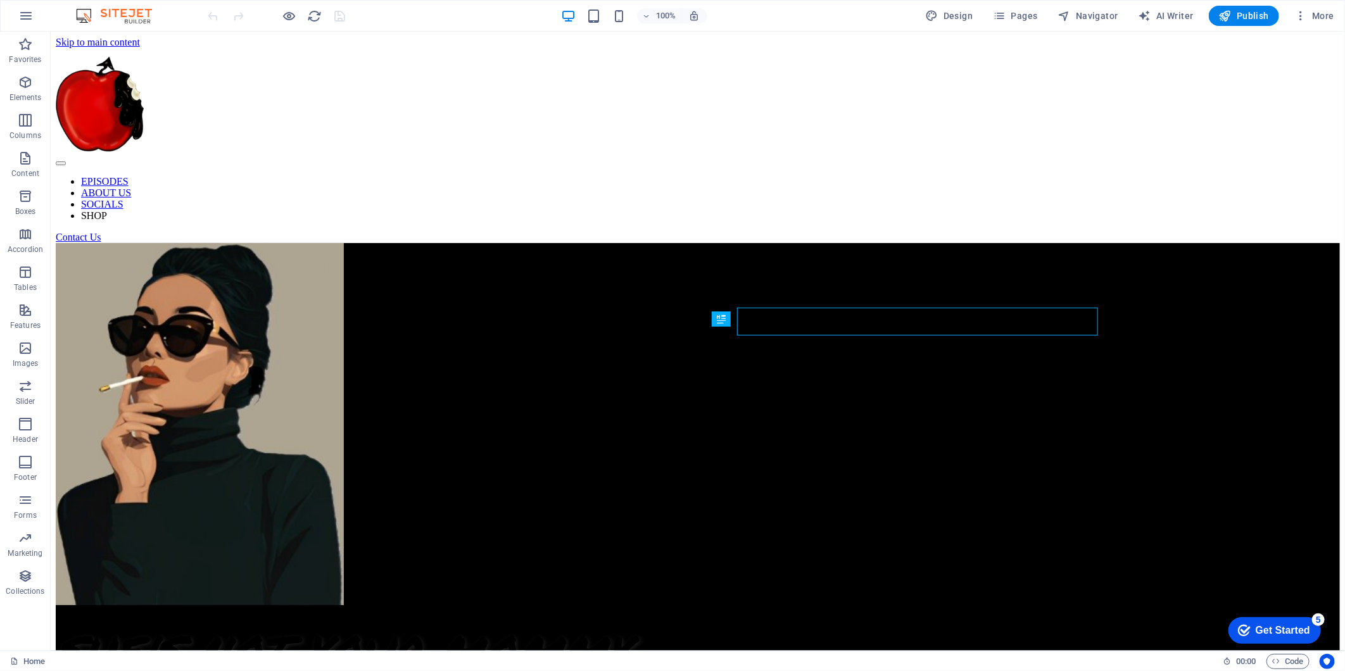
scroll to position [494, 0]
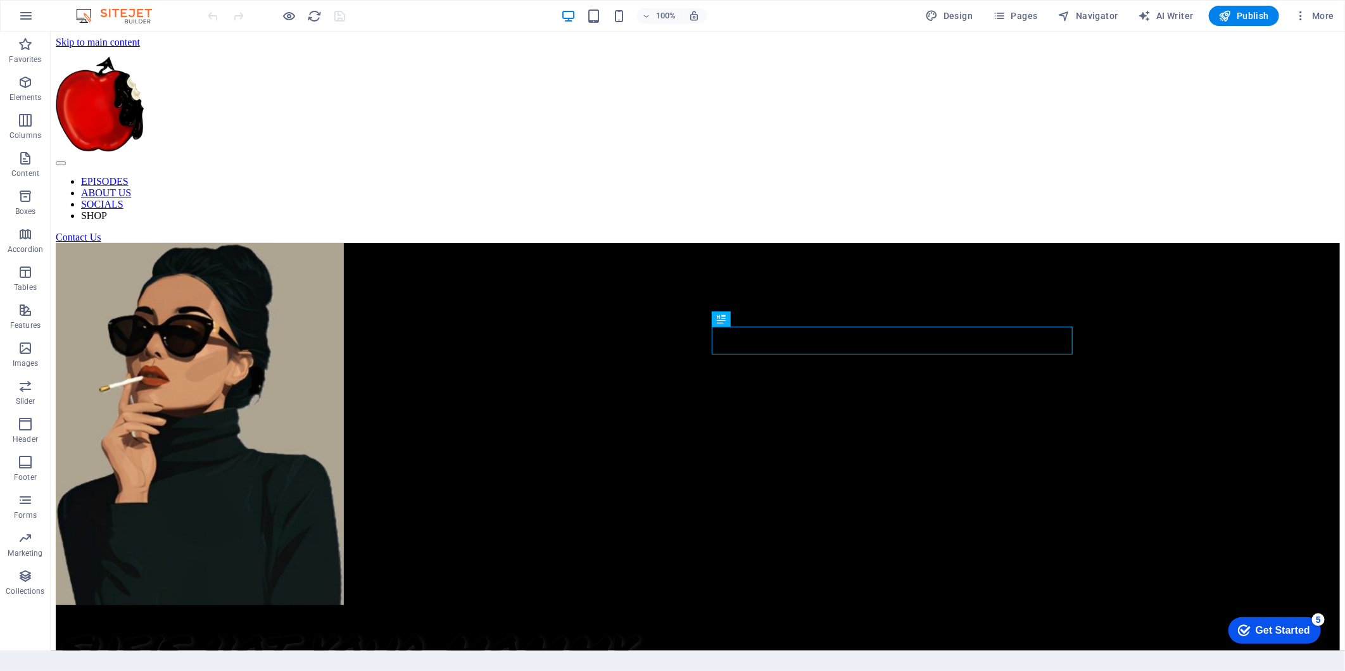
scroll to position [494, 0]
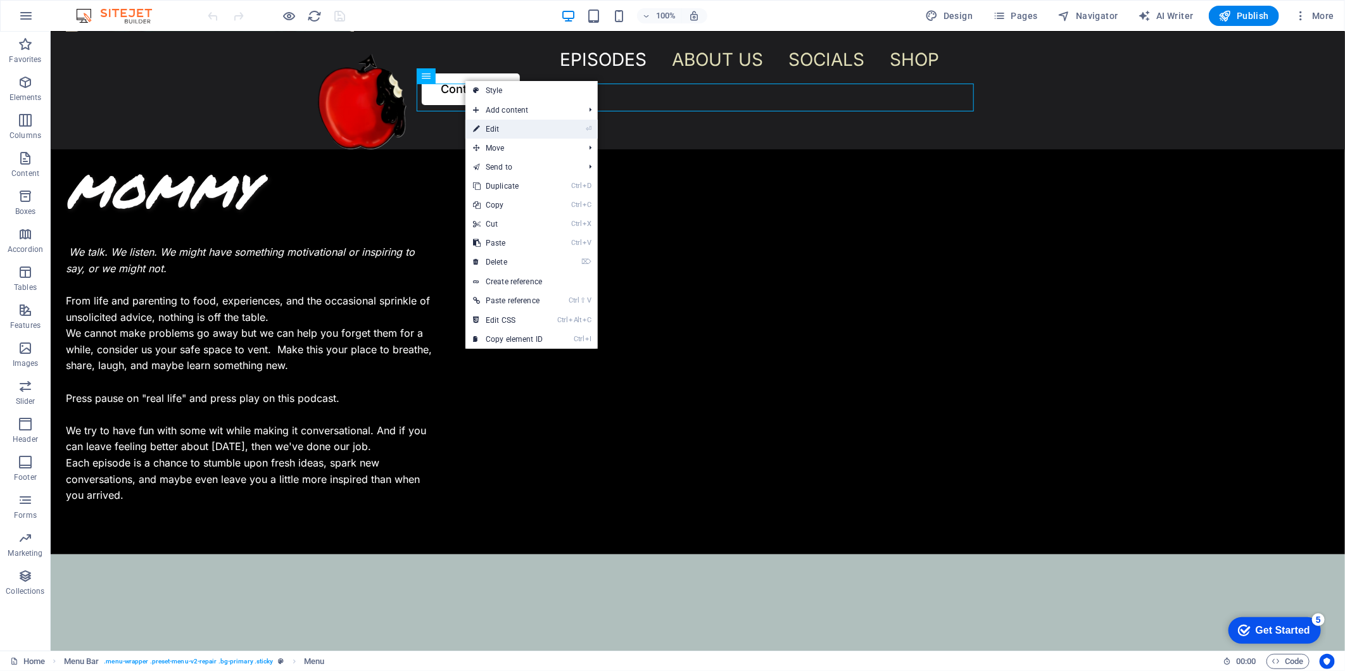
click at [0, 0] on link "⏎ Edit" at bounding box center [0, 0] width 0 height 0
select select
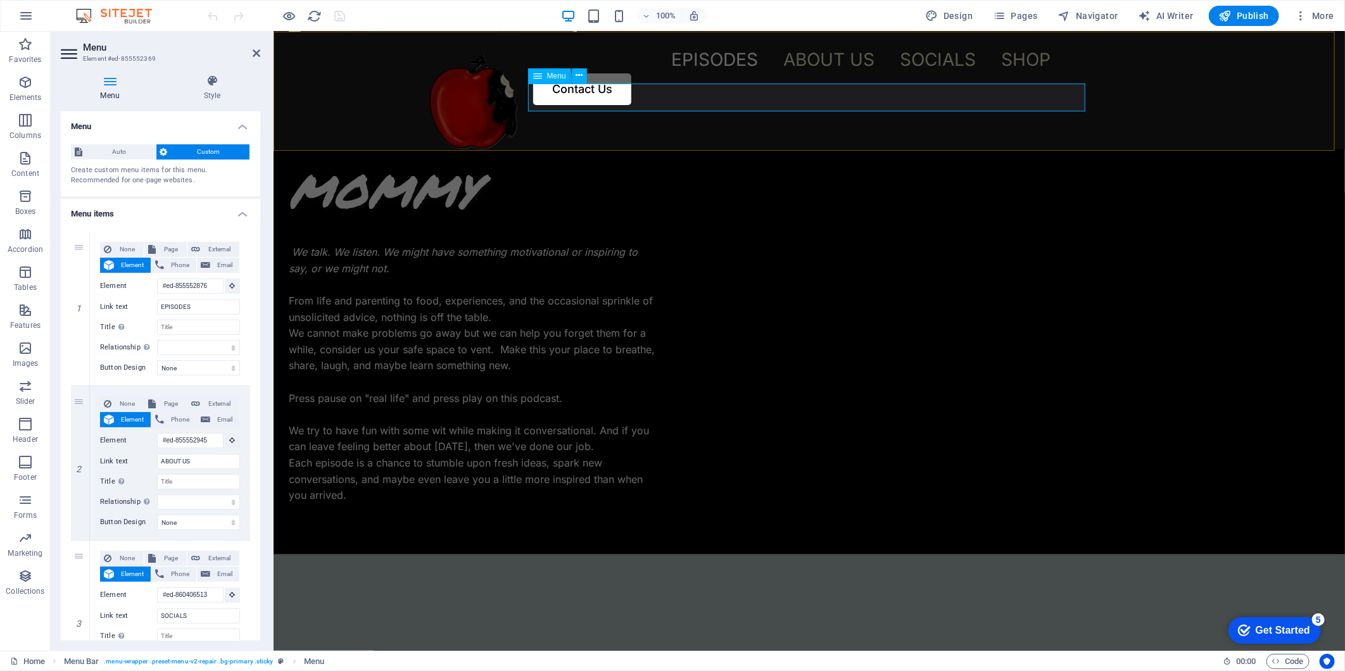
click at [633, 73] on nav "EPISODES ABOUT US SOCIALS SHOP" at bounding box center [860, 59] width 656 height 28
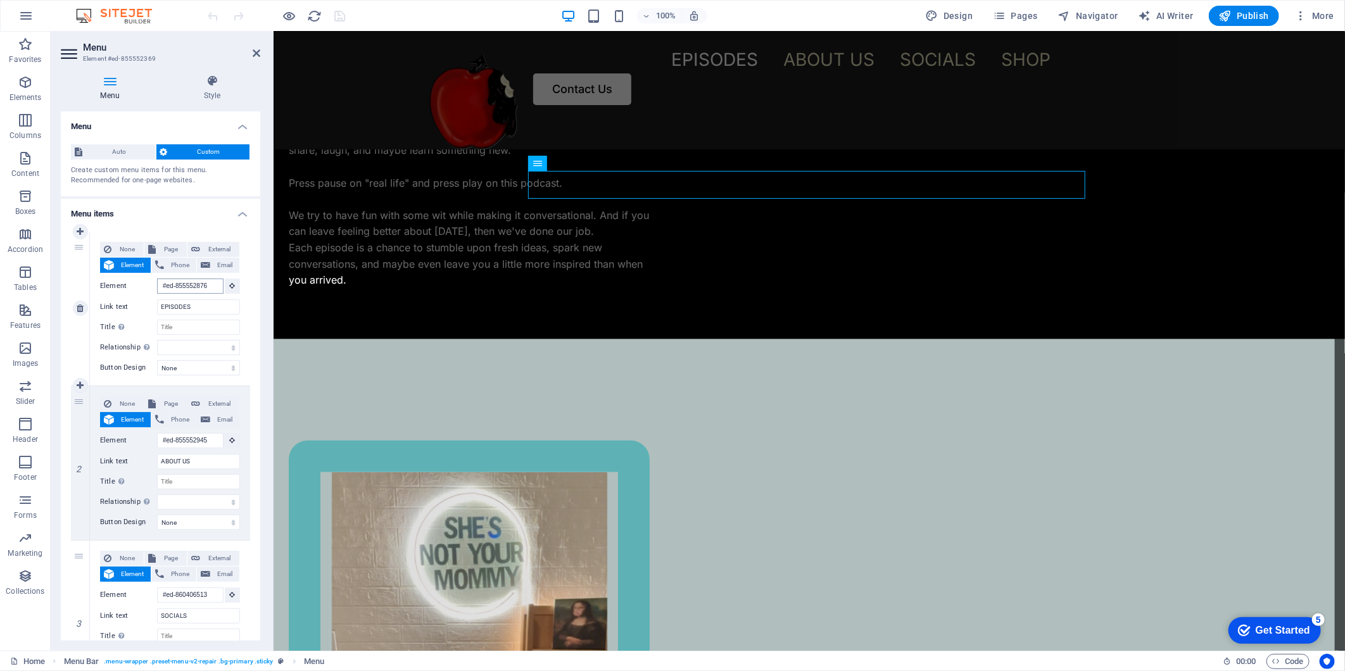
scroll to position [884, 0]
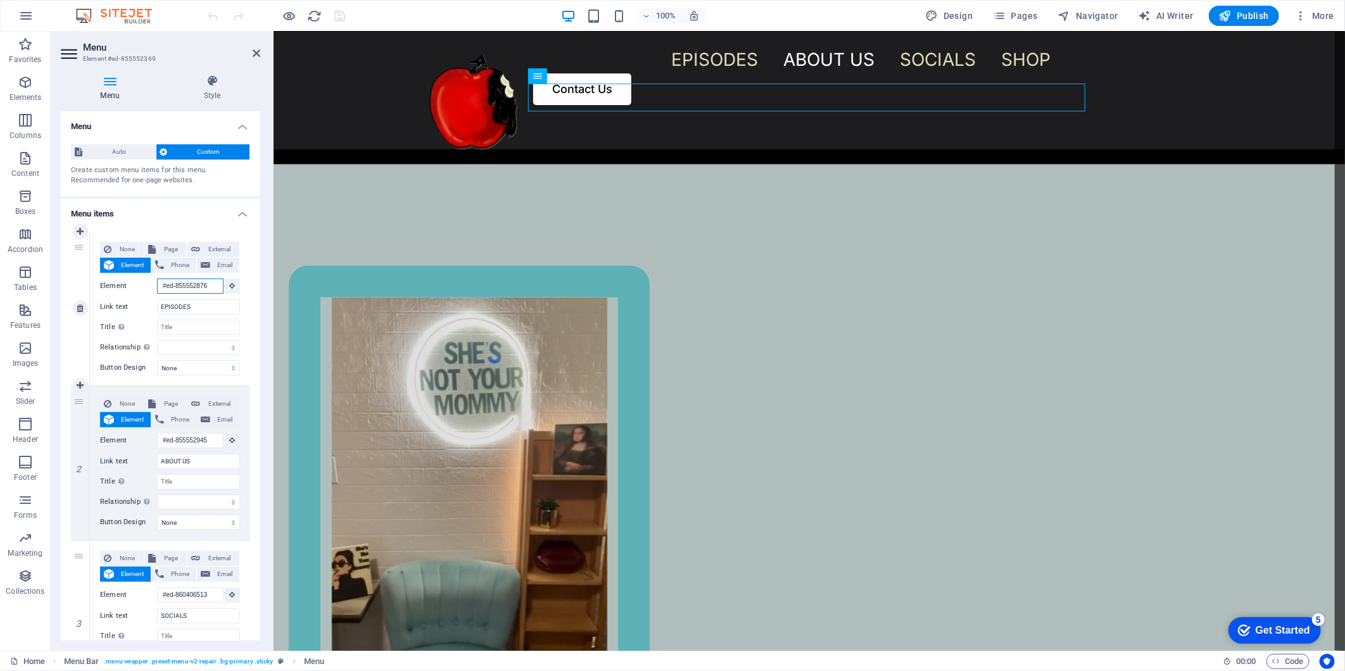
click at [180, 287] on input "#ed-855552876" at bounding box center [190, 286] width 66 height 15
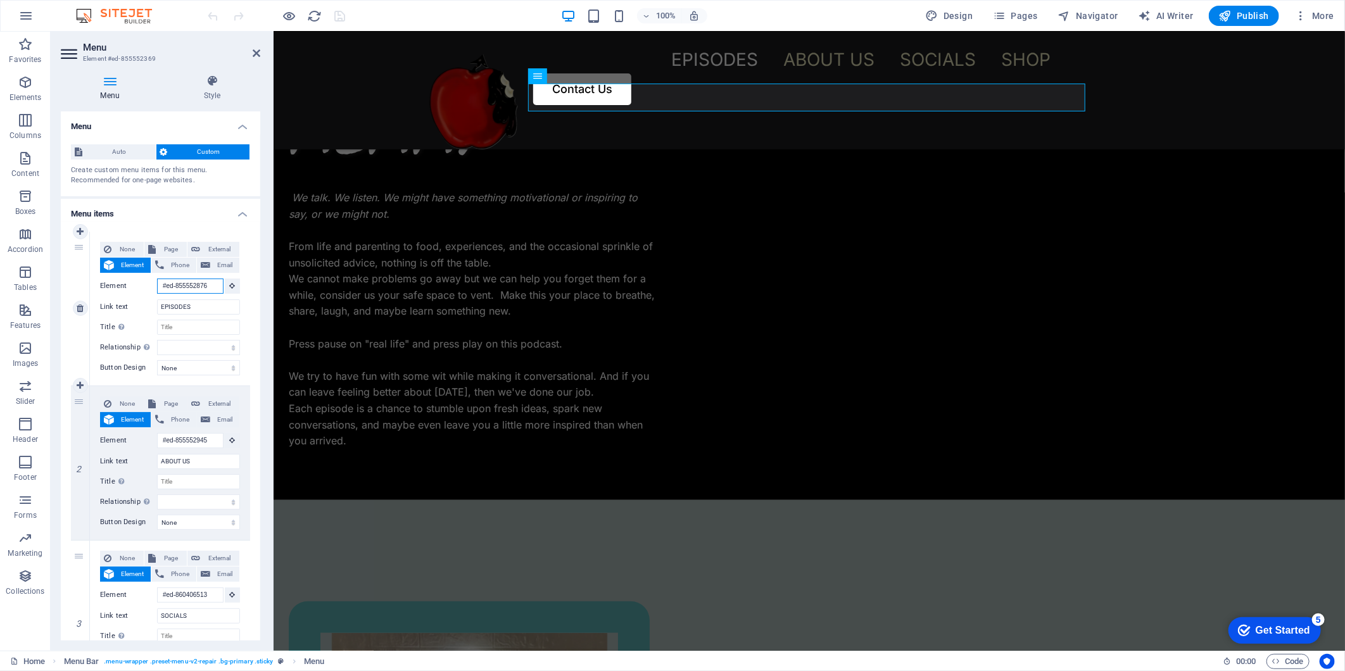
scroll to position [268, 0]
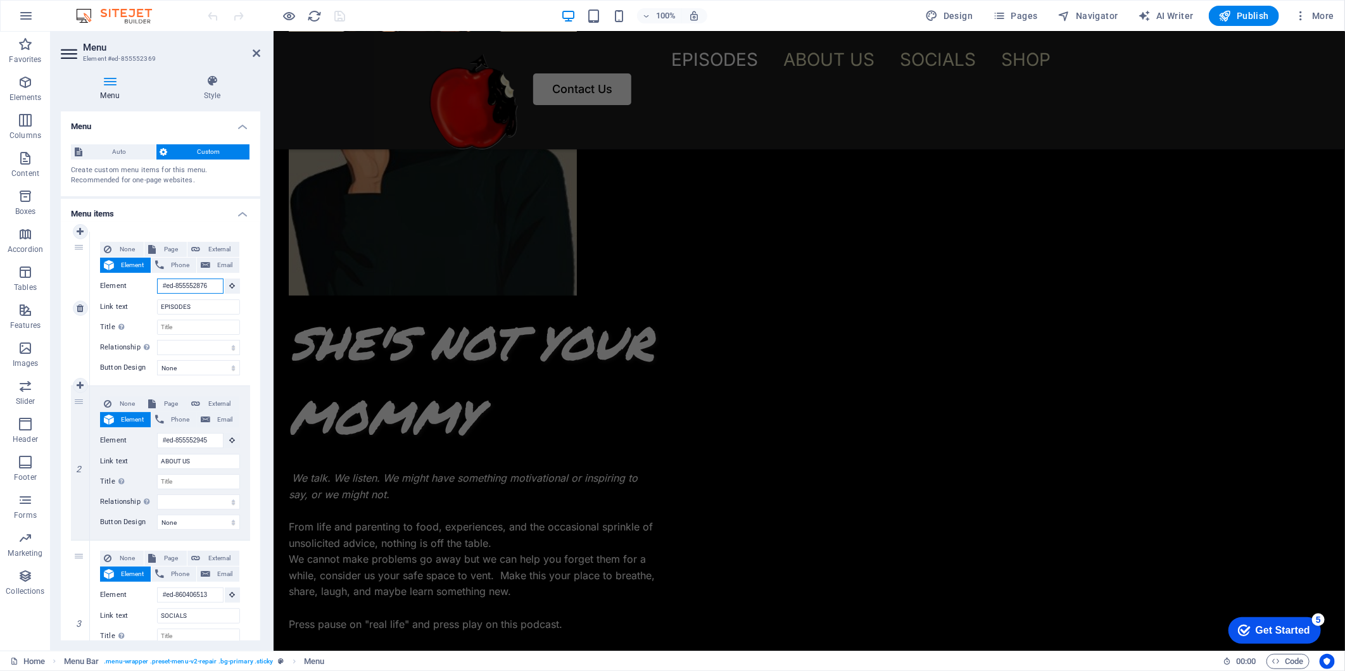
drag, startPoint x: 212, startPoint y: 287, endPoint x: 152, endPoint y: 286, distance: 60.1
click at [152, 286] on div "Element #ed-855552876" at bounding box center [170, 287] width 140 height 16
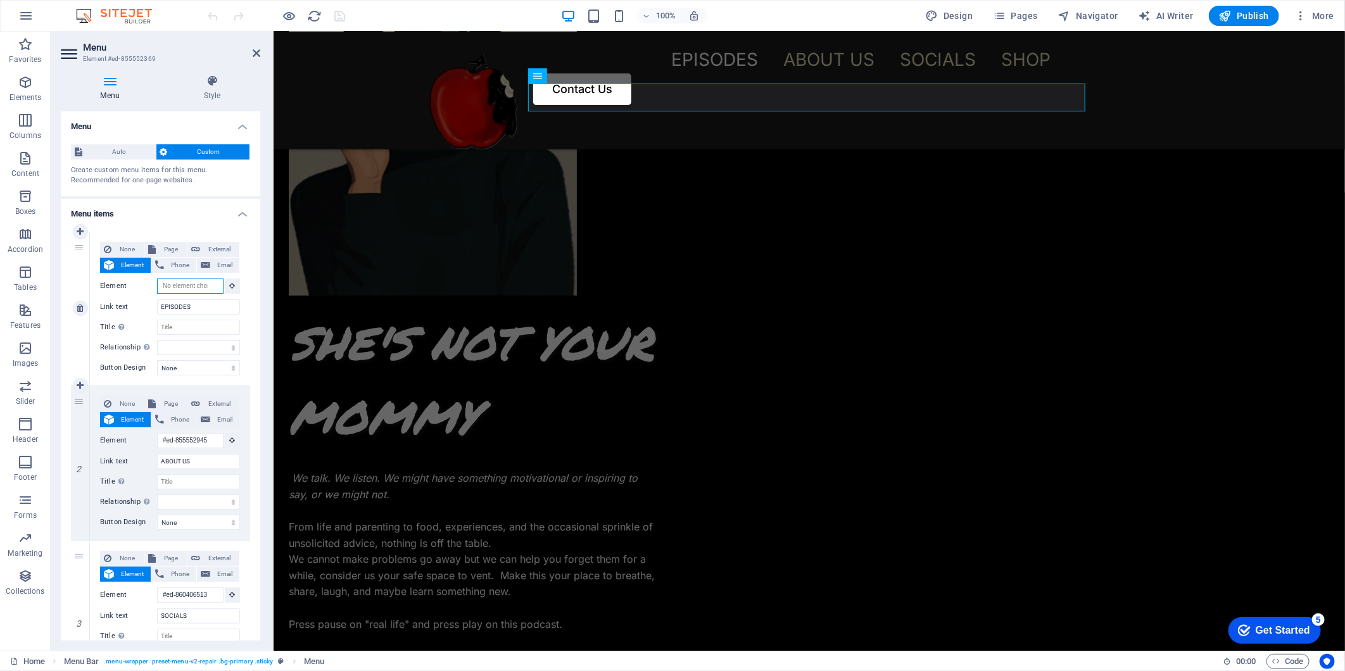
select select
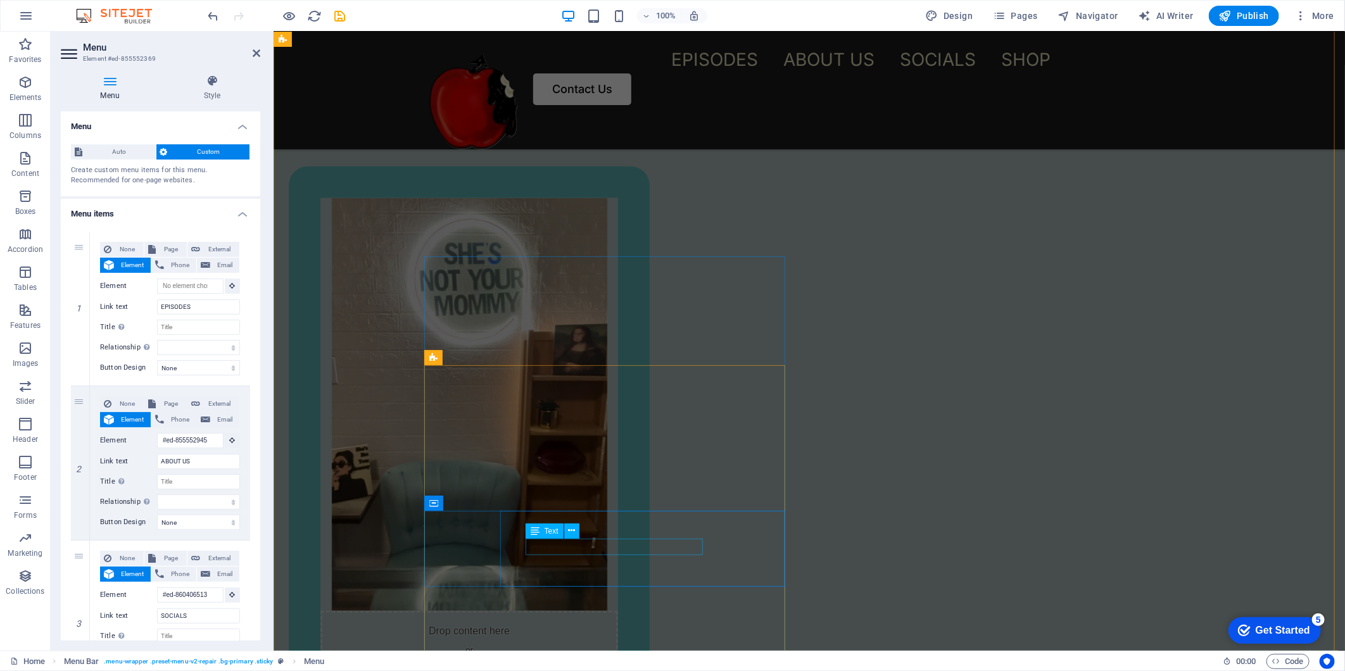
scroll to position [993, 0]
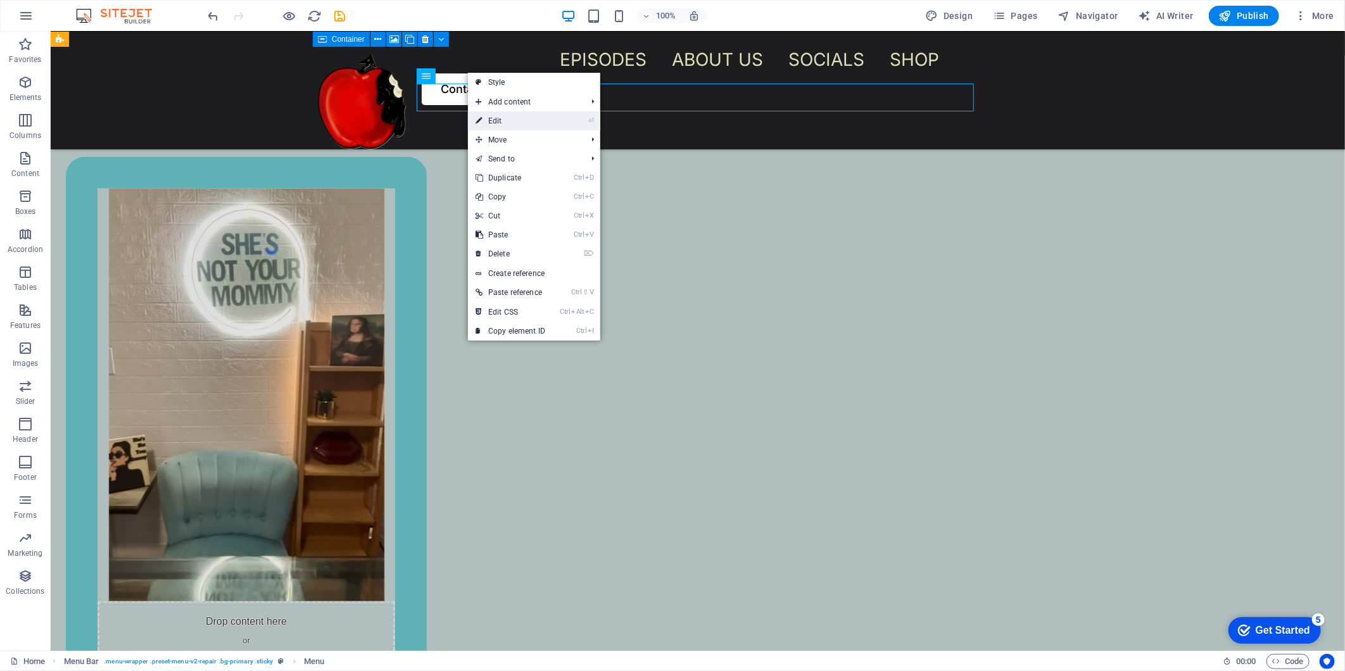
click at [505, 122] on link "⏎ Edit" at bounding box center [510, 120] width 85 height 19
select select
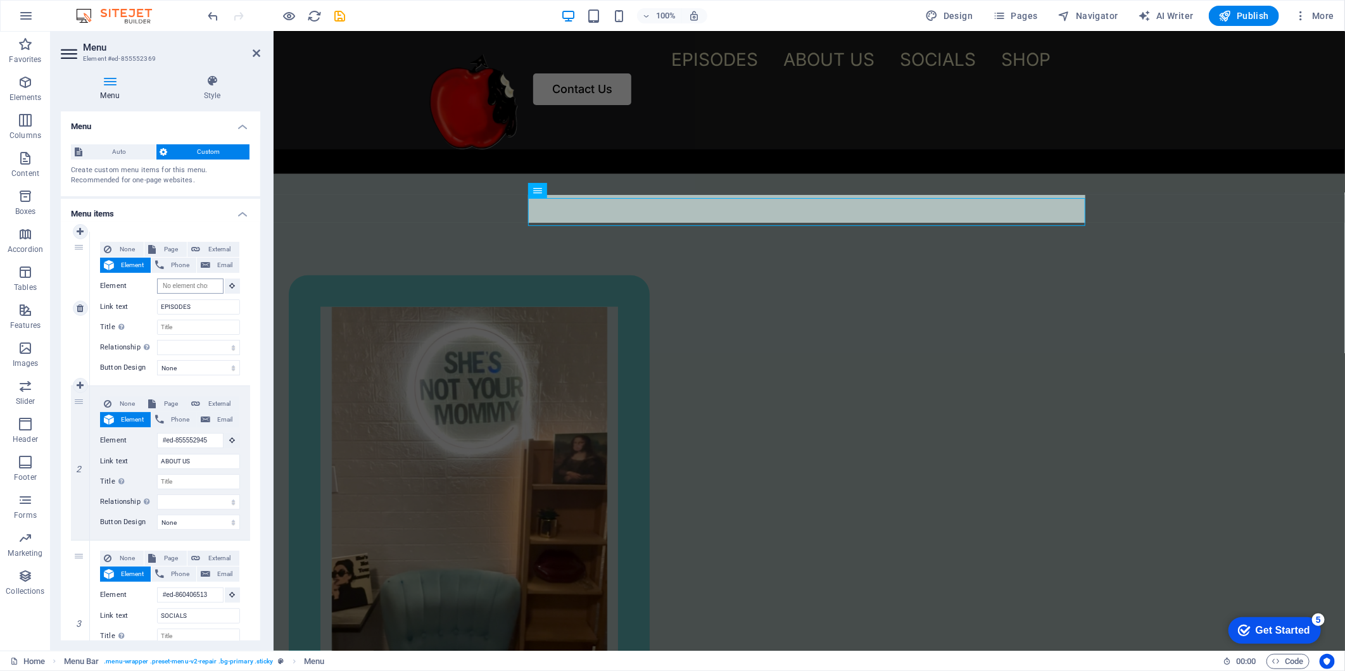
scroll to position [0, 0]
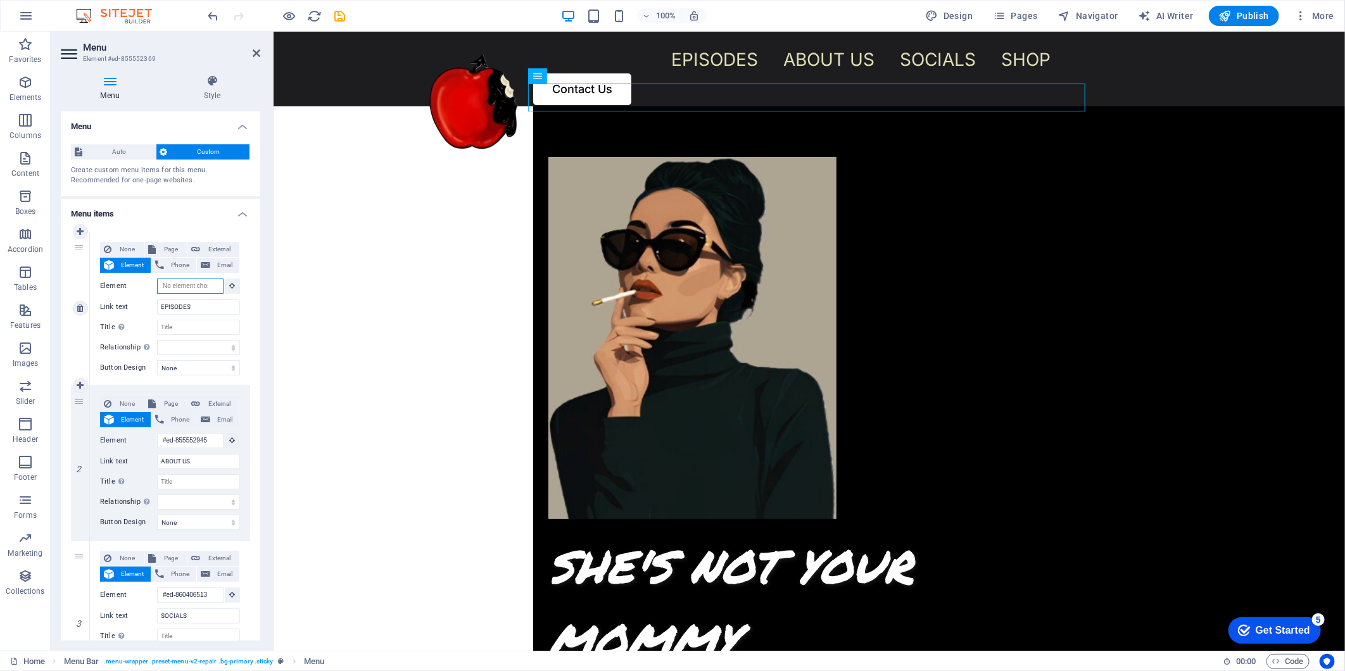
click at [193, 286] on input "Element" at bounding box center [190, 286] width 66 height 15
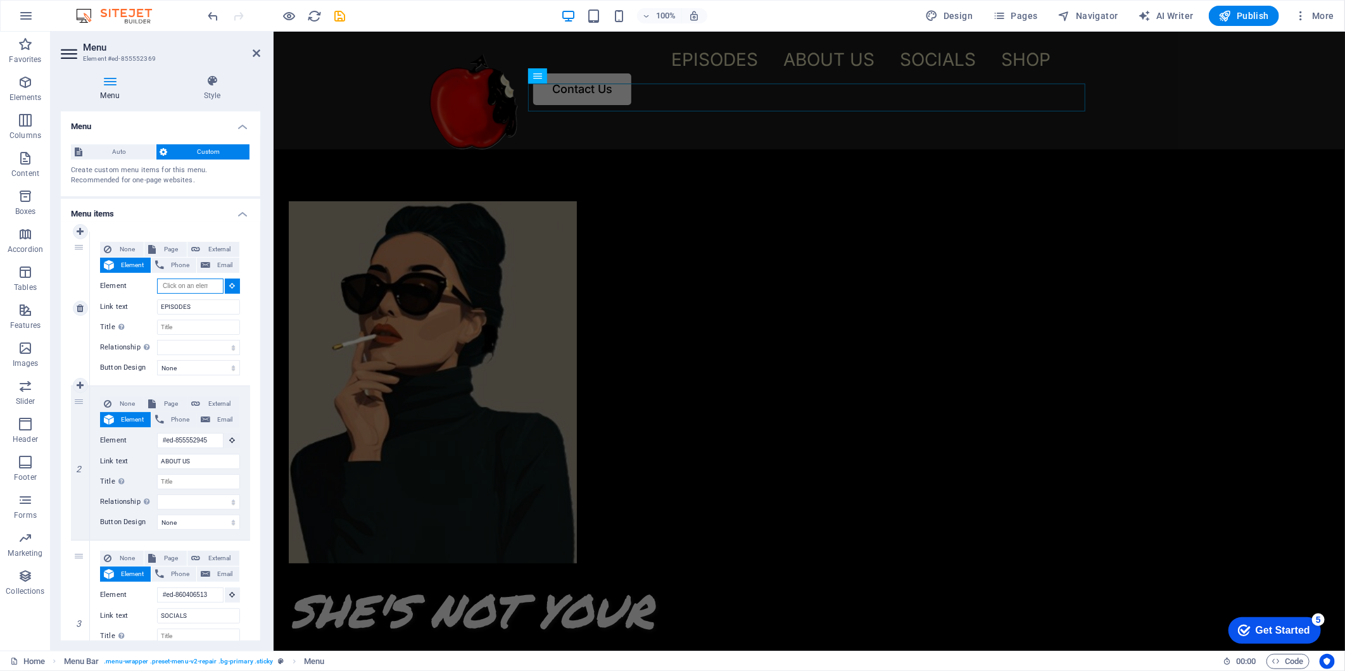
scroll to position [755, 0]
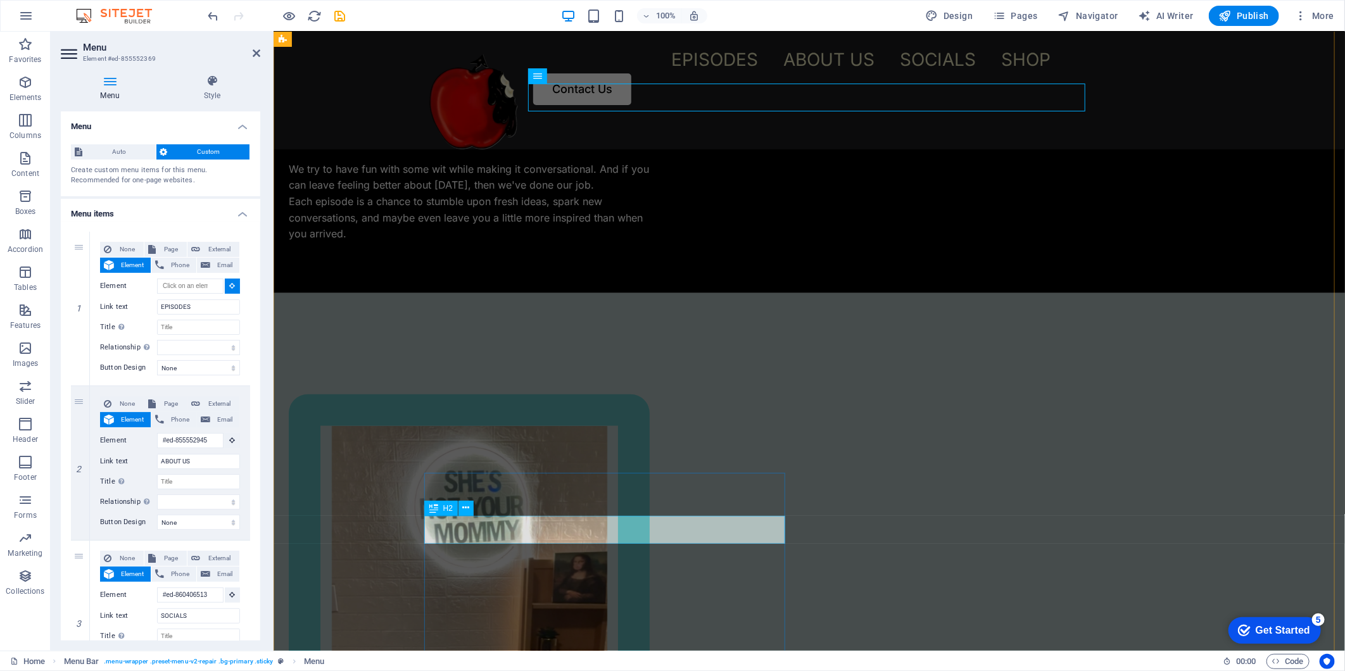
type input "#ed-855553137"
select select
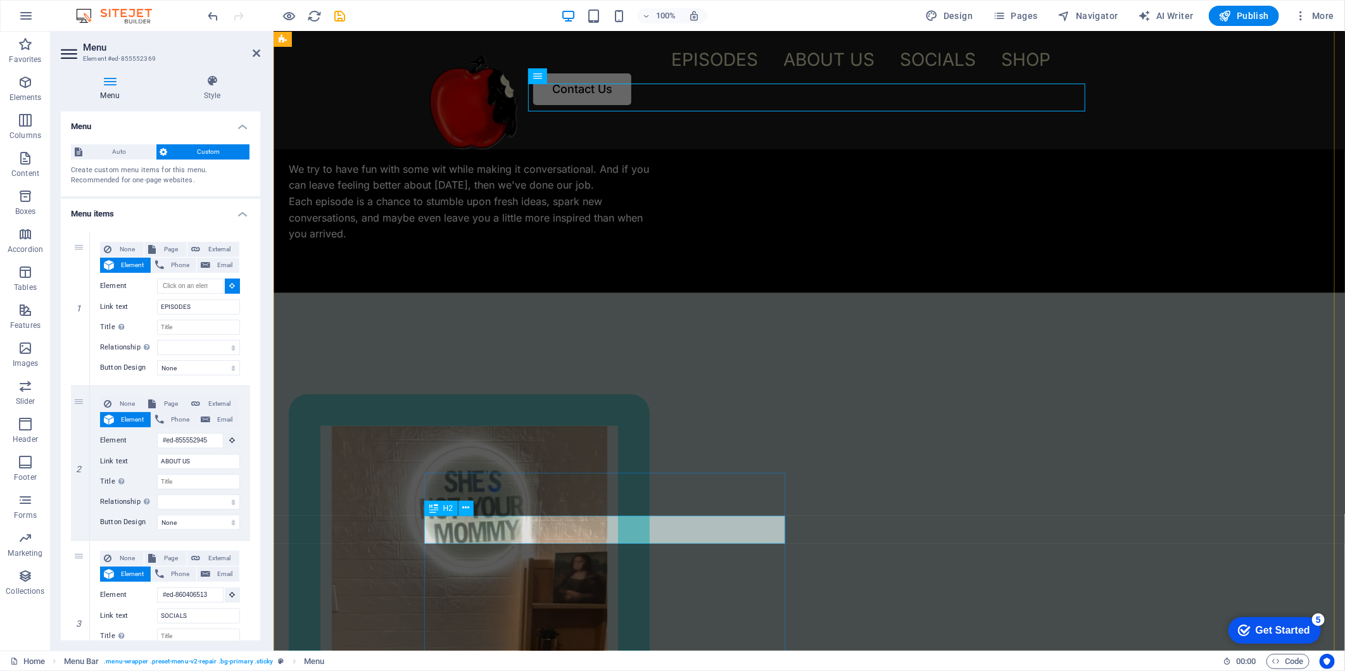
select select
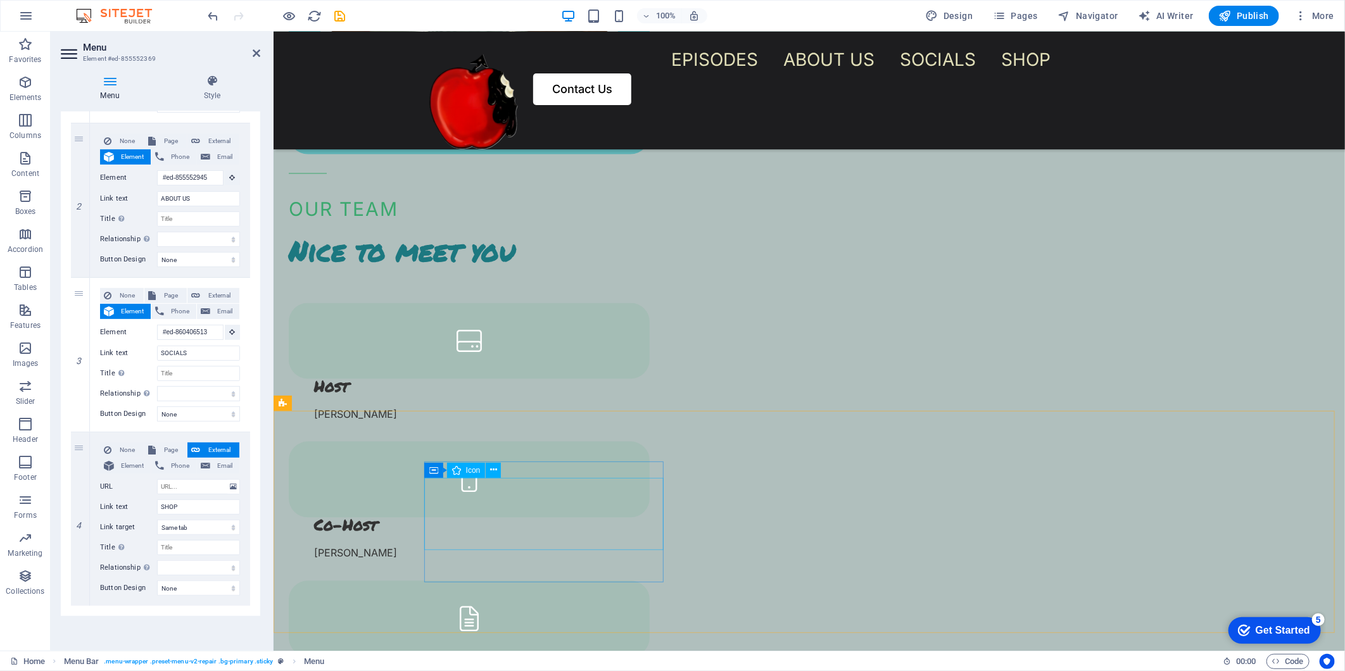
scroll to position [1573, 0]
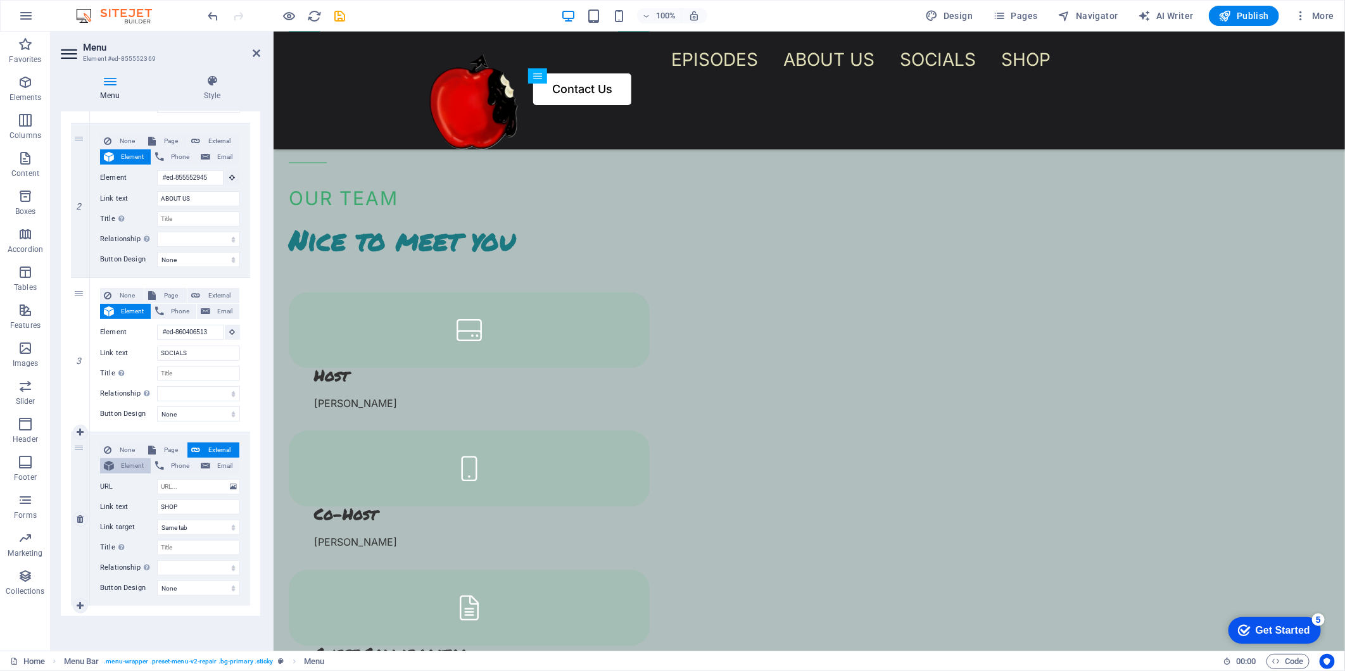
click at [118, 465] on span "Element" at bounding box center [132, 465] width 29 height 15
select select
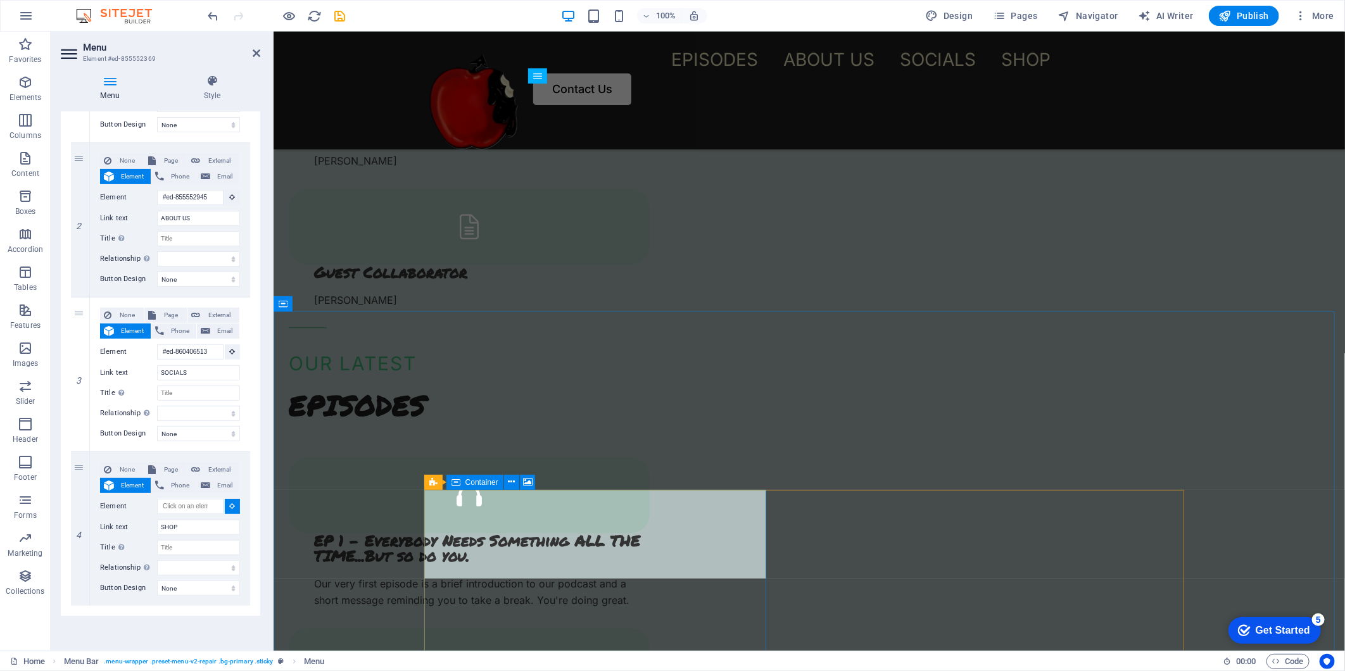
scroll to position [2016, 0]
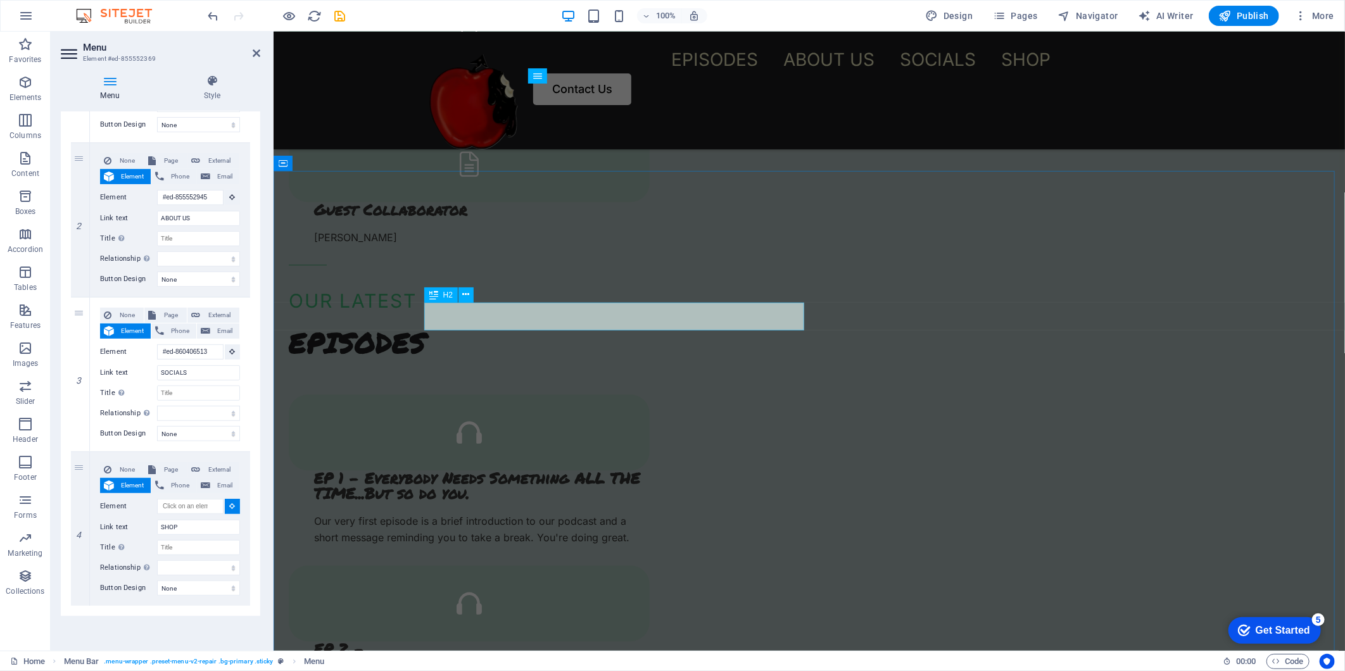
select select
type input "#ed-855553689"
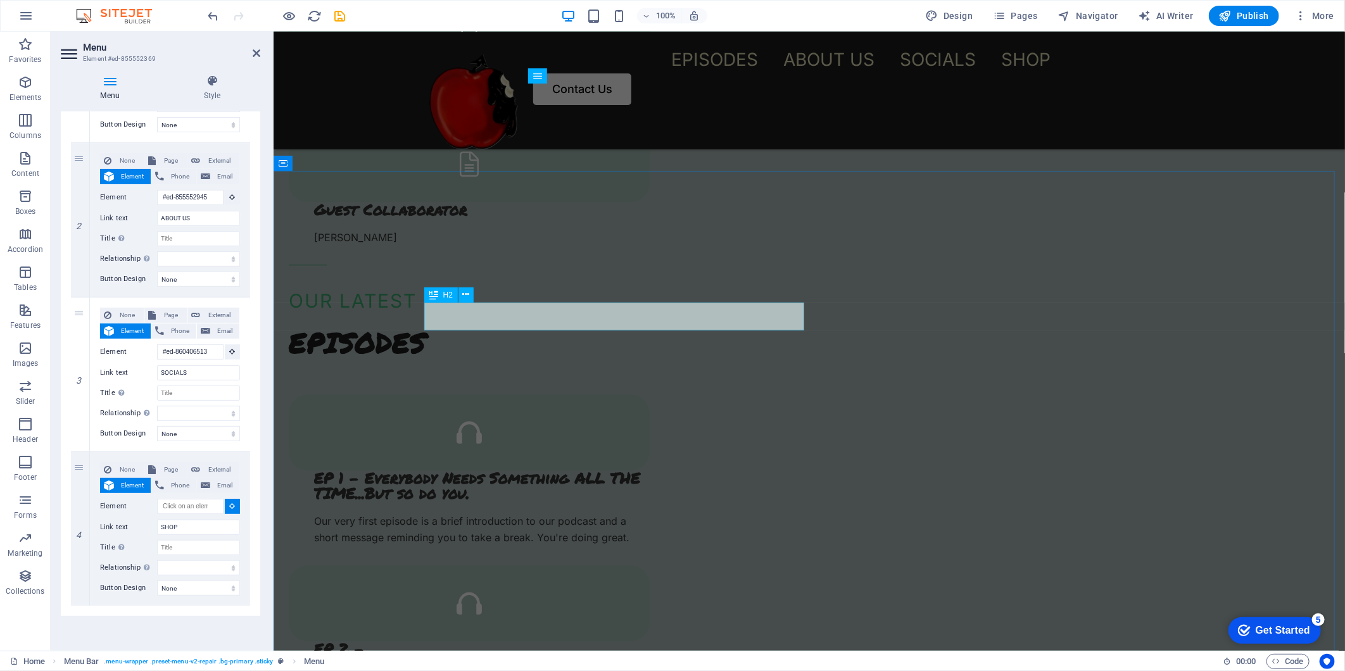
select select
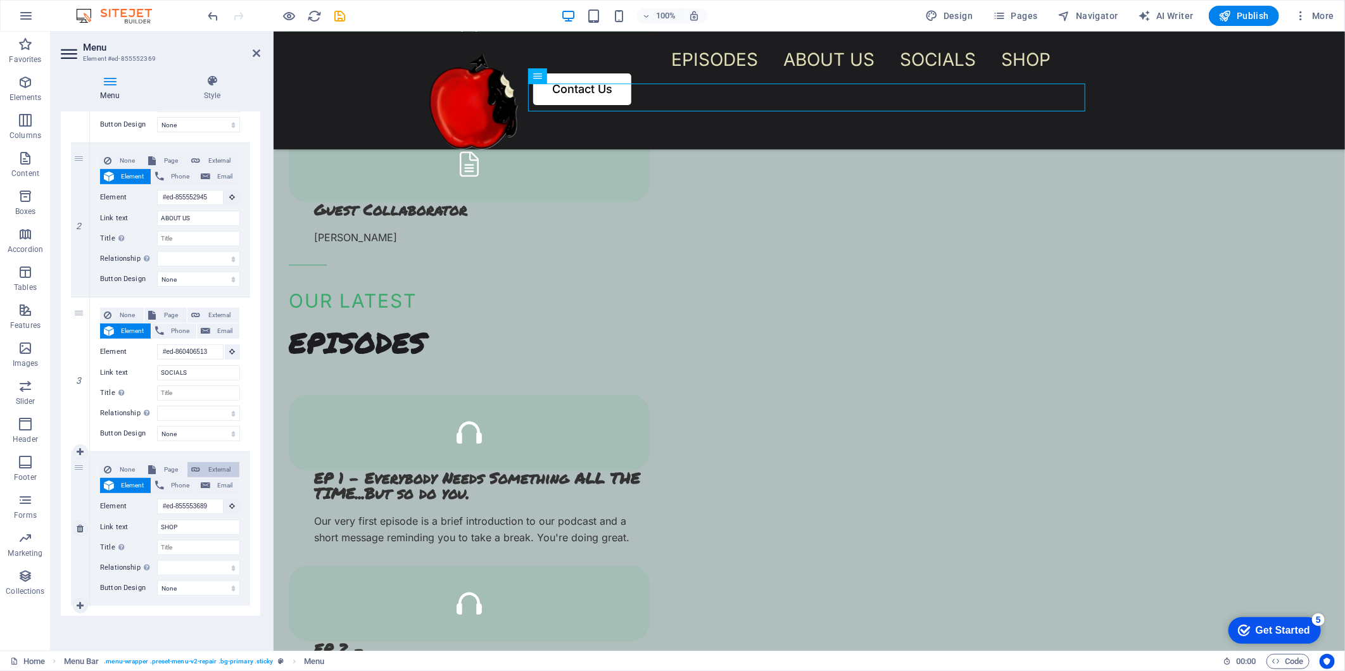
click at [213, 470] on span "External" at bounding box center [220, 469] width 32 height 15
select select
select select "blank"
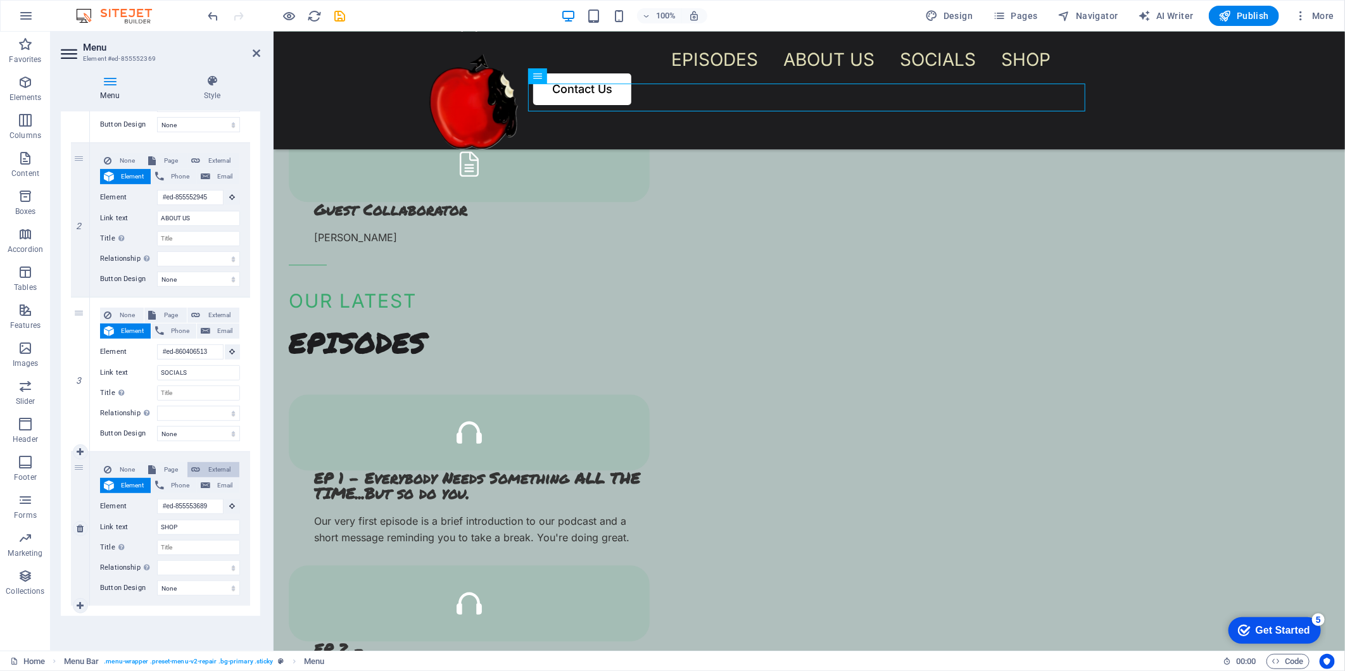
select select
type input "sny"
select select
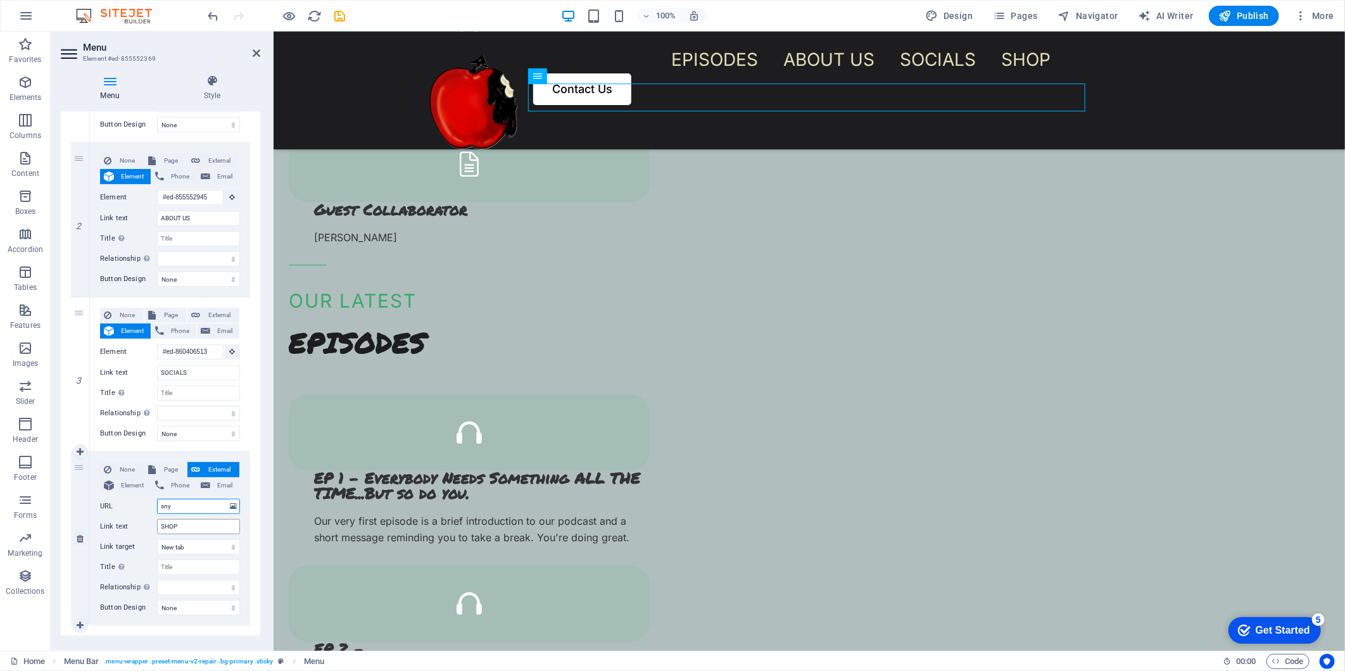
select select
type input "snyn"
select select
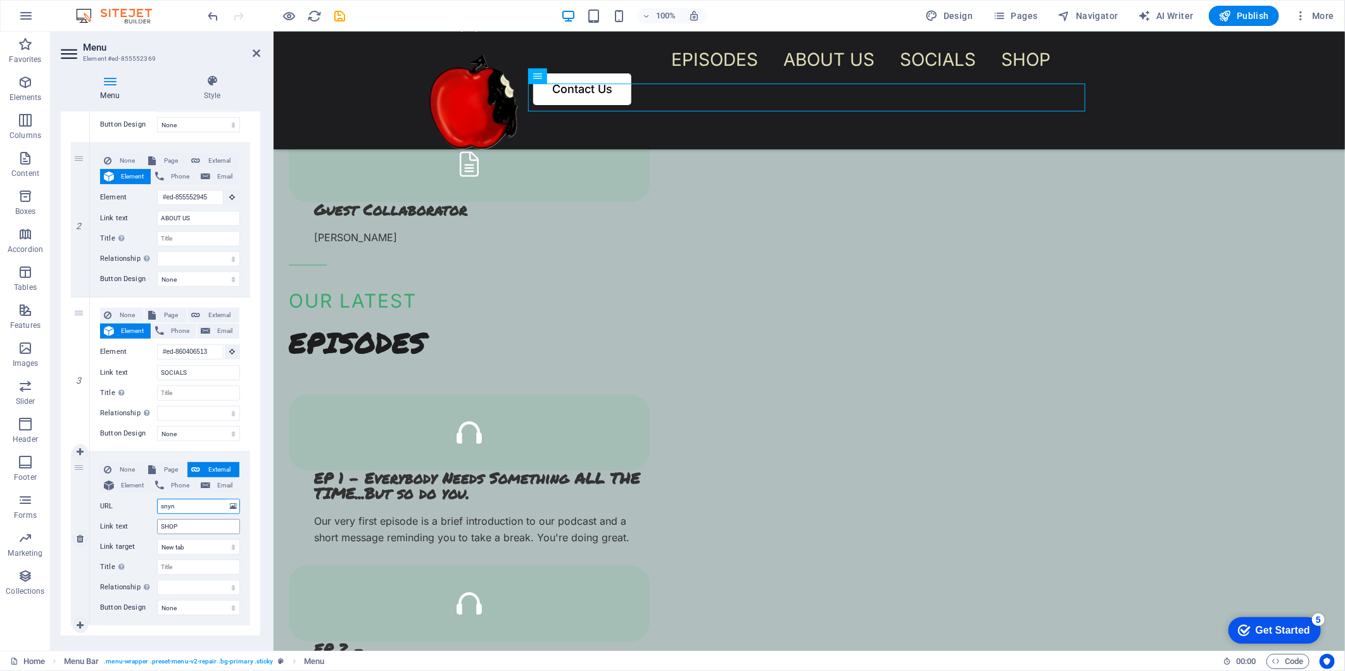
select select
type input "snym"
select select
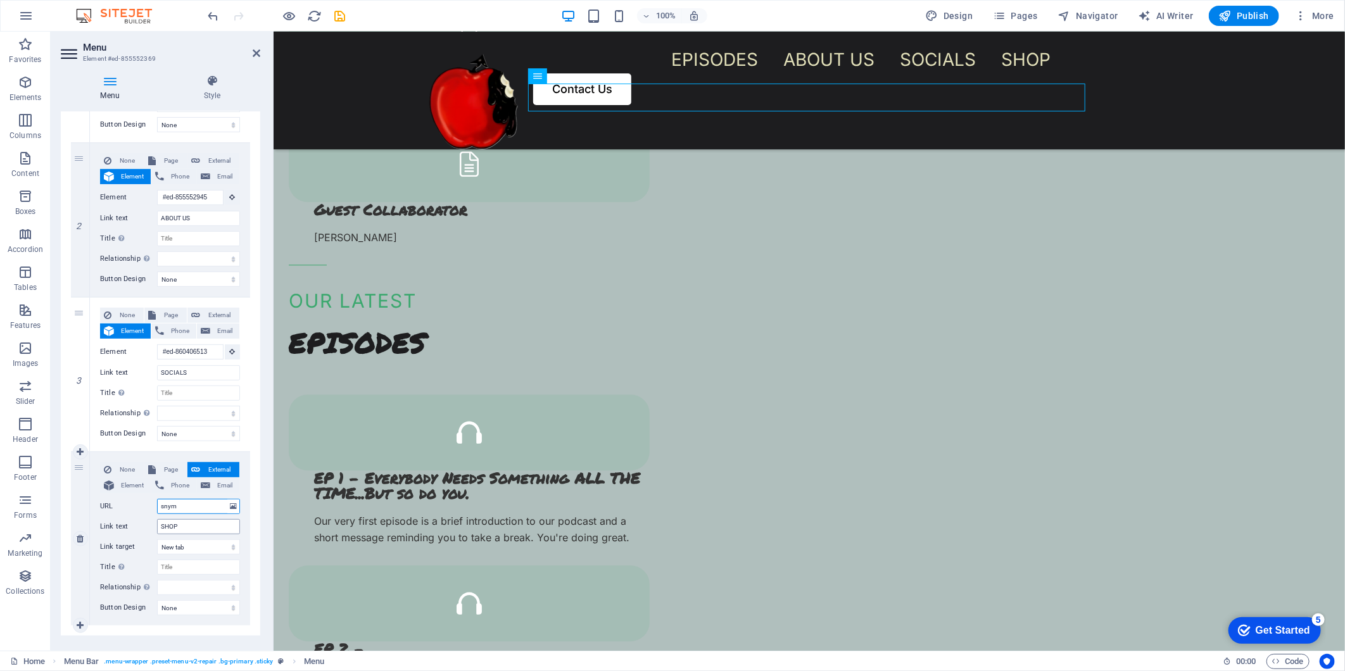
select select
type input "snym.com"
select select
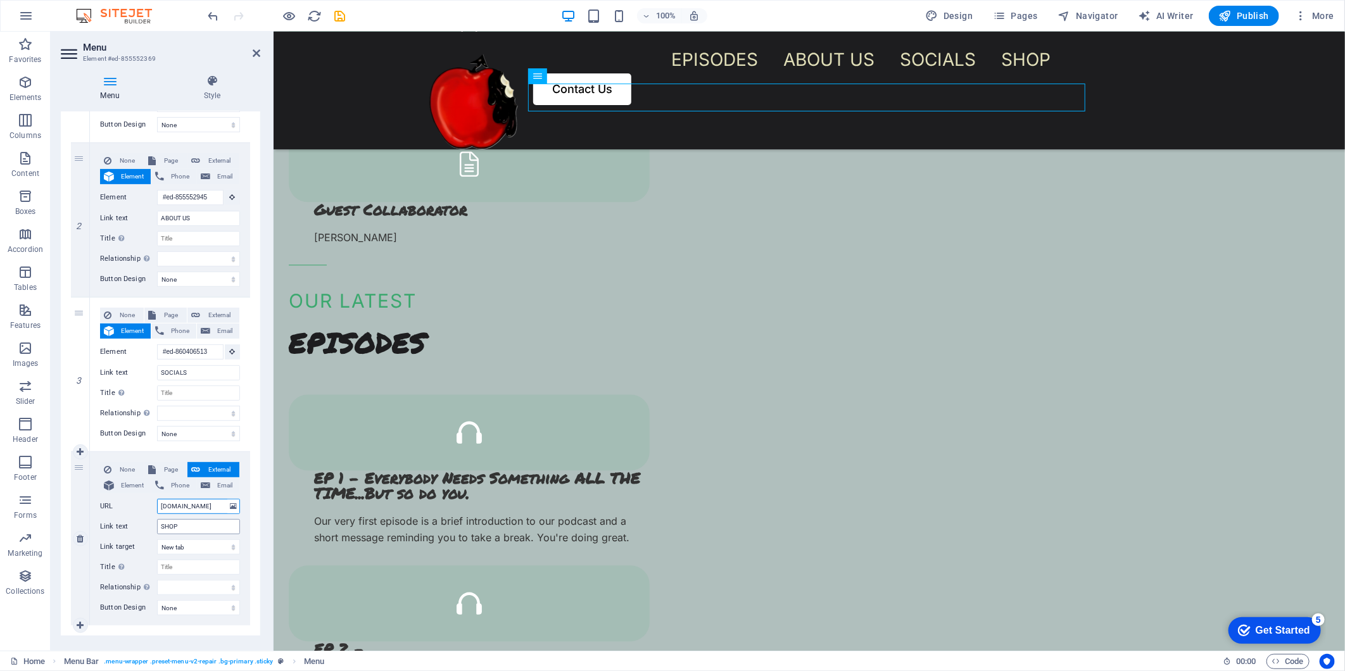
select select
type input "s"
select select
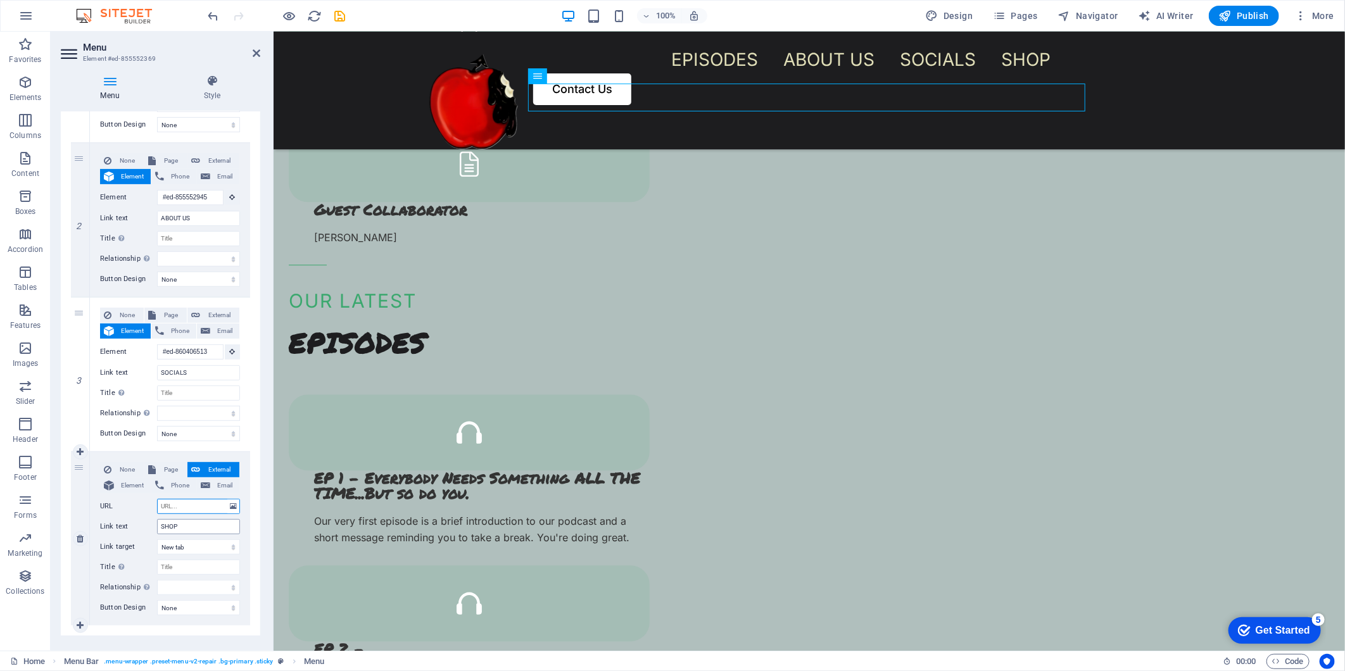
select select
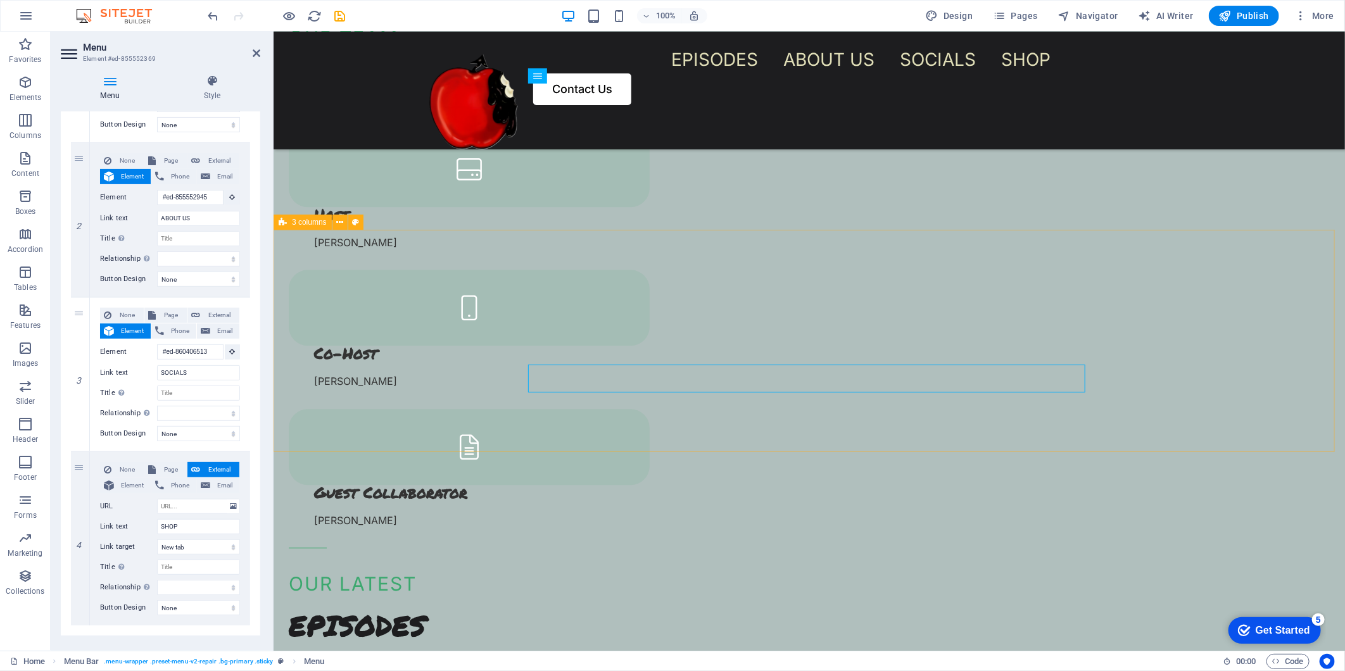
scroll to position [1735, 0]
click at [753, 292] on icon at bounding box center [753, 288] width 7 height 13
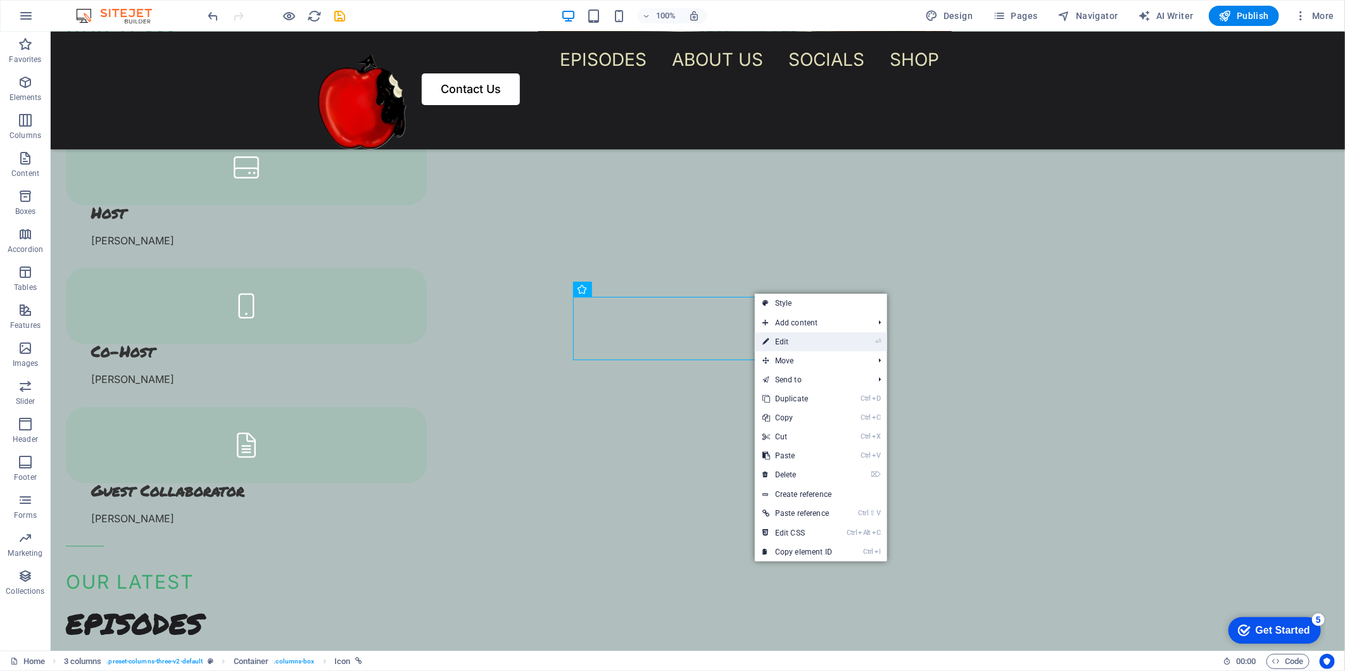
click at [791, 336] on link "⏎ Edit" at bounding box center [797, 341] width 85 height 19
select select "xMidYMid"
select select "px"
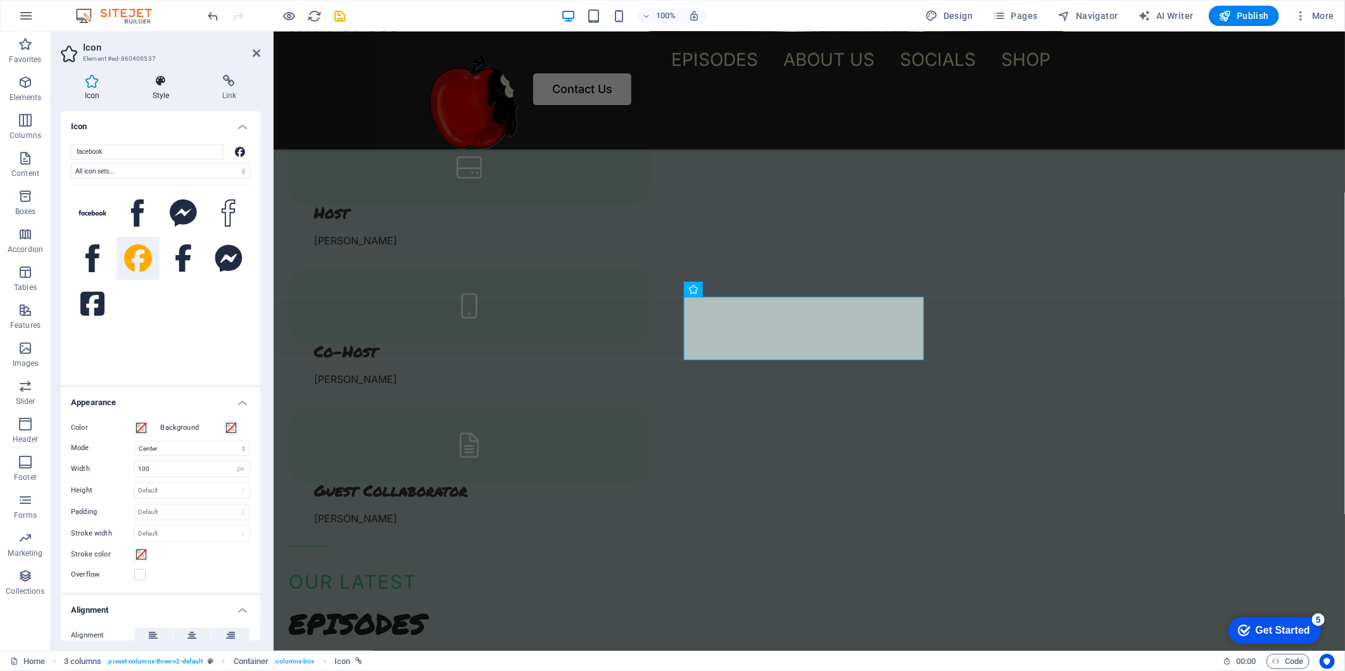
click at [154, 93] on h4 "Style" at bounding box center [164, 88] width 70 height 27
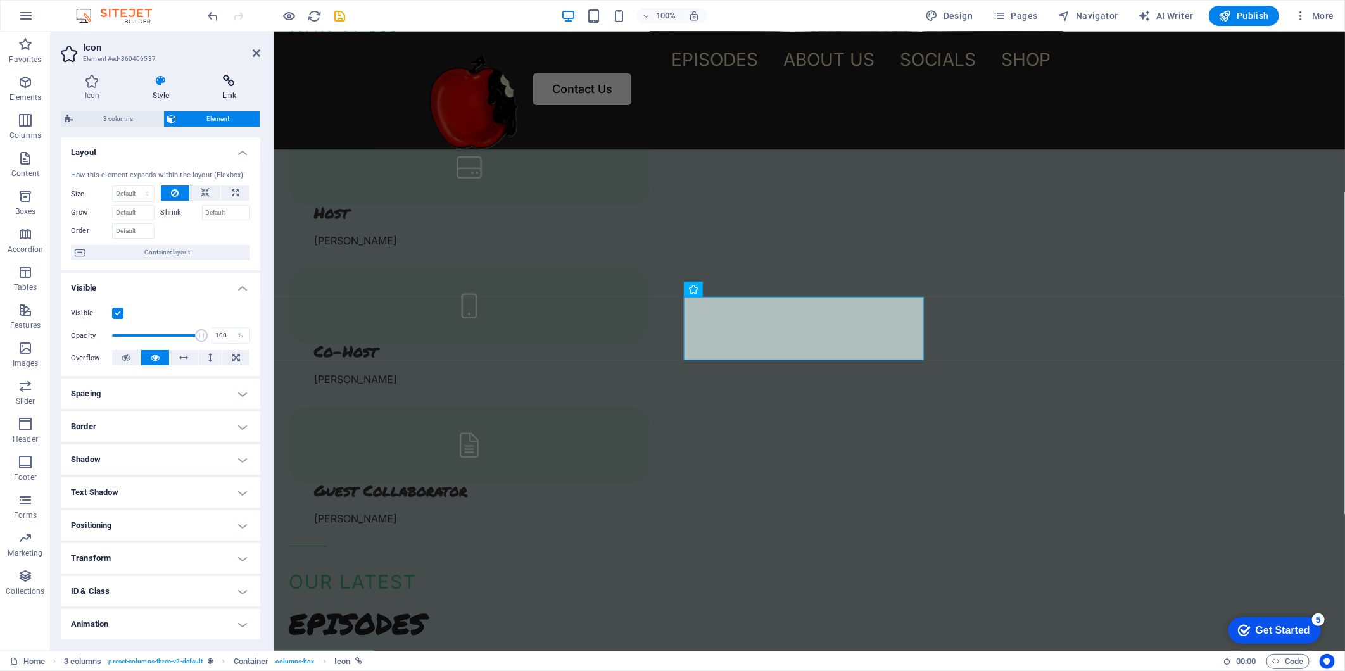
click at [232, 85] on icon at bounding box center [229, 81] width 62 height 13
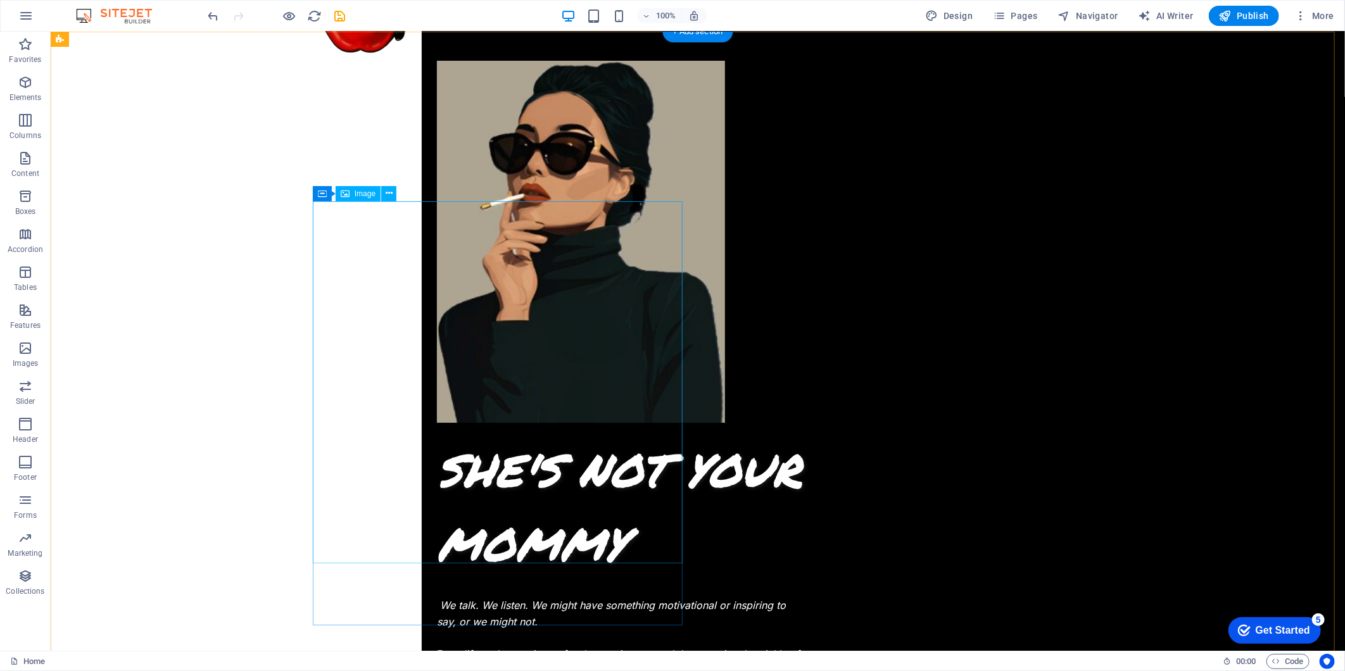
scroll to position [0, 0]
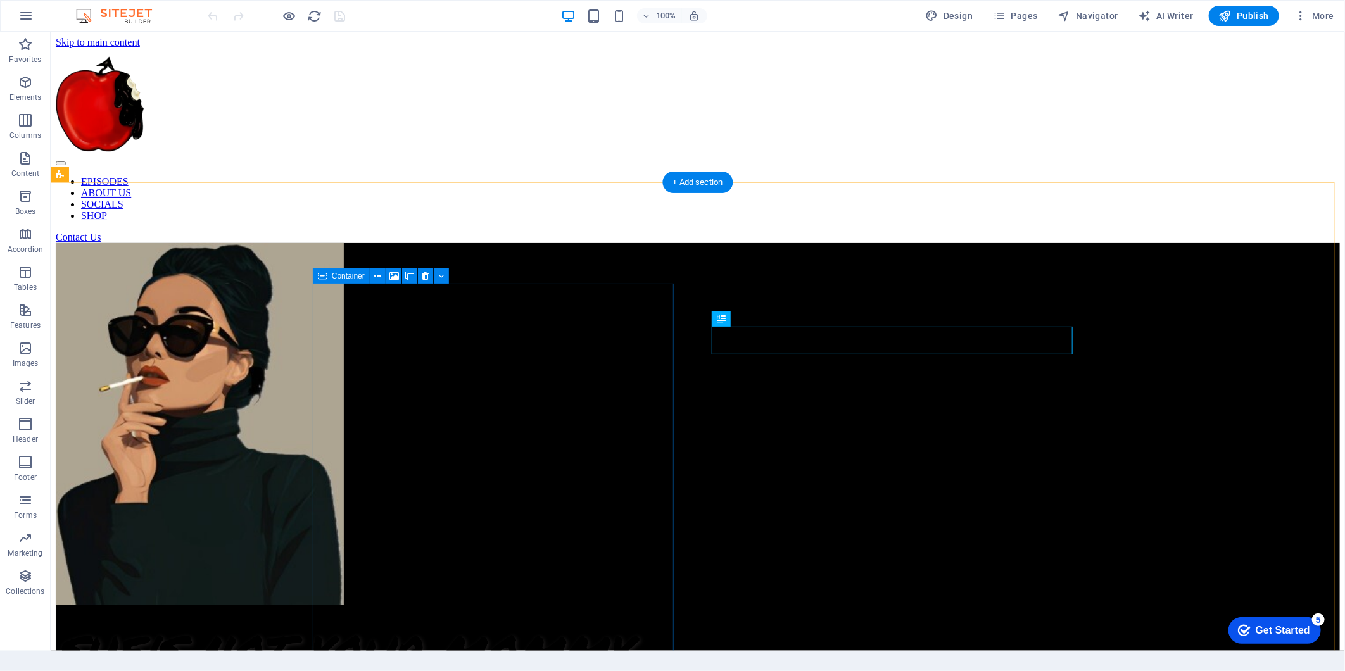
scroll to position [494, 0]
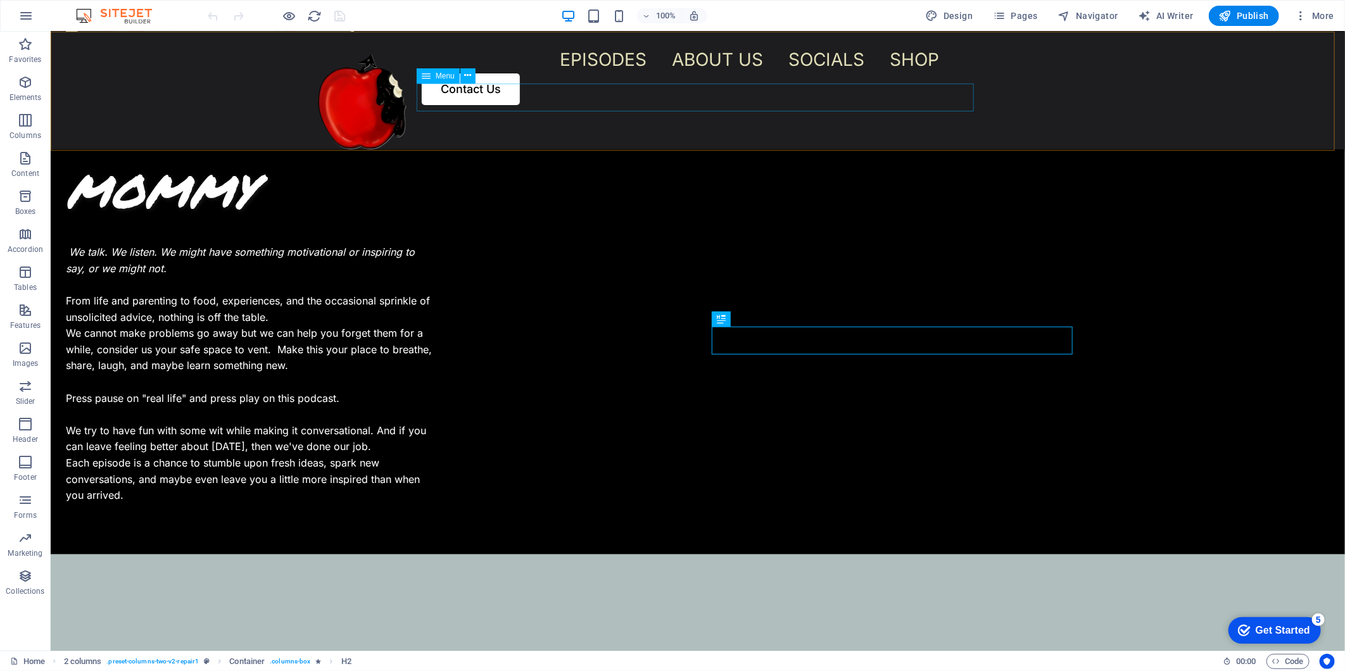
click at [842, 73] on nav "EPISODES ABOUT US SOCIALS SHOP" at bounding box center [749, 59] width 656 height 28
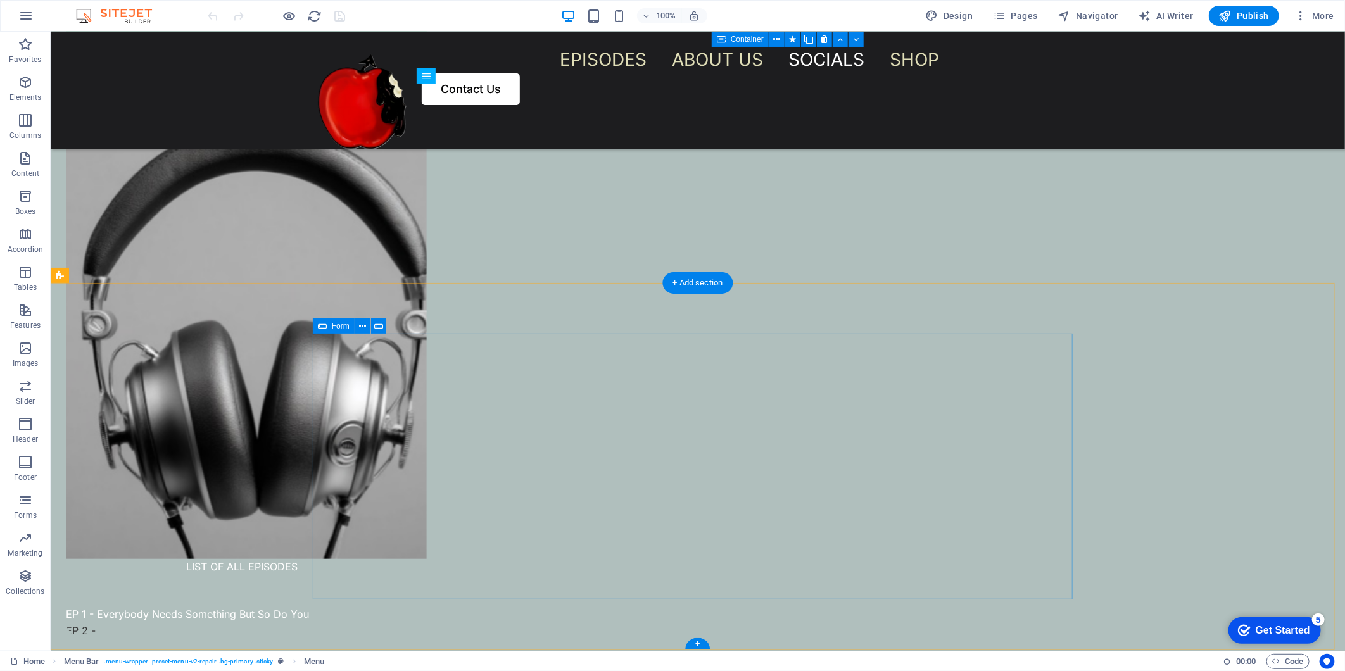
scroll to position [2746, 0]
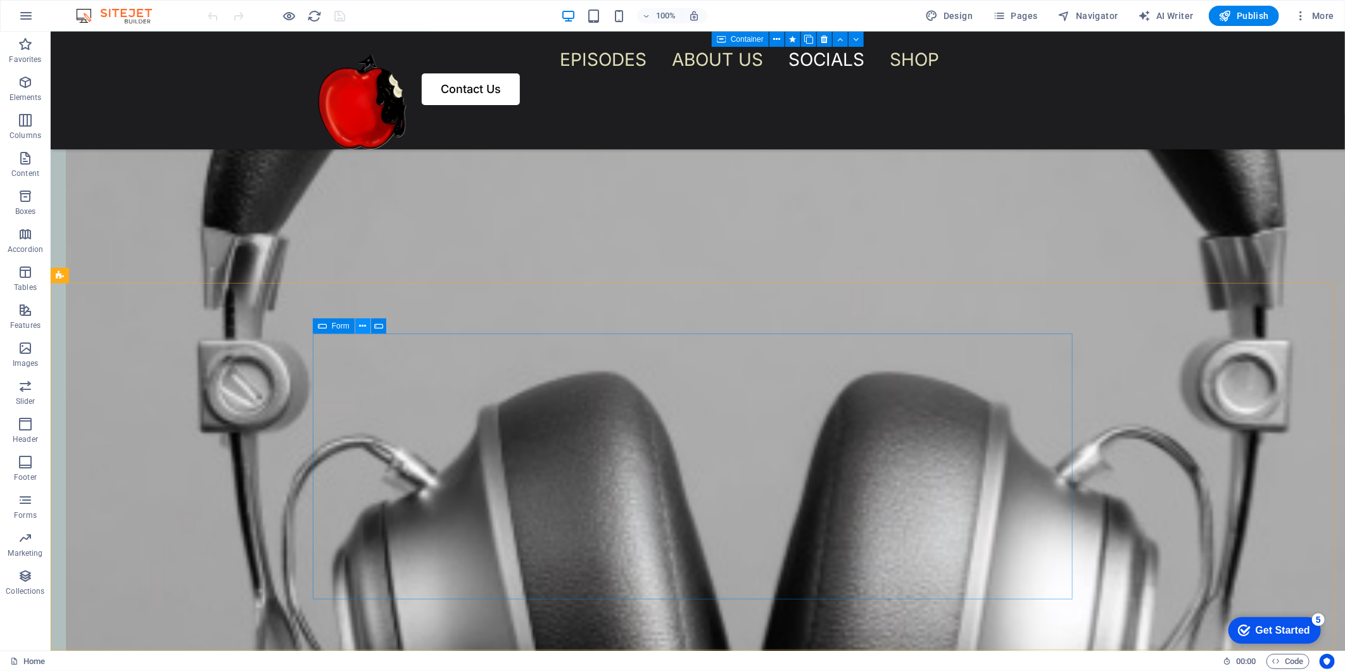
click at [364, 325] on icon at bounding box center [362, 326] width 7 height 13
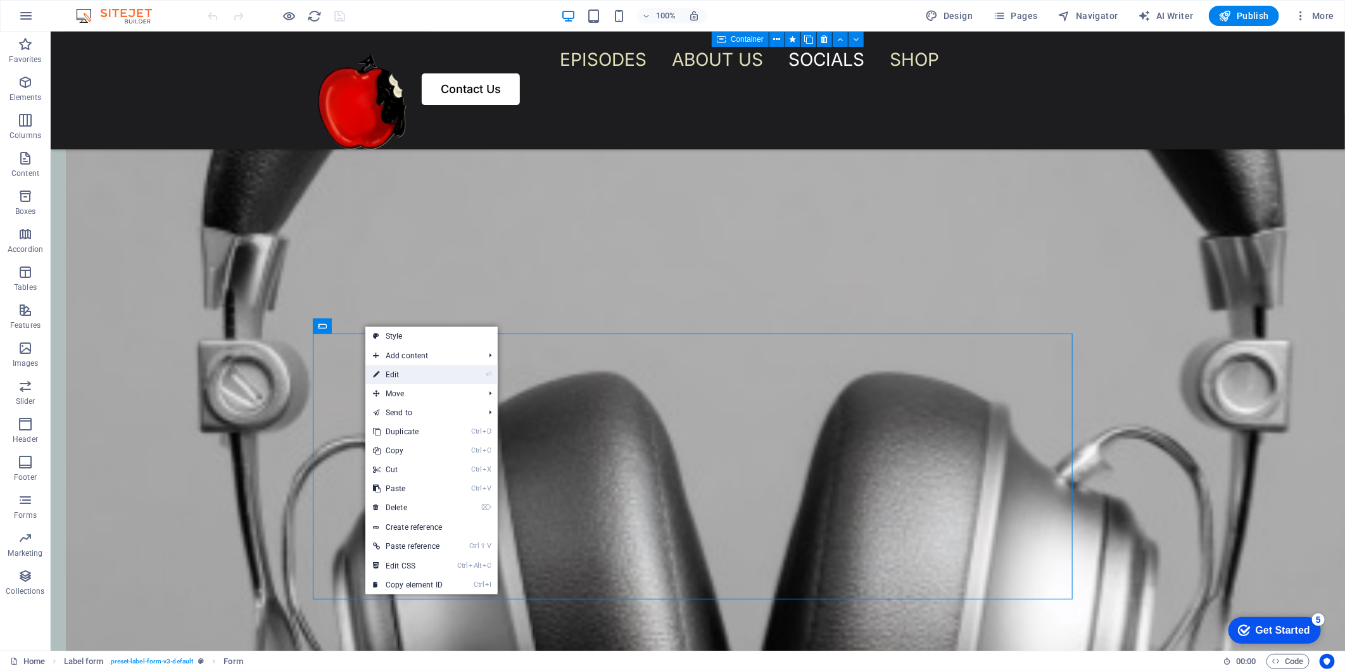
click at [436, 372] on link "⏎ Edit" at bounding box center [407, 374] width 85 height 19
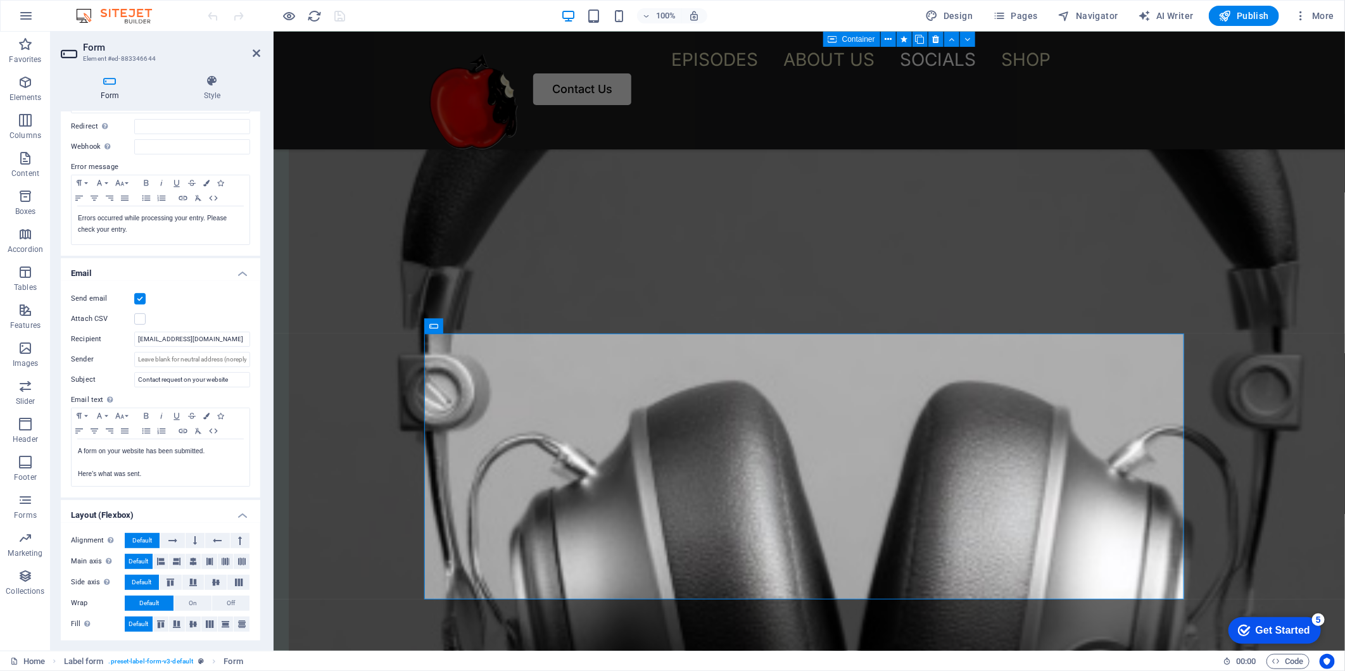
scroll to position [179, 0]
click at [0, 0] on icon "button" at bounding box center [0, 0] width 0 height 0
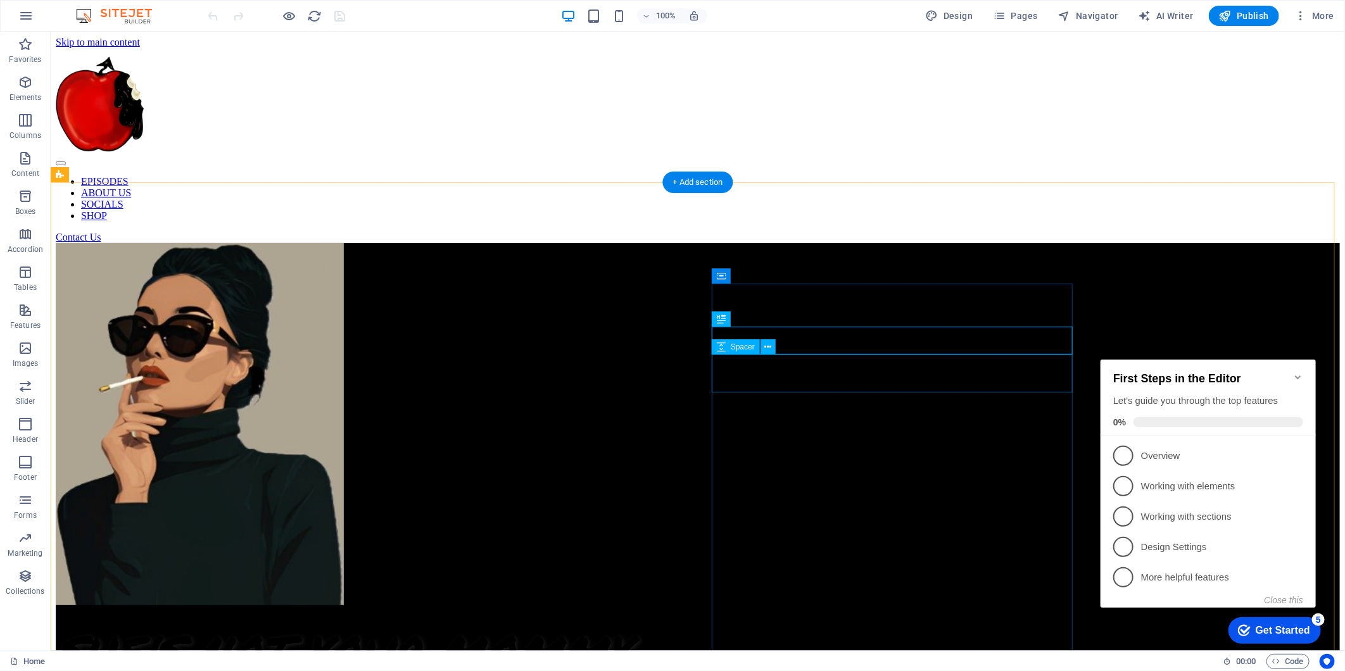
scroll to position [494, 0]
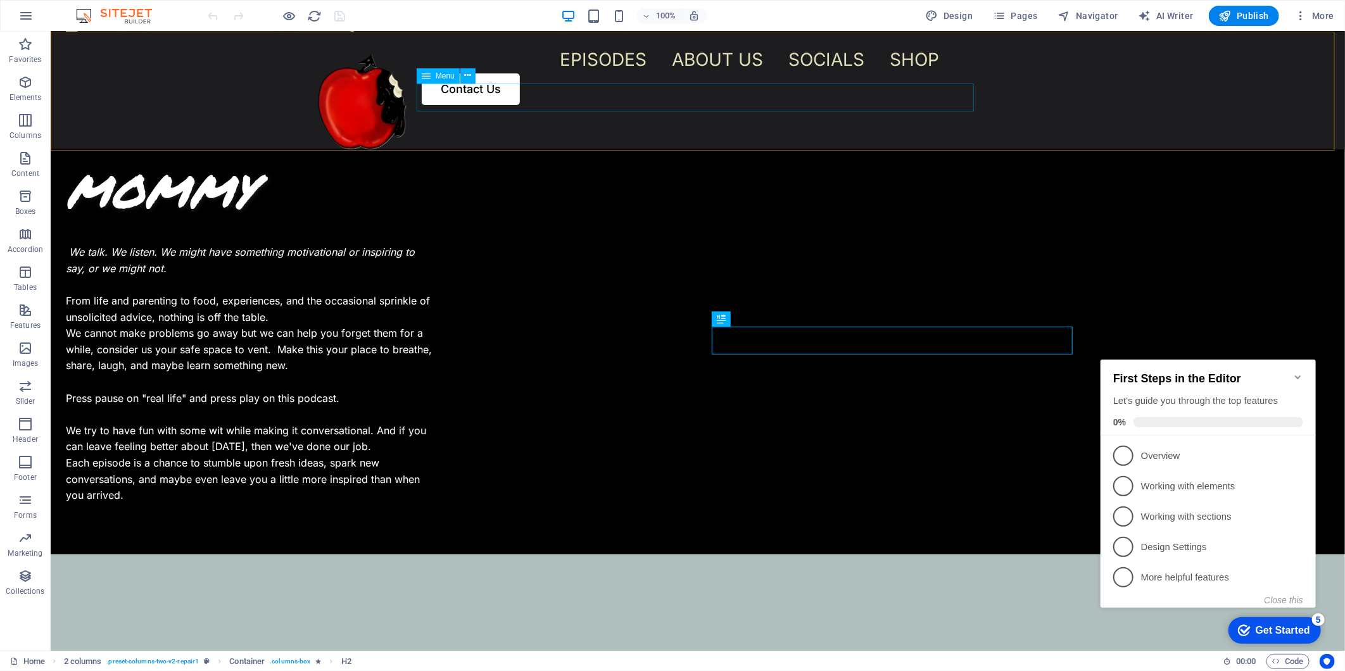
click at [868, 73] on nav "EPISODES ABOUT US SOCIALS SHOP" at bounding box center [749, 59] width 656 height 28
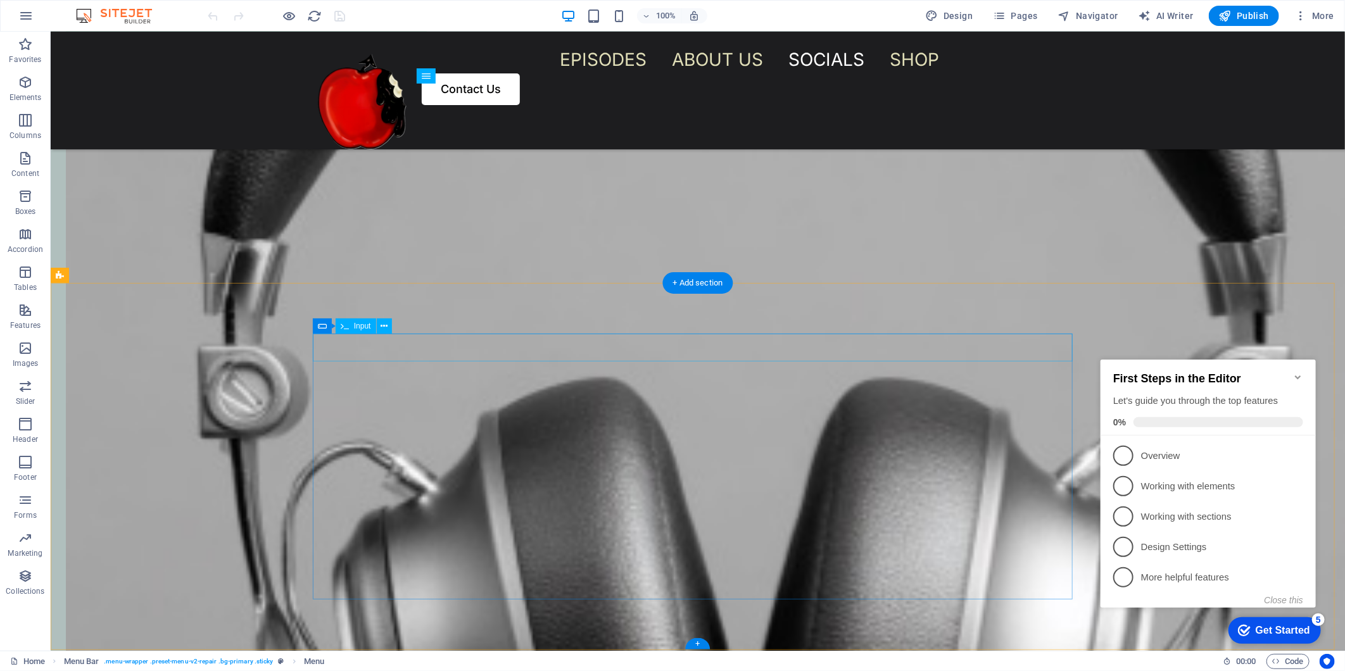
scroll to position [2746, 0]
